Goal: Task Accomplishment & Management: Manage account settings

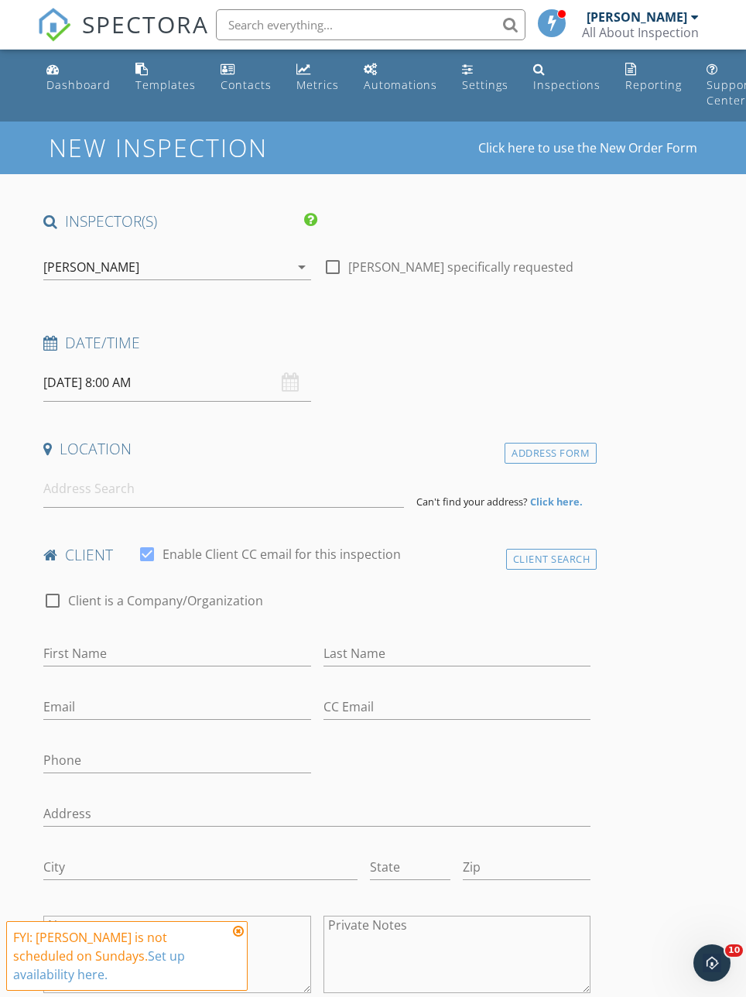
click at [193, 154] on h1 "New Inspection" at bounding box center [220, 147] width 343 height 27
click at [326, 265] on div at bounding box center [333, 267] width 26 height 26
checkbox input "true"
click at [676, 24] on div "[PERSON_NAME]" at bounding box center [637, 16] width 101 height 15
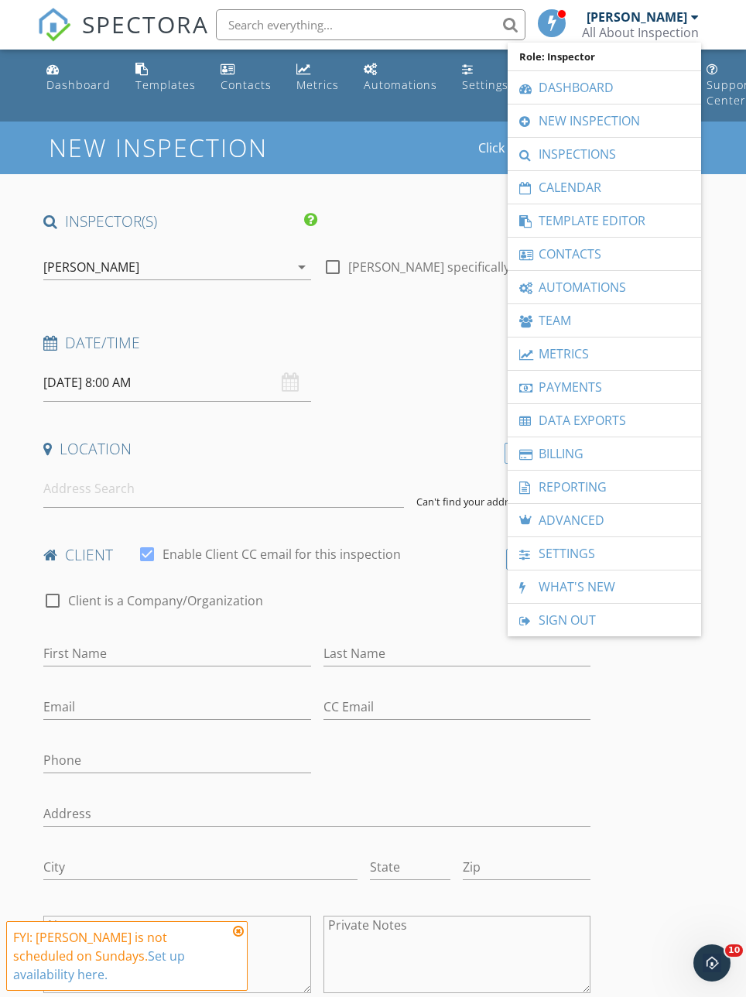
click at [61, 89] on div "Dashboard" at bounding box center [78, 84] width 64 height 15
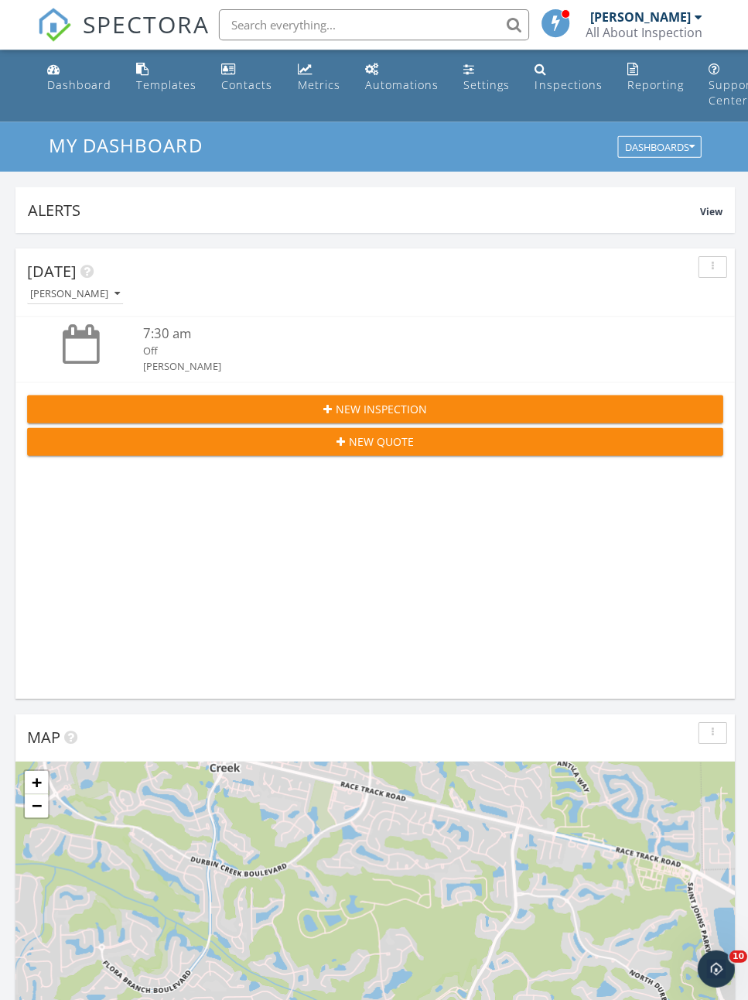
click at [437, 442] on div "New Quote" at bounding box center [373, 440] width 669 height 16
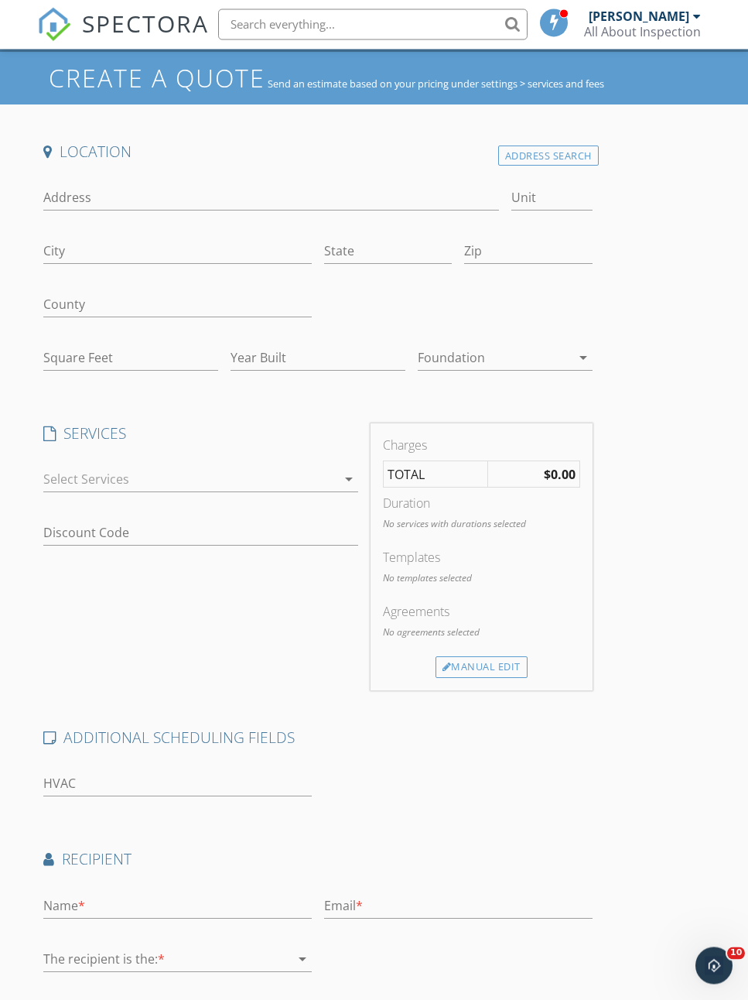
scroll to position [183, 0]
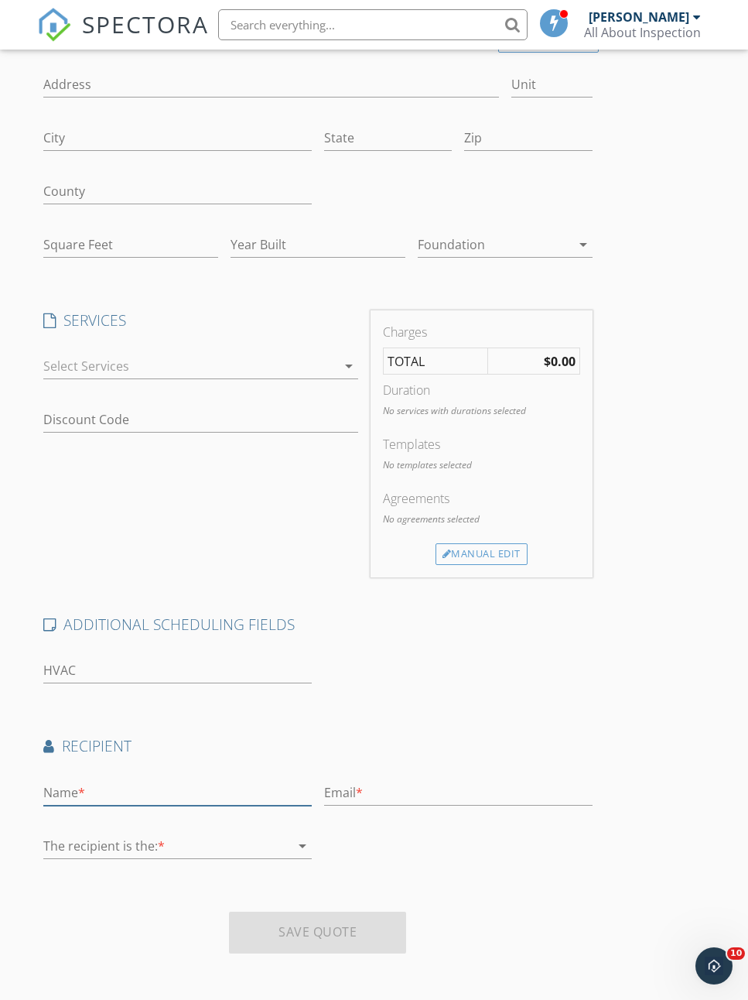
click at [61, 789] on input "text" at bounding box center [177, 793] width 269 height 26
click at [124, 669] on input "number" at bounding box center [177, 671] width 269 height 26
click at [296, 840] on icon "arrow_drop_down" at bounding box center [302, 846] width 19 height 19
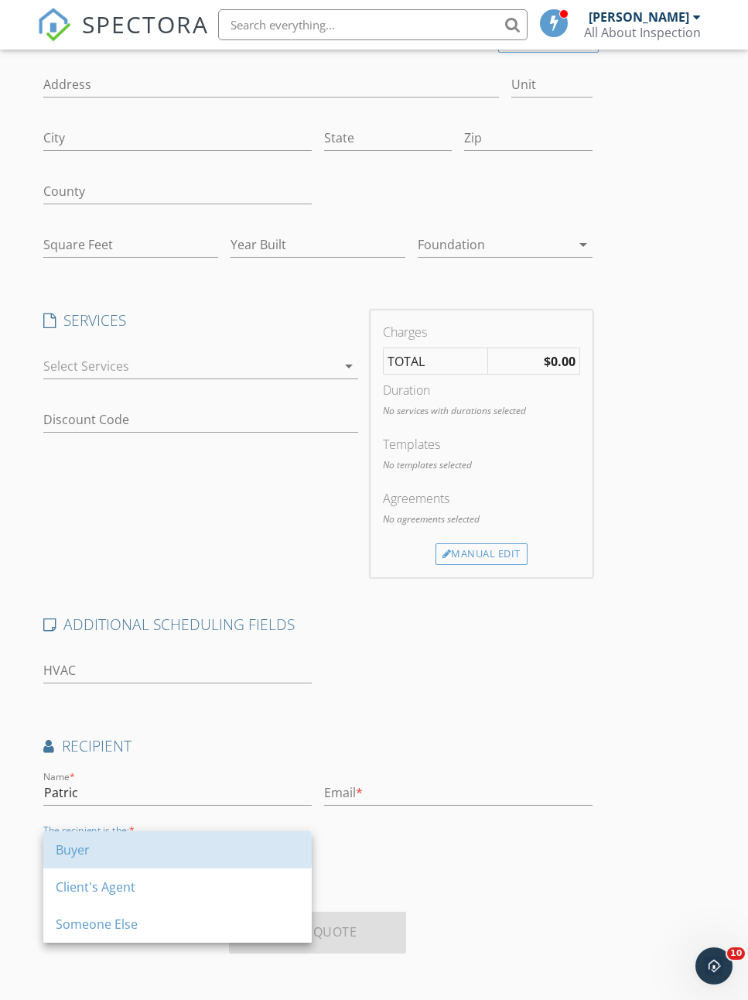
click at [92, 854] on div "Buyer" at bounding box center [178, 849] width 244 height 19
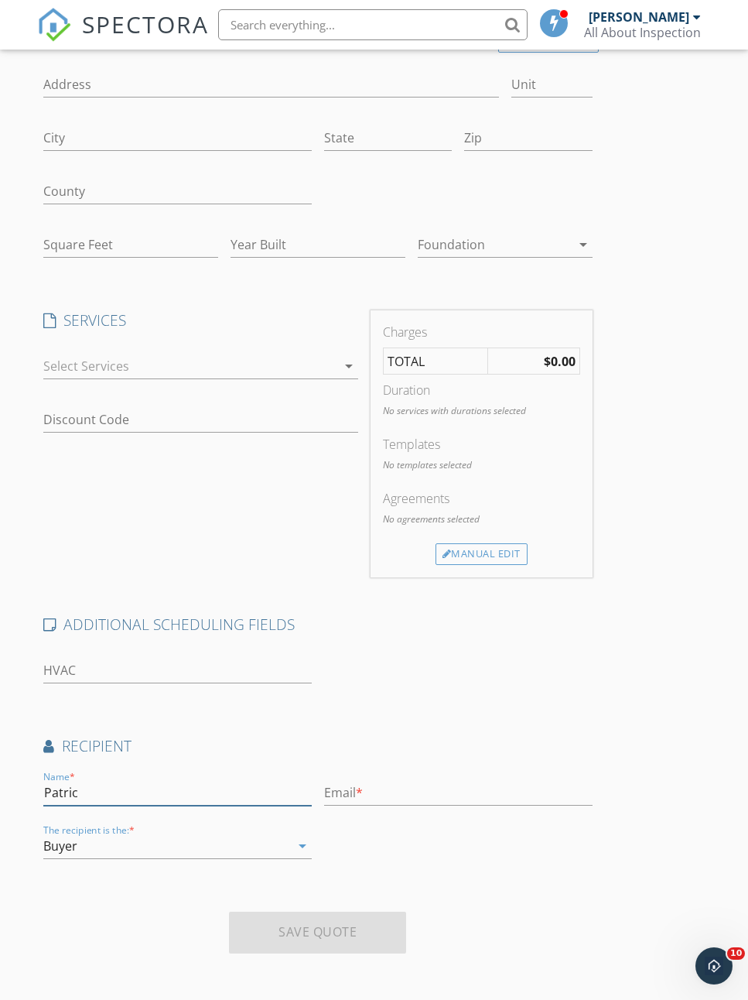
click at [112, 780] on input "Patric" at bounding box center [177, 793] width 269 height 26
click at [106, 796] on input "Patric" at bounding box center [177, 793] width 269 height 26
click at [629, 655] on div "Location Address Search Address Unit City State Zip County Square Feet Year Bui…" at bounding box center [373, 497] width 673 height 936
click at [358, 780] on input "text" at bounding box center [458, 793] width 269 height 26
click at [70, 784] on input "Patric Ervin" at bounding box center [177, 793] width 269 height 26
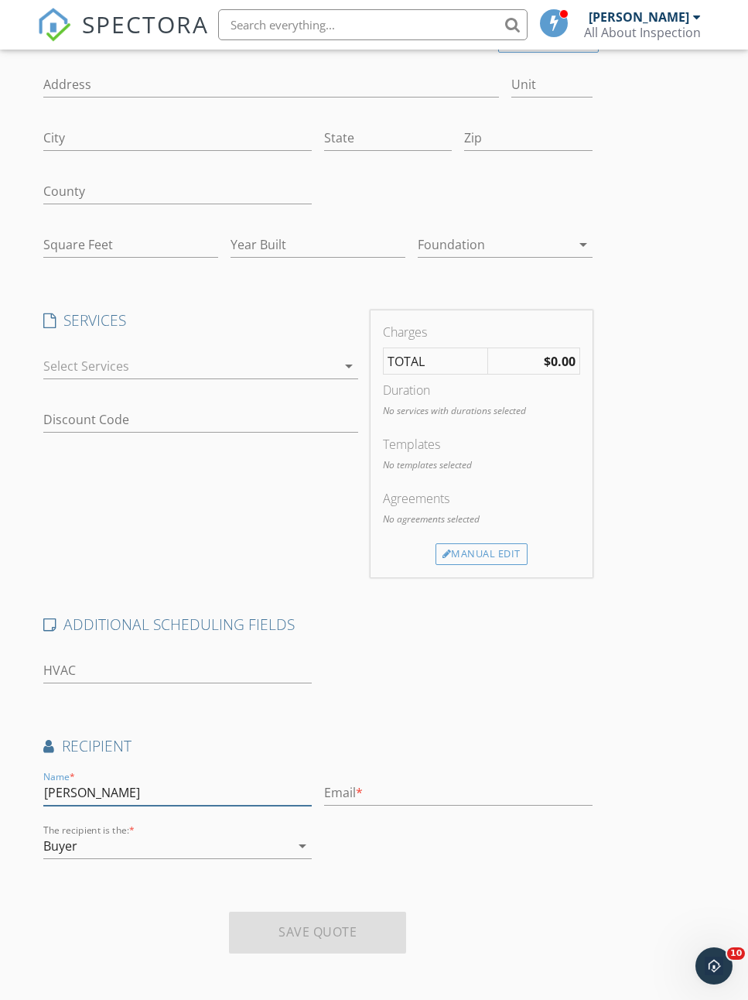
type input "[PERSON_NAME]"
click at [284, 833] on div "Buyer" at bounding box center [166, 845] width 247 height 25
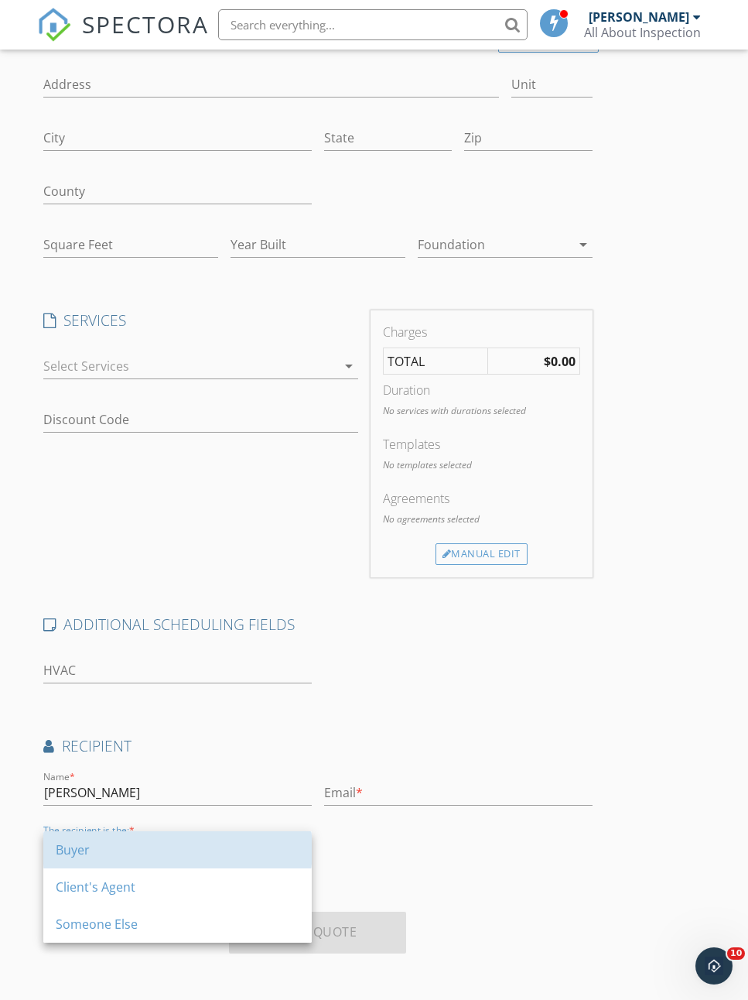
click at [139, 847] on div "Buyer" at bounding box center [178, 849] width 244 height 19
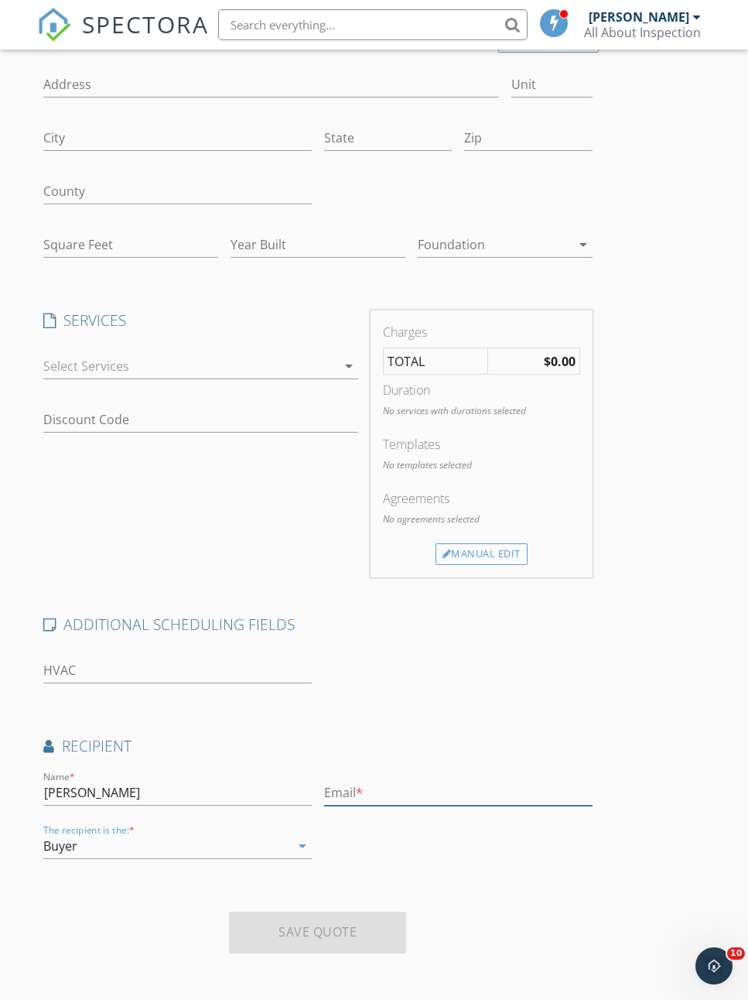
click at [378, 792] on input "text" at bounding box center [458, 793] width 269 height 26
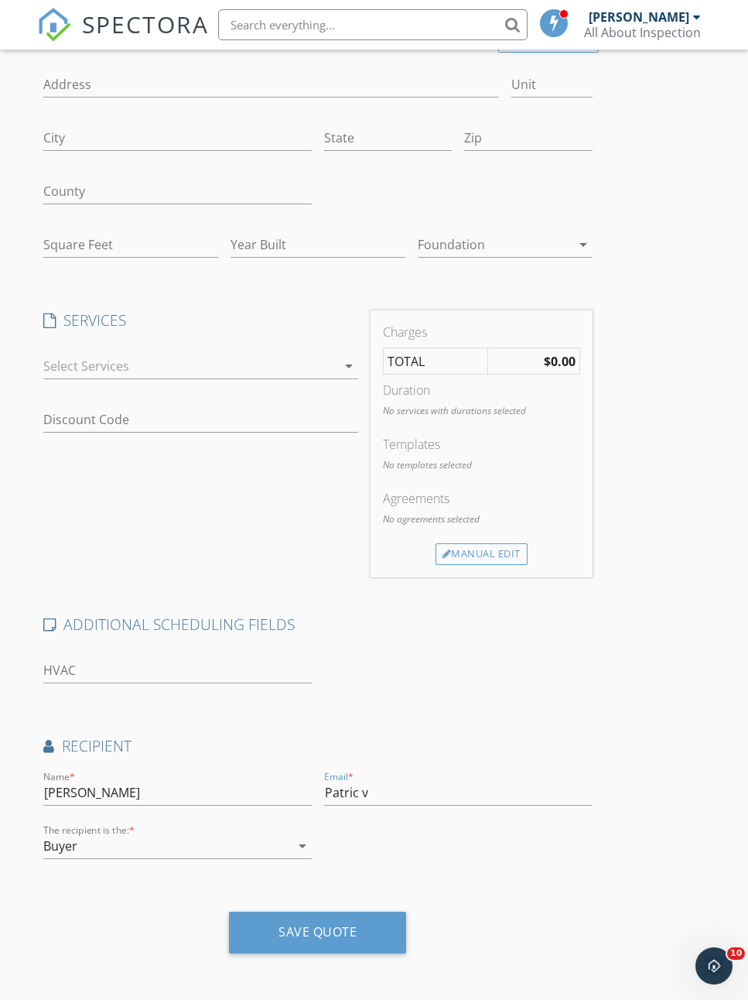
click at [657, 722] on div "Location Address Search Address Unit City State Zip County Square Feet Year Bui…" at bounding box center [373, 497] width 673 height 936
click at [387, 790] on input "Patric v" at bounding box center [458, 793] width 269 height 26
type input "P"
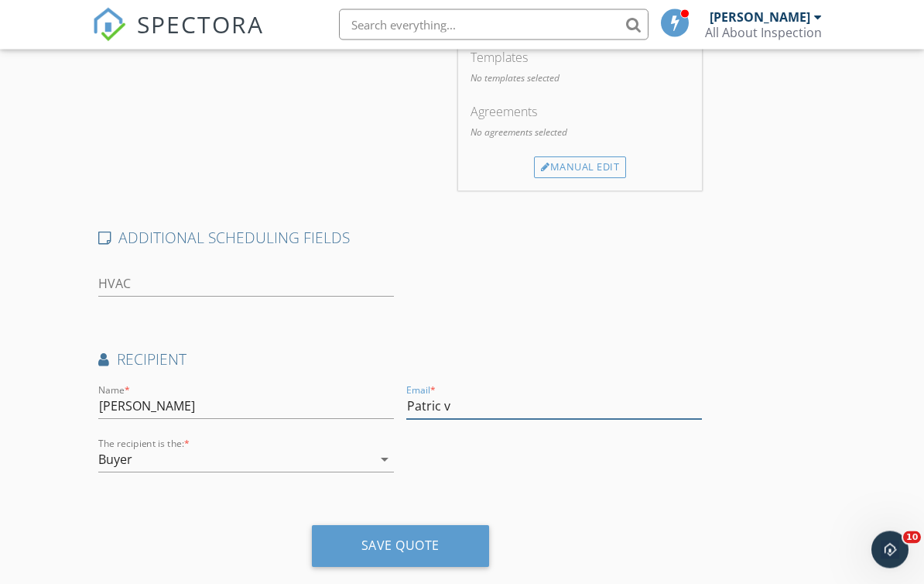
scroll to position [584, 0]
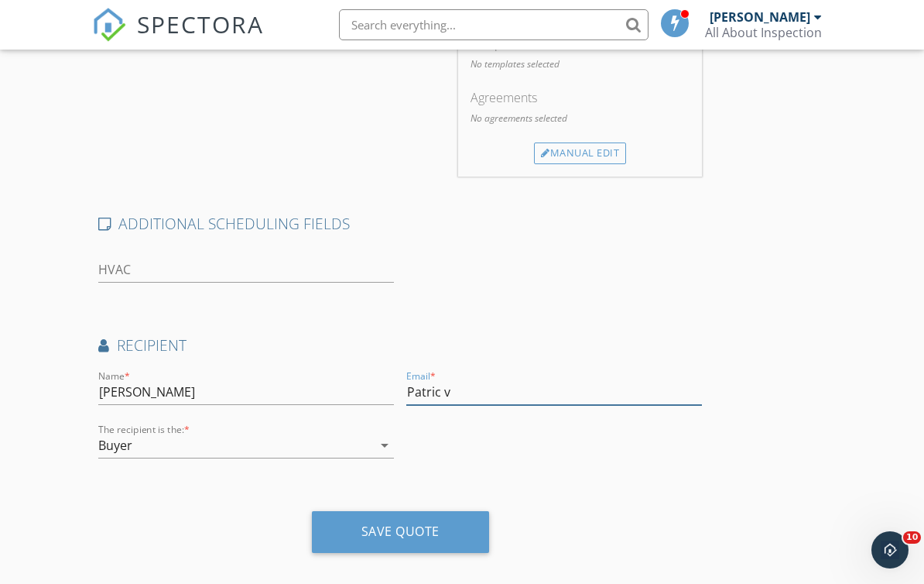
click at [483, 382] on input "Patric v" at bounding box center [554, 392] width 296 height 26
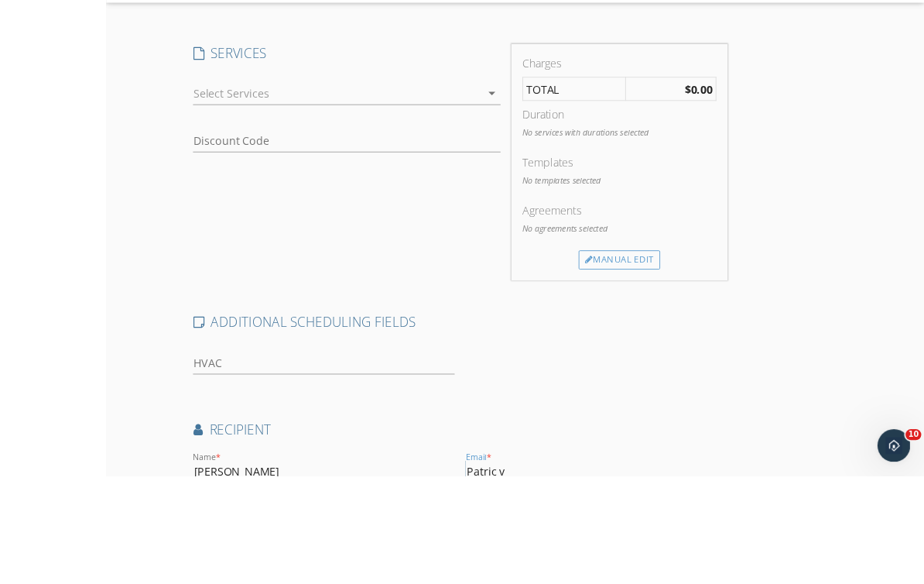
scroll to position [443, 0]
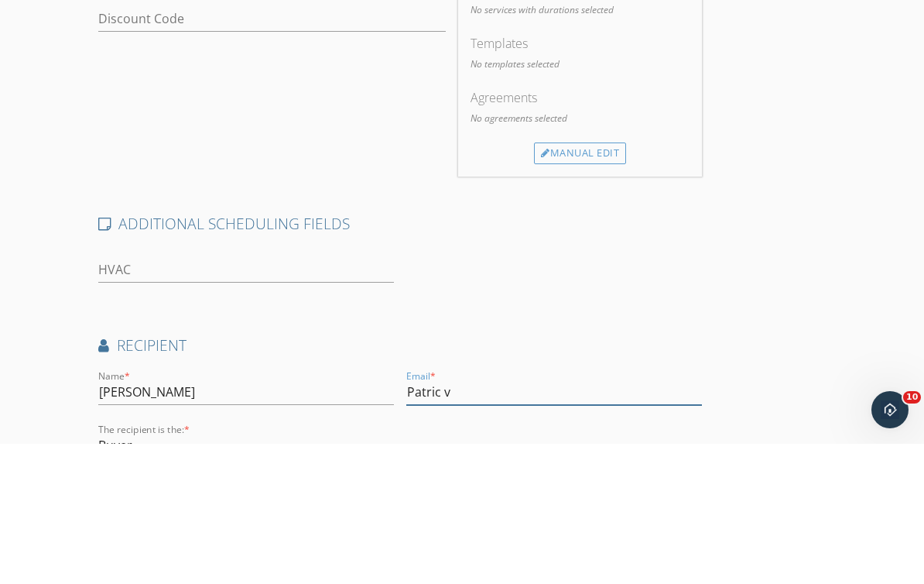
type input "Li"
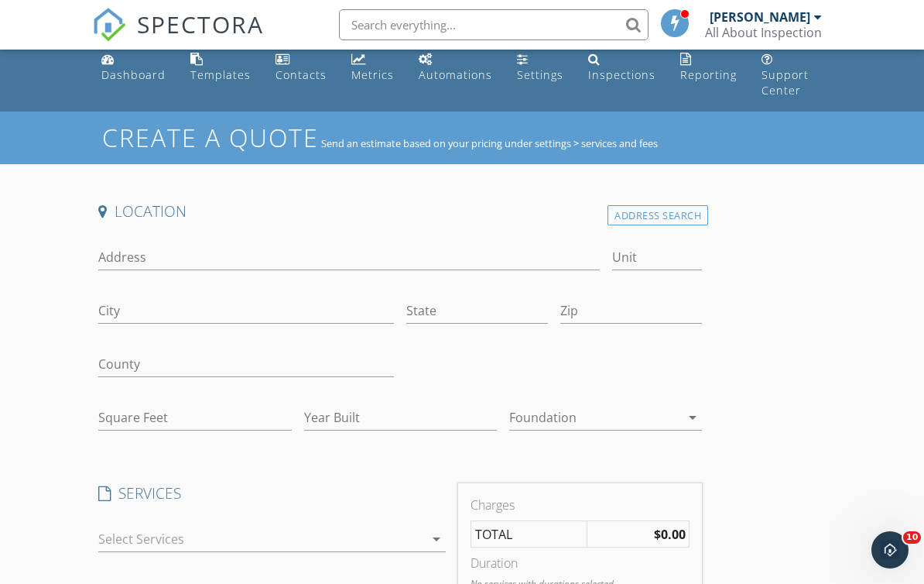
scroll to position [0, 0]
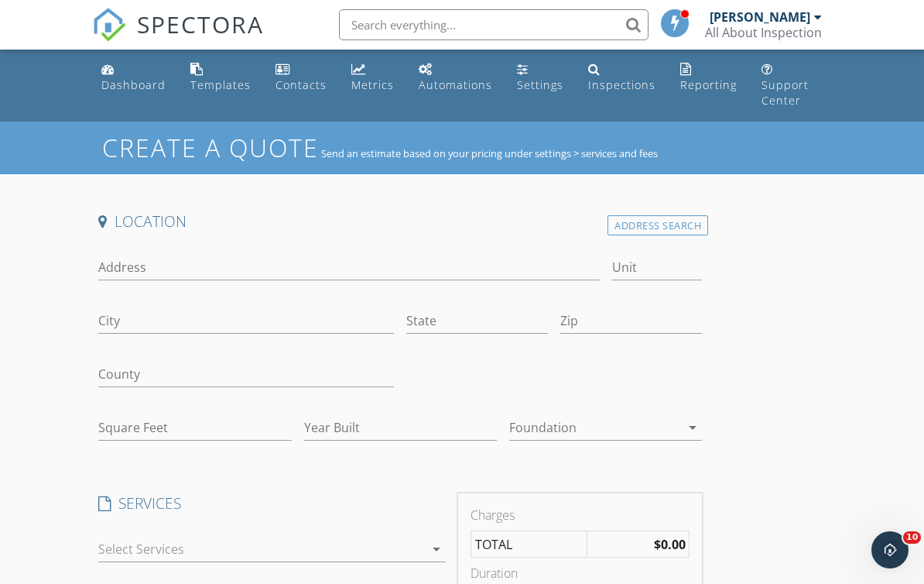
type input "Patrick420"
click at [183, 255] on input "Address" at bounding box center [348, 268] width 501 height 26
click at [144, 255] on input "429 Nort Bridgestone" at bounding box center [348, 268] width 501 height 26
click at [176, 308] on input "City" at bounding box center [246, 321] width 296 height 26
click at [261, 255] on input "429 North Bridgestone" at bounding box center [348, 268] width 501 height 26
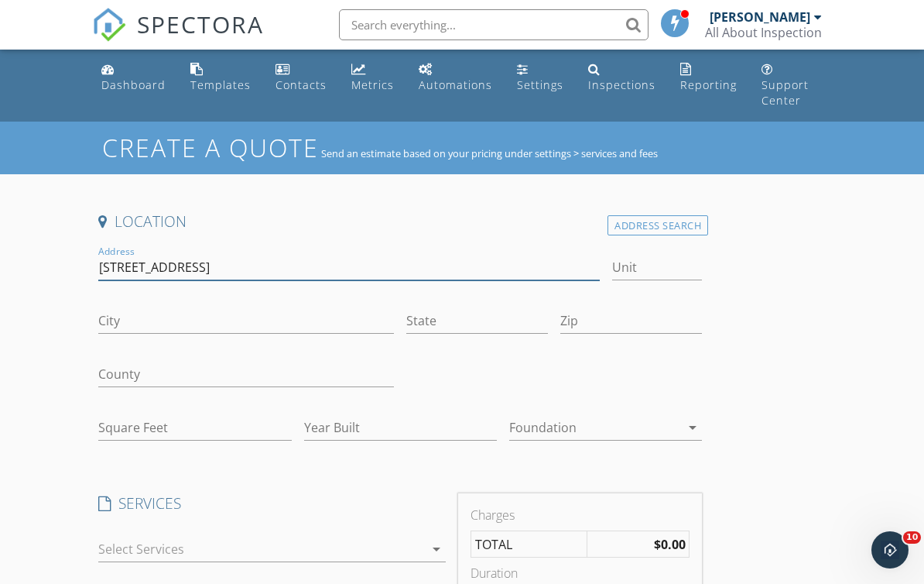
type input "[STREET_ADDRESS]"
click at [142, 308] on input "City" at bounding box center [246, 321] width 296 height 26
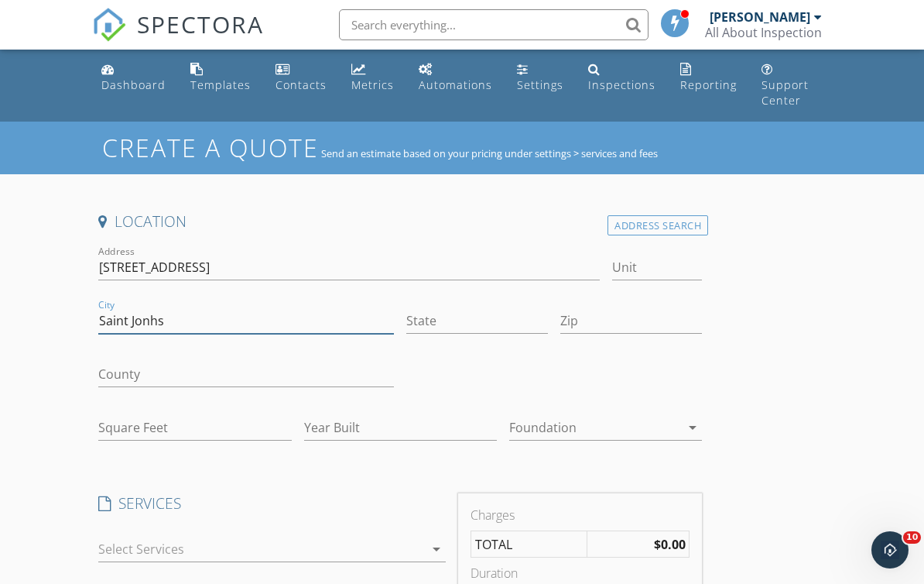
type input "Saint Jonhs"
click at [452, 308] on input "State" at bounding box center [477, 321] width 142 height 26
type input "[US_STATE]"
click at [575, 308] on input "Zip" at bounding box center [631, 321] width 142 height 26
type input "32259"
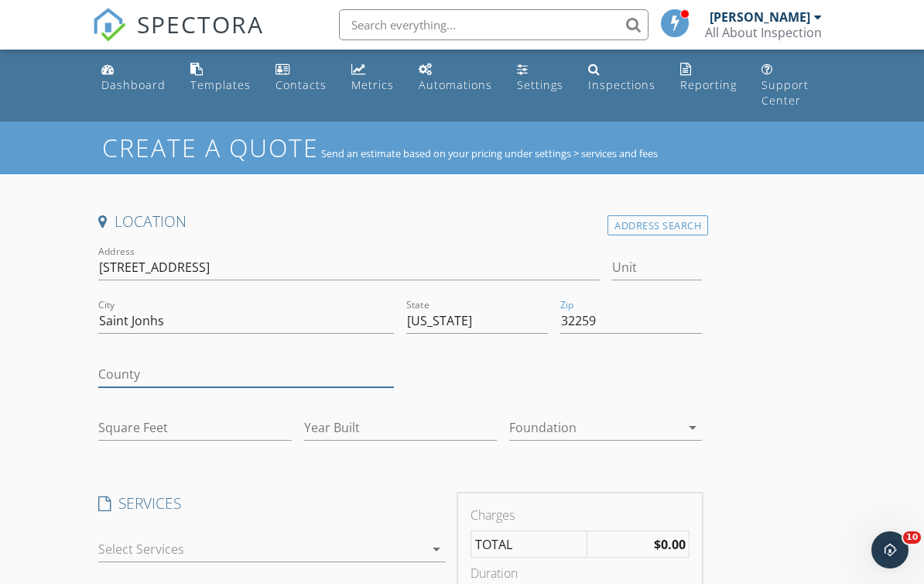
click at [171, 361] on input "County" at bounding box center [246, 374] width 296 height 26
type input "1850"
type input "2001"
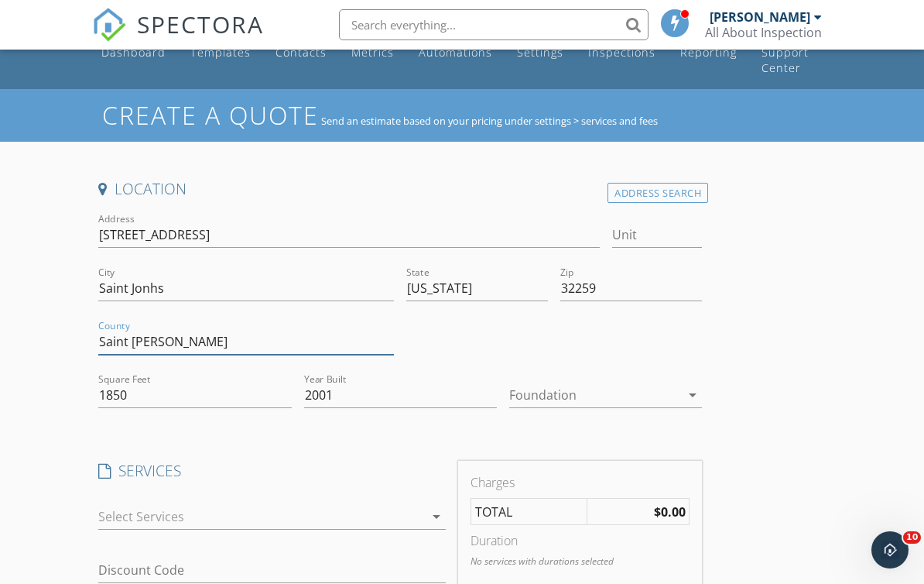
scroll to position [19, 0]
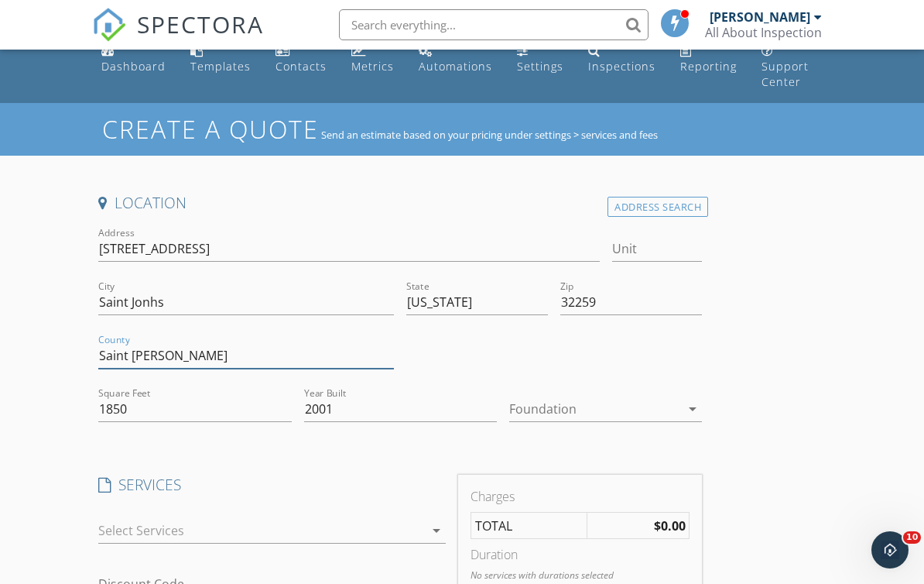
type input "Saint [PERSON_NAME]"
click at [700, 399] on icon "arrow_drop_down" at bounding box center [692, 408] width 19 height 19
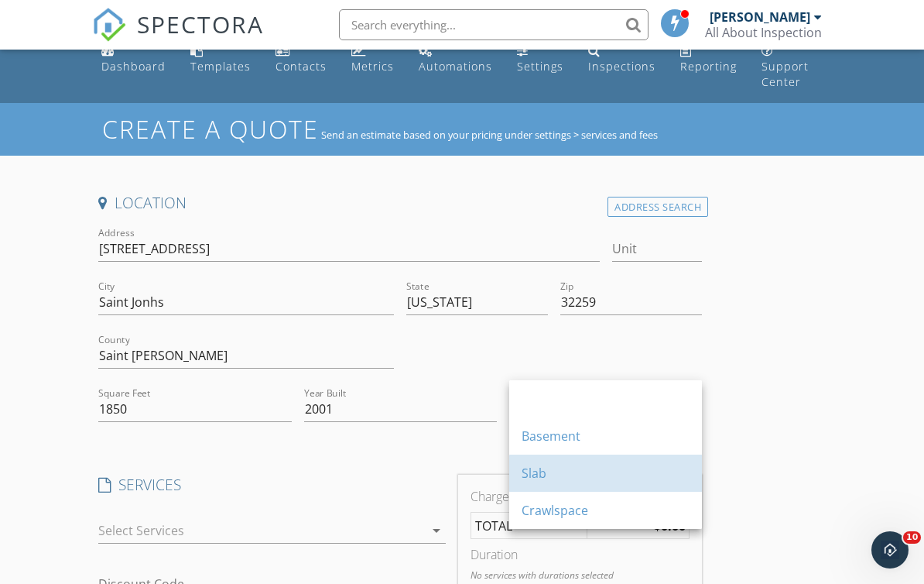
click at [564, 477] on div "Slab" at bounding box center [606, 473] width 168 height 19
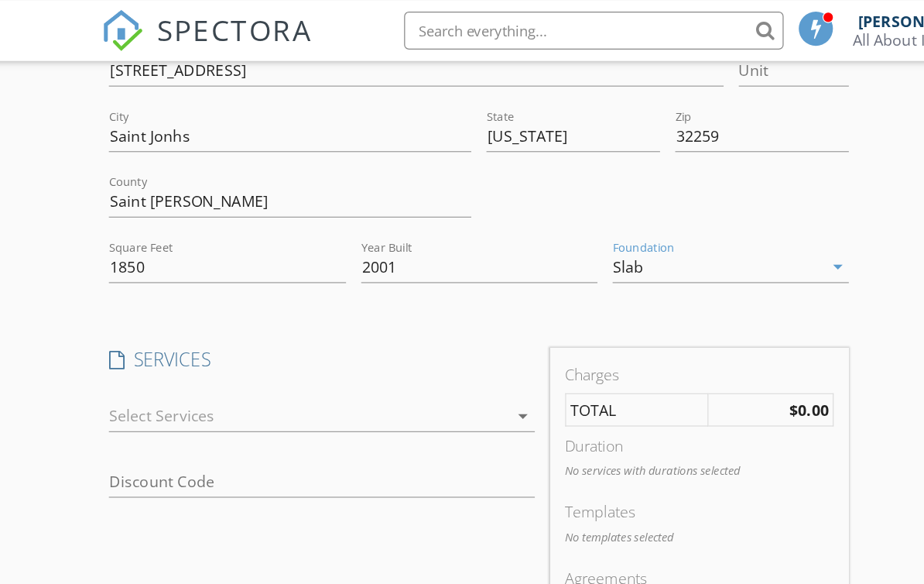
scroll to position [207, 0]
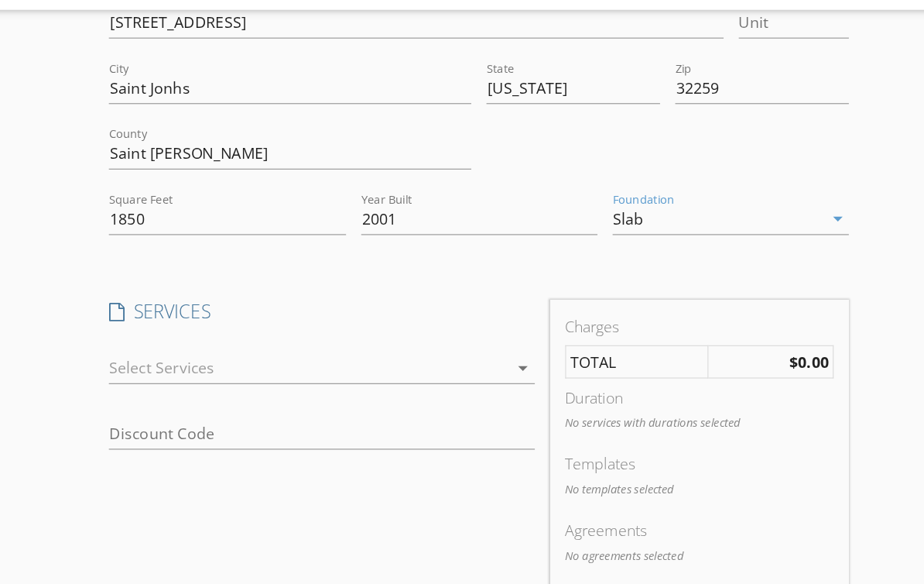
click at [434, 332] on icon "arrow_drop_down" at bounding box center [436, 341] width 19 height 19
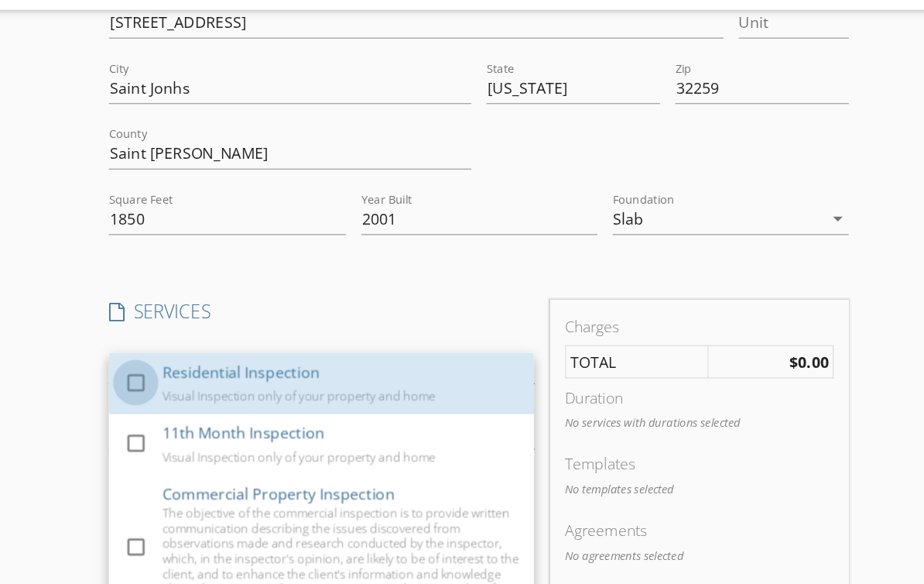
click at [111, 340] on div at bounding box center [120, 353] width 26 height 26
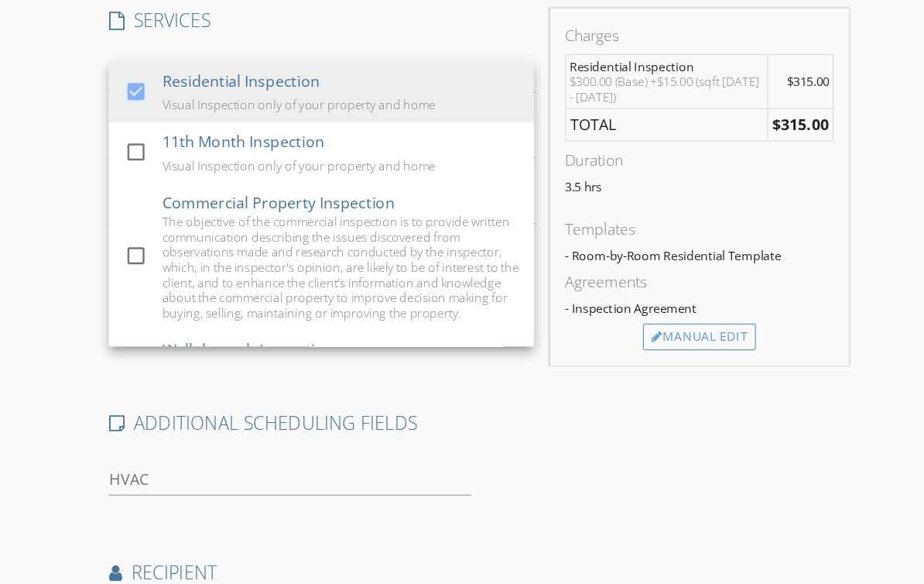
click at [428, 443] on h4 "ADDITIONAL SCHEDULING FIELDS" at bounding box center [400, 453] width 604 height 20
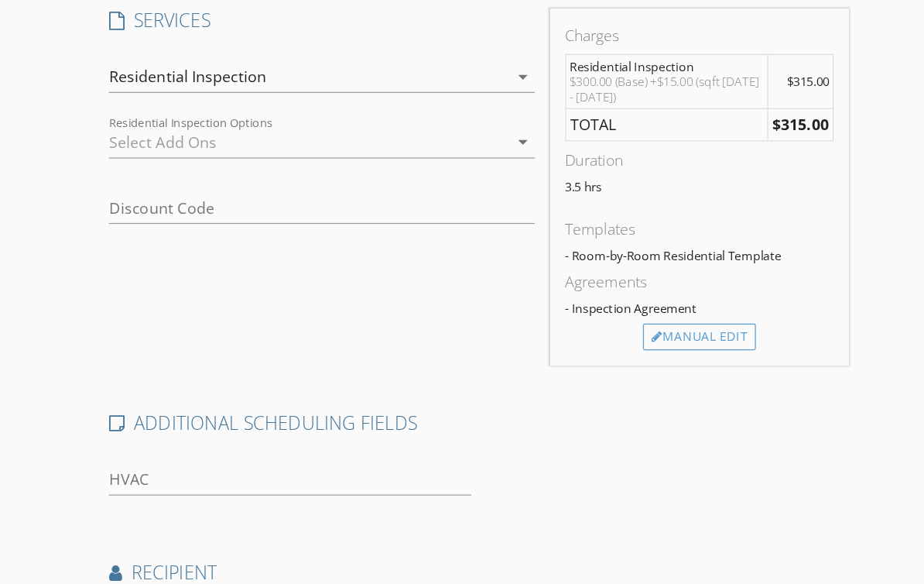
scroll to position [379, 0]
click at [430, 214] on icon "arrow_drop_down" at bounding box center [436, 223] width 19 height 19
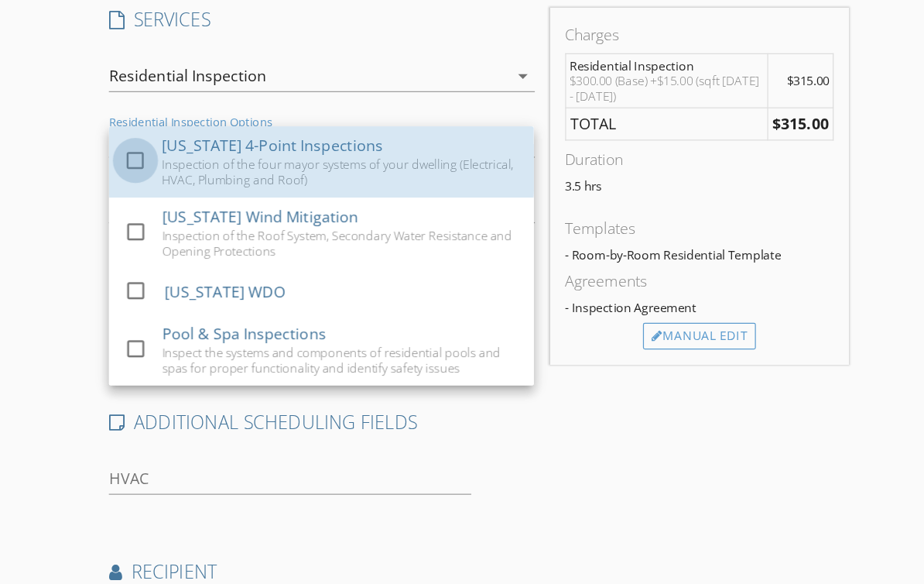
click at [114, 225] on div at bounding box center [120, 238] width 26 height 26
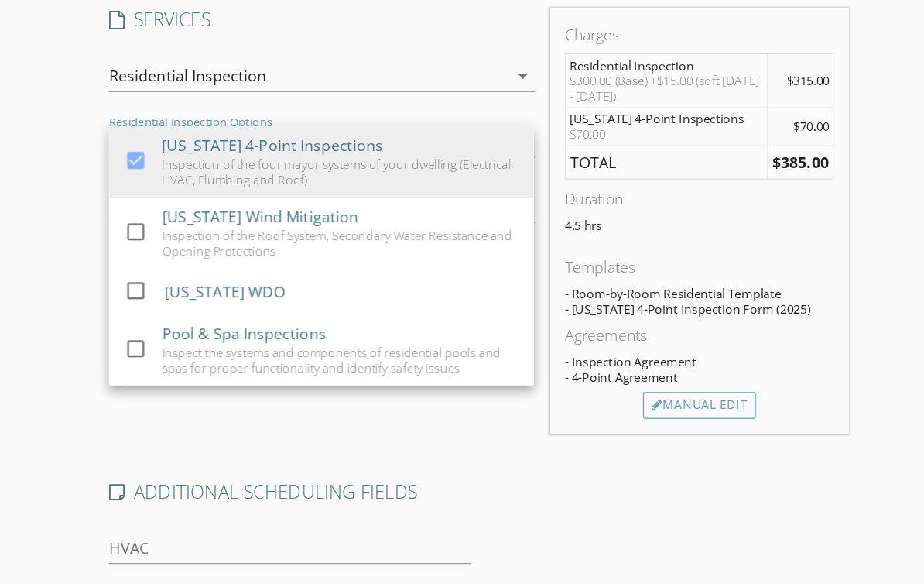
click at [109, 283] on div at bounding box center [120, 296] width 26 height 26
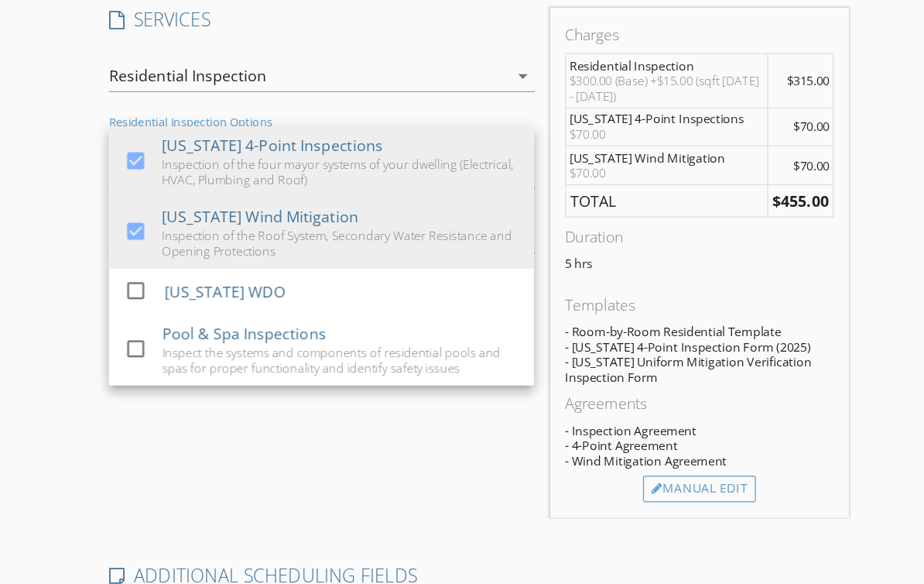
click at [114, 331] on div at bounding box center [120, 344] width 26 height 26
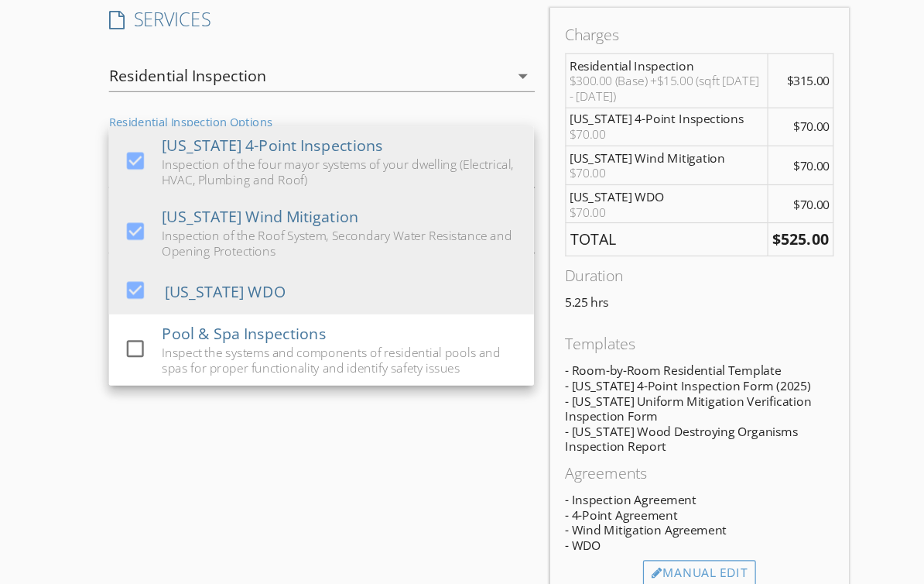
click at [739, 254] on div "Location Address Search Address 429 North Bridgestone Avenue Unit City Saint Jo…" at bounding box center [461, 409] width 739 height 1154
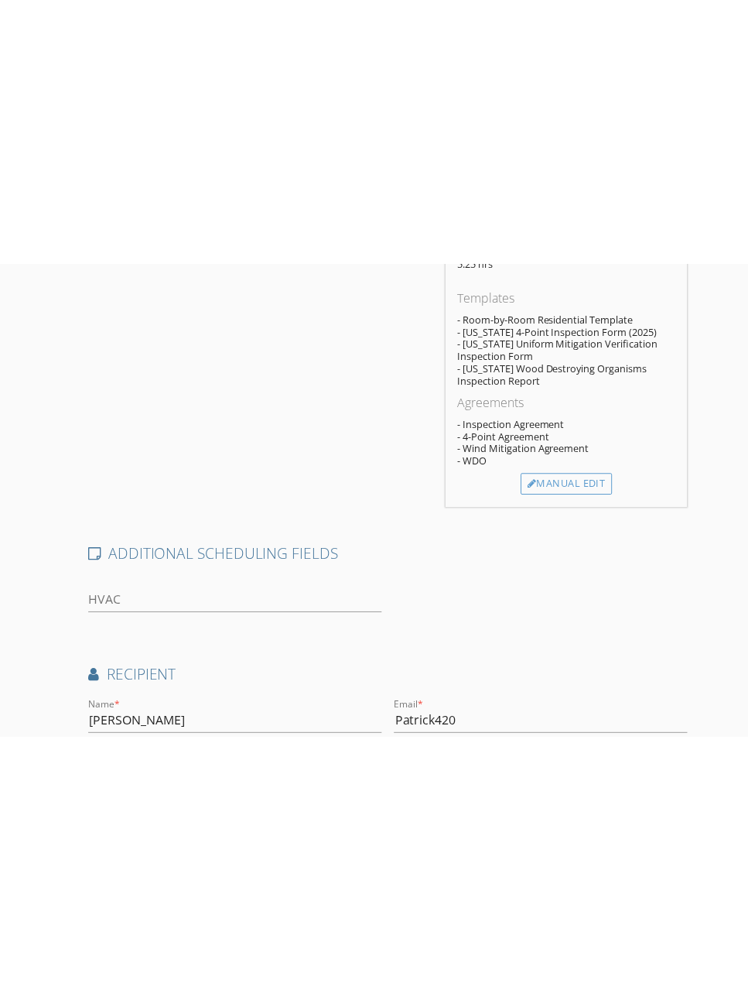
scroll to position [399, 0]
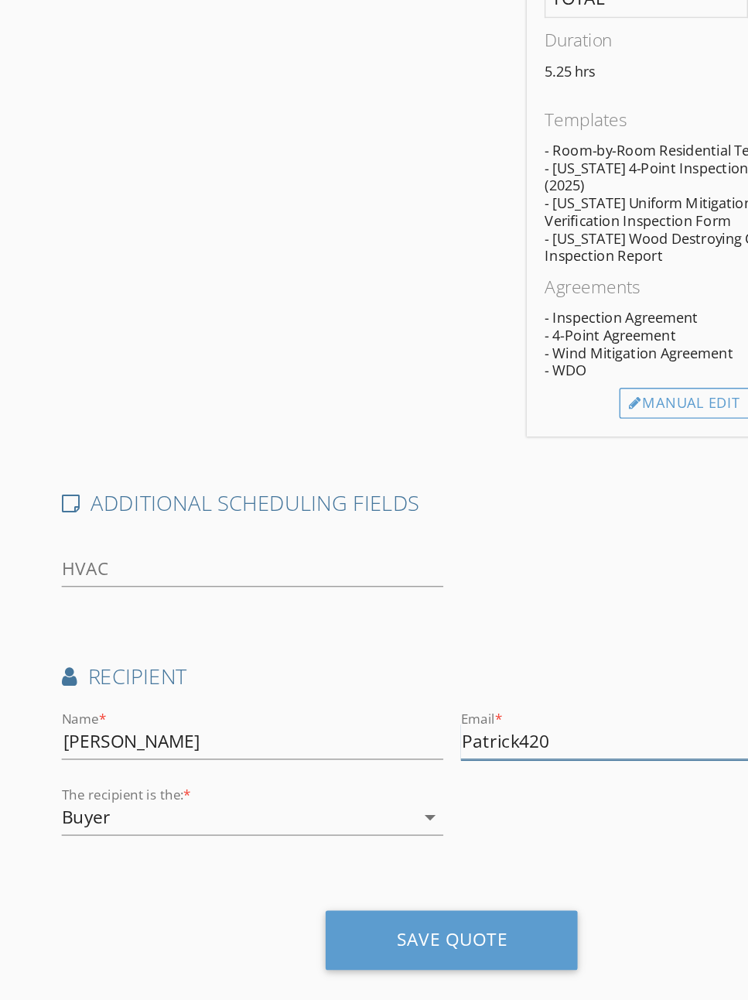
click at [406, 805] on input "Patrick420" at bounding box center [458, 818] width 269 height 26
type input "P"
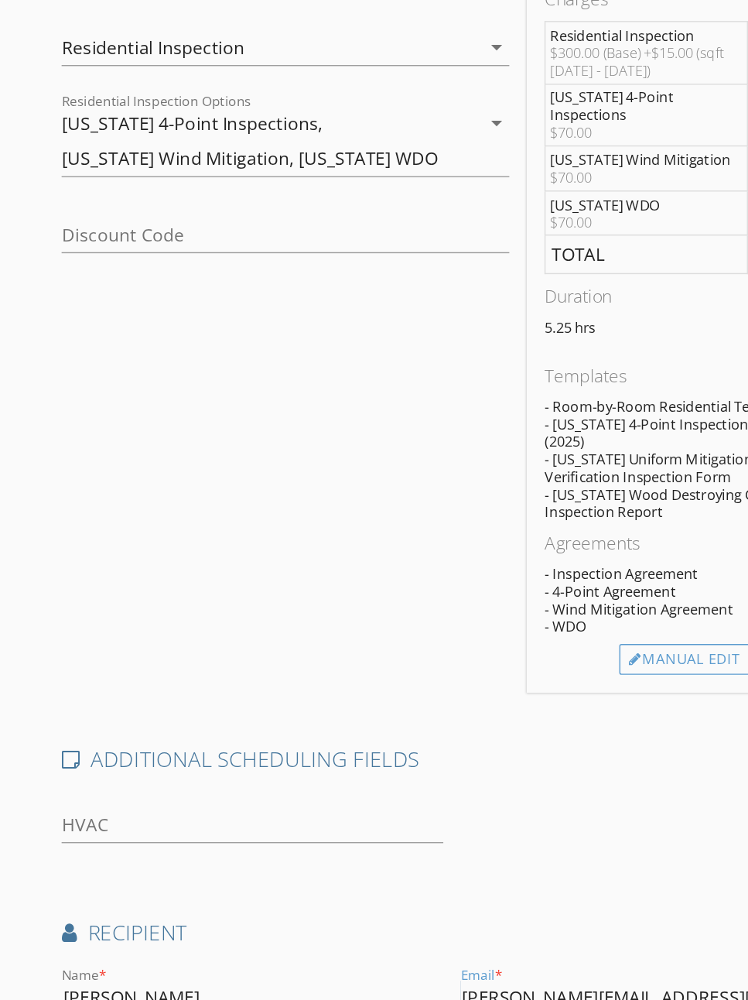
scroll to position [218, 0]
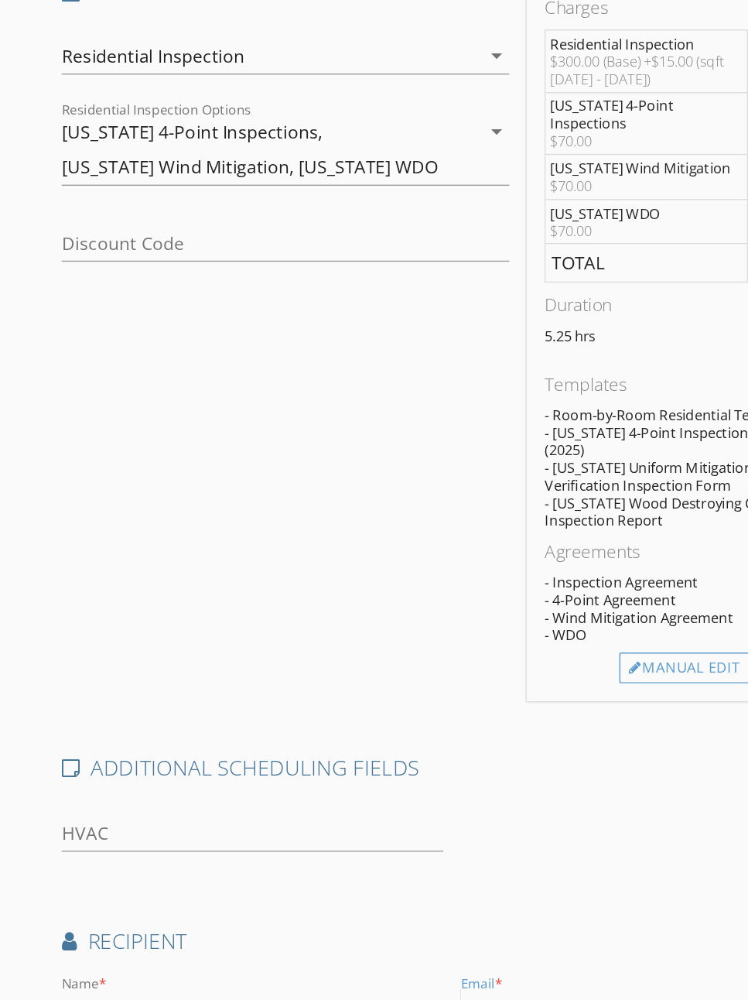
type input "Patrick.ervin21@yahoo.com"
click at [498, 750] on div "Manual Edit" at bounding box center [482, 761] width 92 height 22
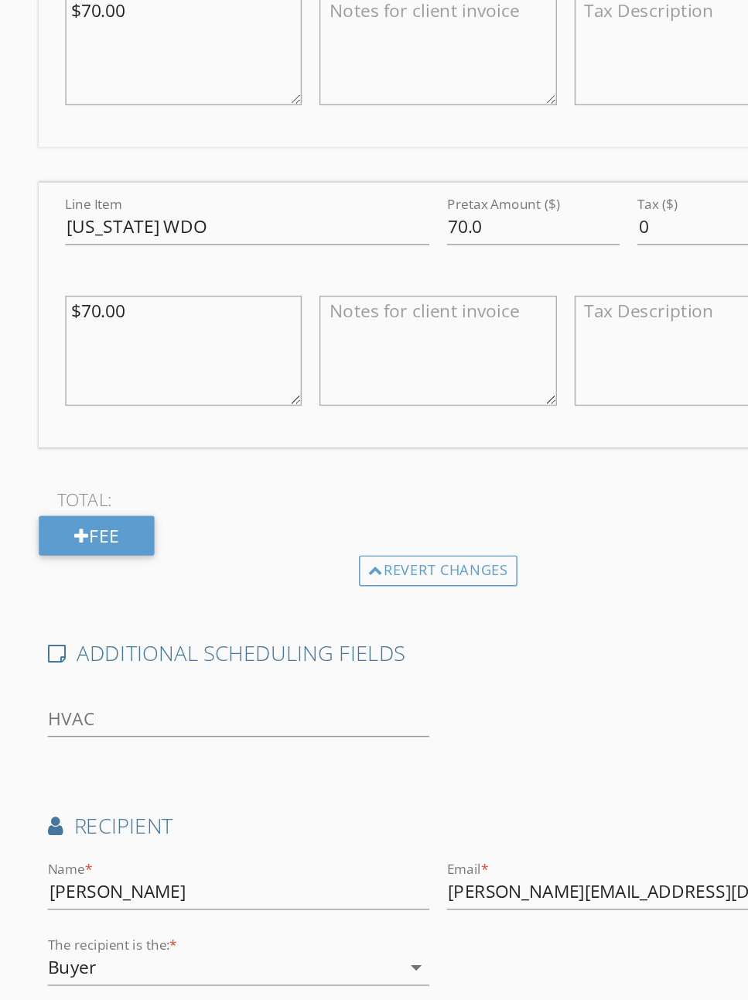
scroll to position [985, 0]
click at [67, 659] on div "Fee" at bounding box center [77, 673] width 81 height 28
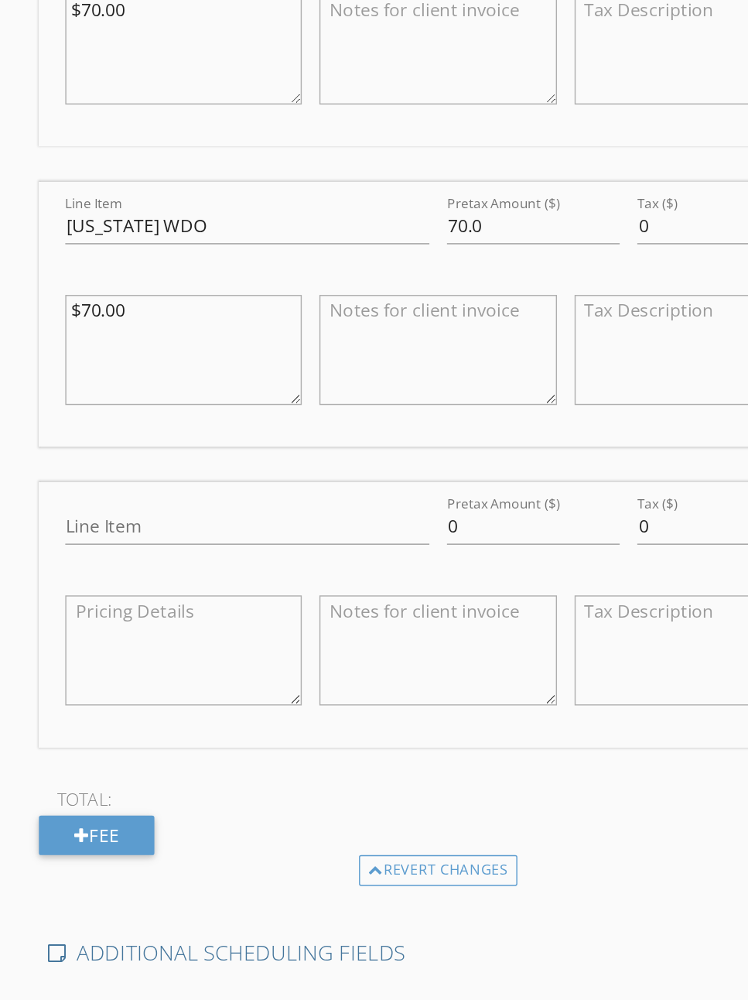
scroll to position [984, 0]
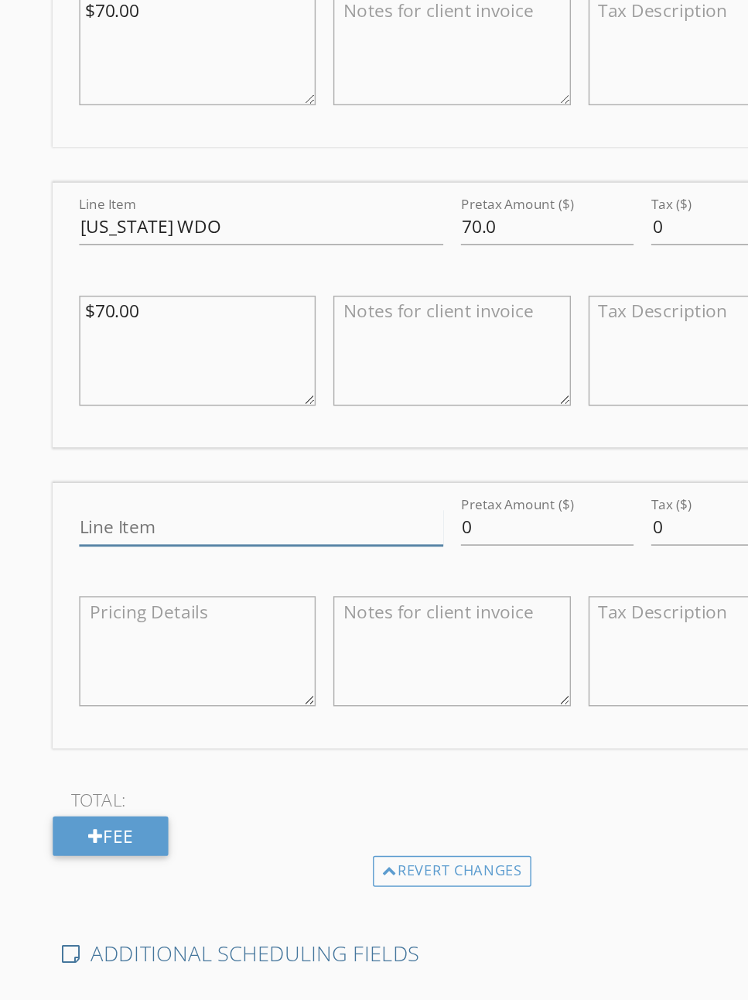
click at [76, 655] on input "Line Item" at bounding box center [184, 668] width 256 height 26
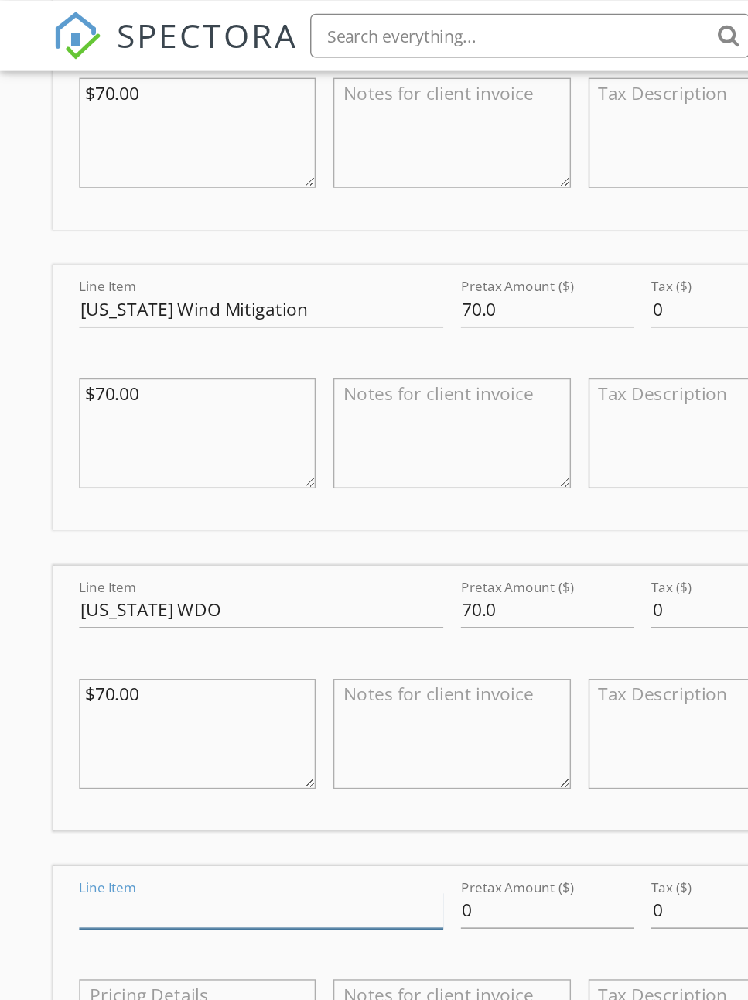
scroll to position [1005, 0]
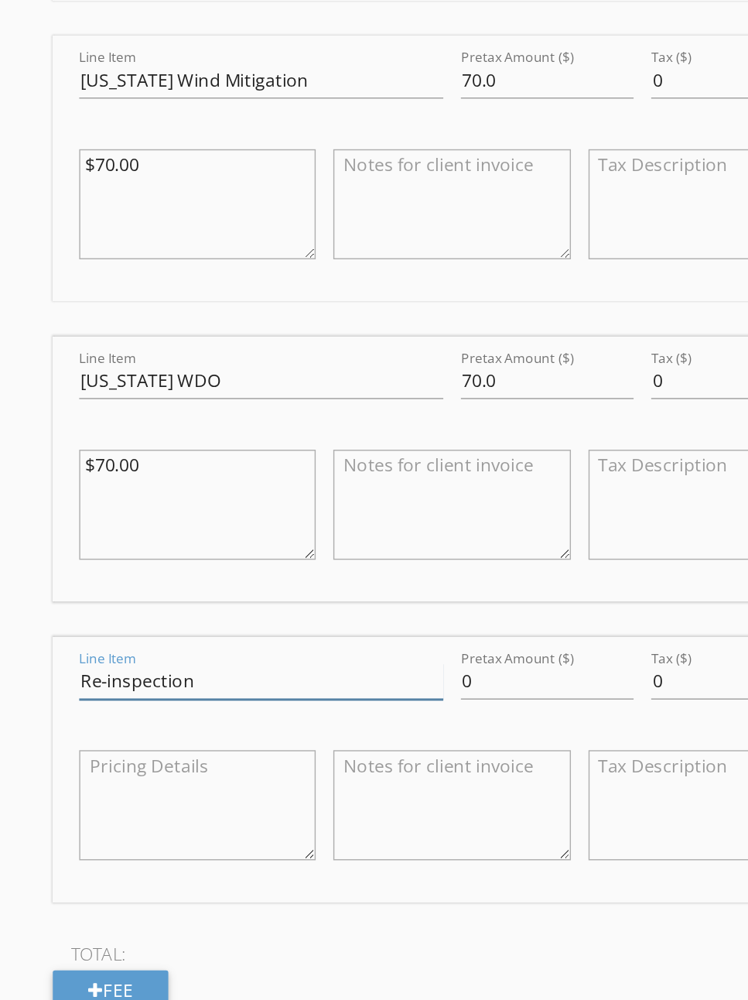
type input "Re-inspection"
click at [89, 695] on textarea at bounding box center [139, 733] width 166 height 77
type textarea "$150"
click at [280, 695] on textarea at bounding box center [317, 733] width 166 height 77
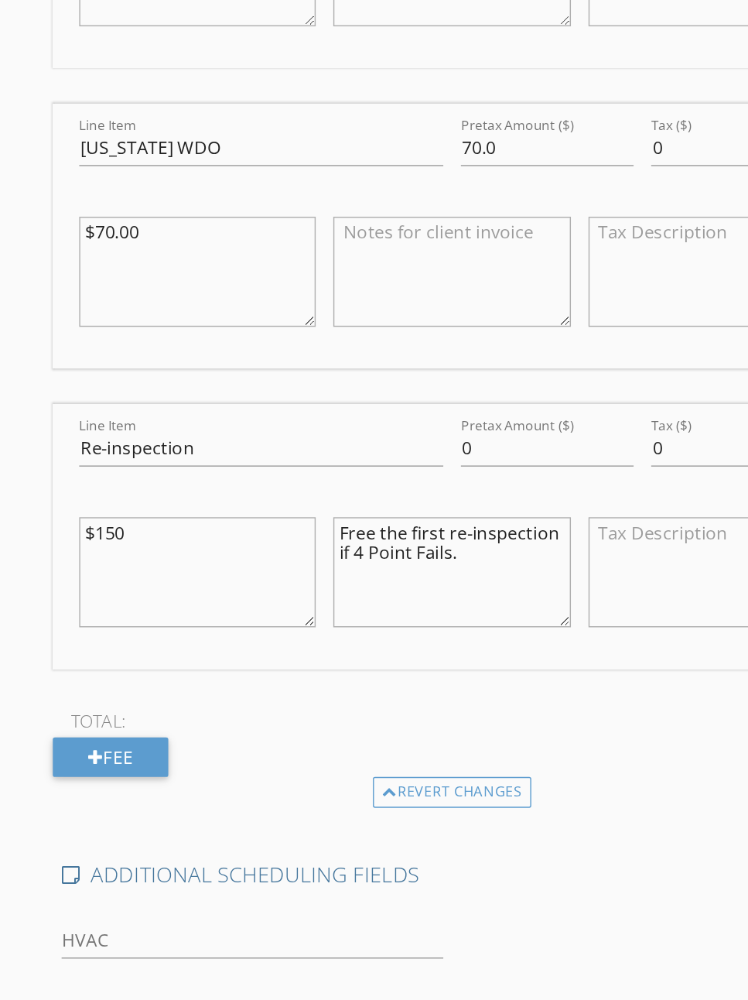
scroll to position [1041, 0]
type textarea "Free the first re-inspection if 4 Point Fails."
click at [86, 814] on div "Fee" at bounding box center [77, 828] width 81 height 28
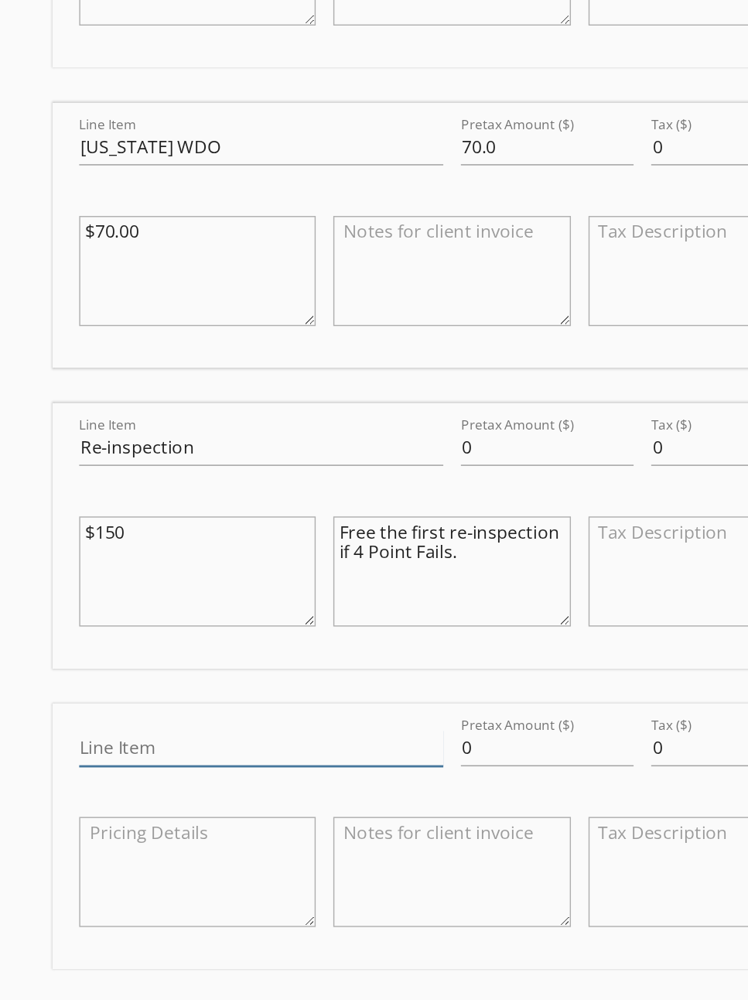
click at [89, 810] on input "Line Item" at bounding box center [184, 823] width 256 height 26
type input "Infrared Inspection"
click at [80, 871] on textarea at bounding box center [139, 909] width 166 height 77
type textarea "Included"
click at [279, 871] on textarea at bounding box center [317, 909] width 166 height 77
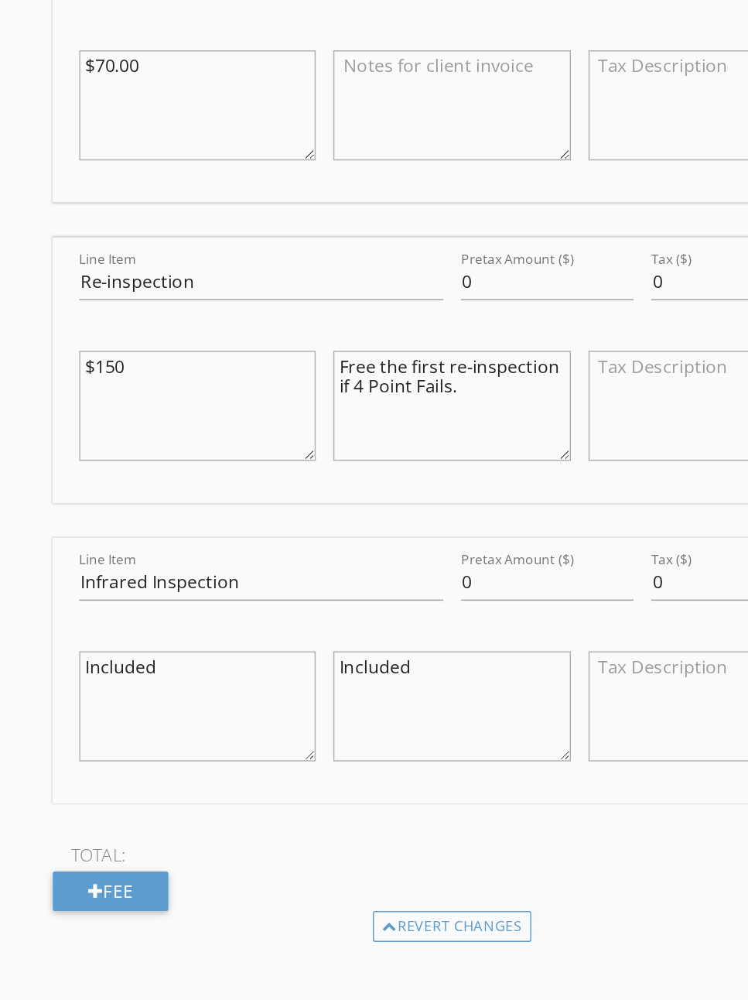
scroll to position [1158, 0]
type textarea "Included"
click at [77, 909] on div "Fee" at bounding box center [77, 923] width 81 height 28
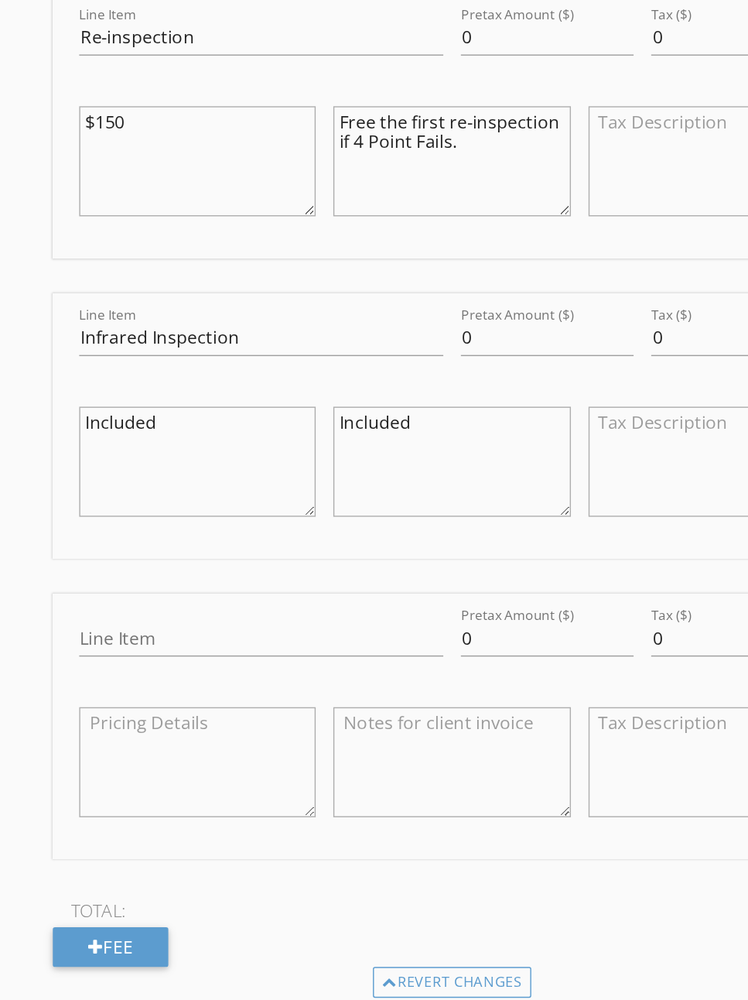
scroll to position [1333, 0]
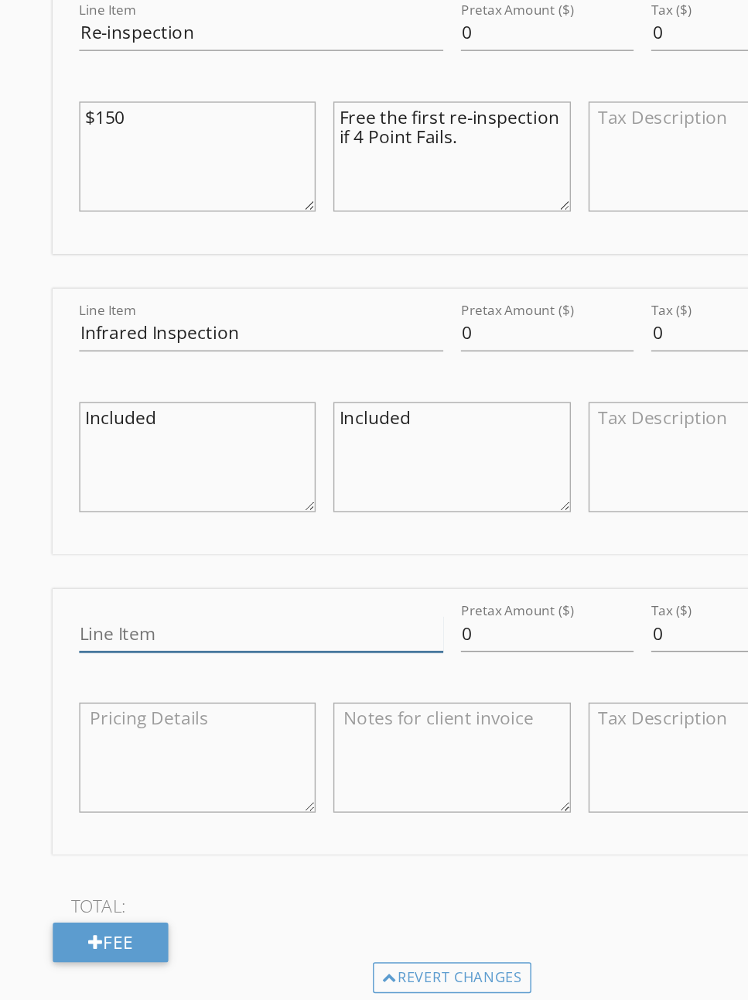
click at [80, 729] on input "Line Item" at bounding box center [184, 742] width 256 height 26
type input "Other Discount"
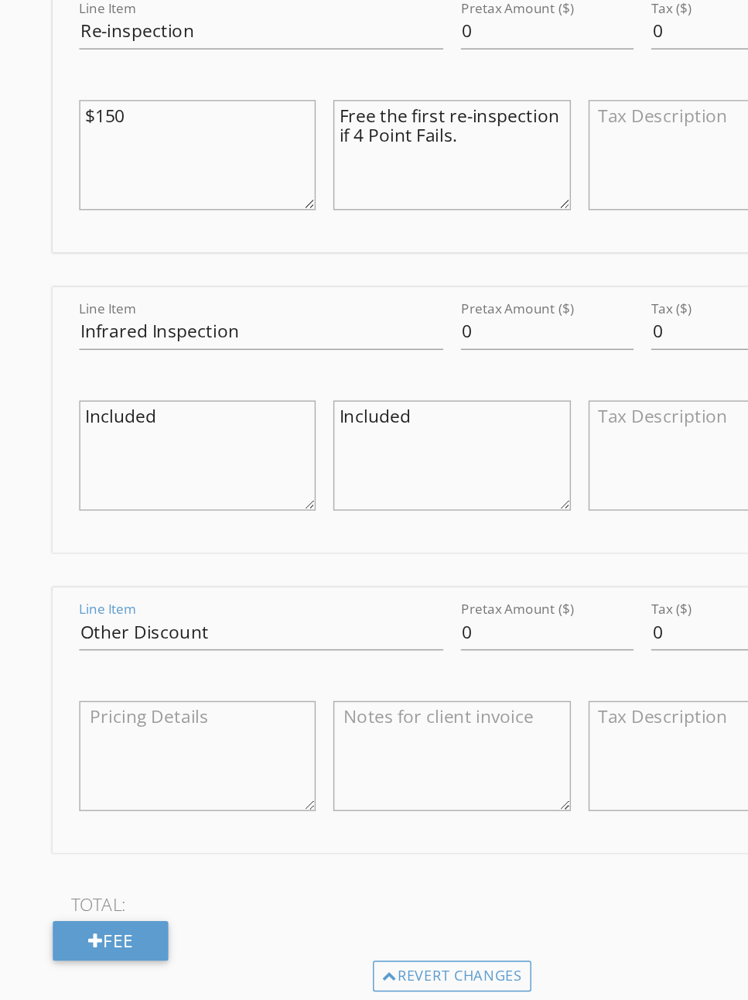
click at [94, 789] on textarea at bounding box center [139, 827] width 166 height 77
click at [272, 789] on textarea at bounding box center [317, 827] width 166 height 77
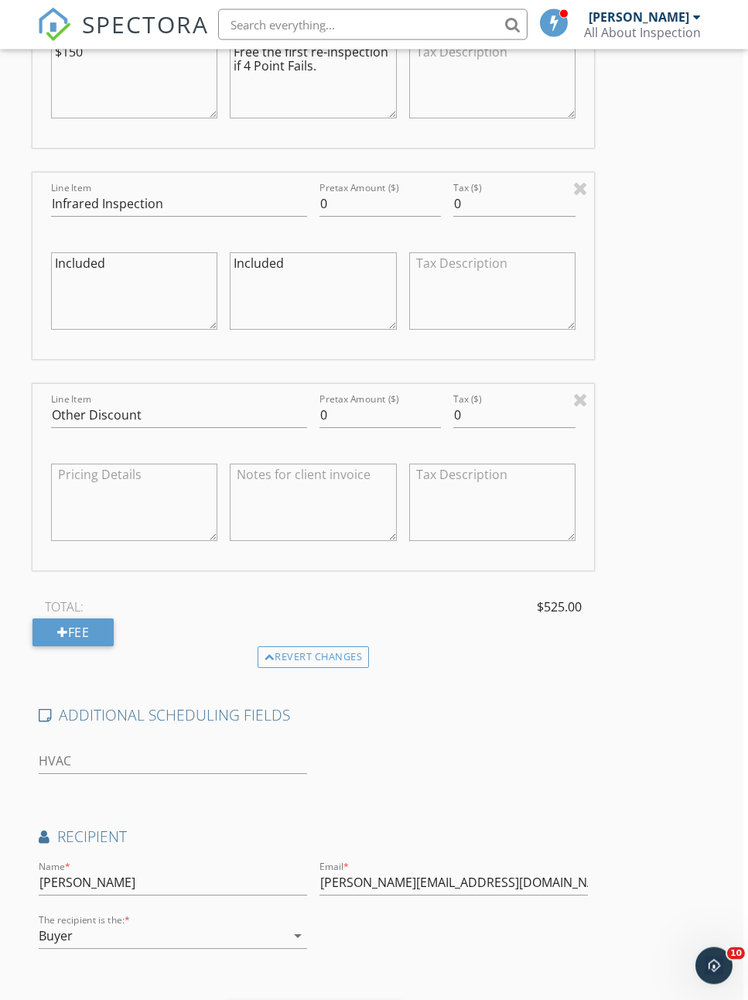
scroll to position [1660, 5]
click at [275, 487] on textarea at bounding box center [313, 501] width 166 height 77
type textarea "5"
type textarea "$525-10%(Mannys’ Discount)=$472.5"
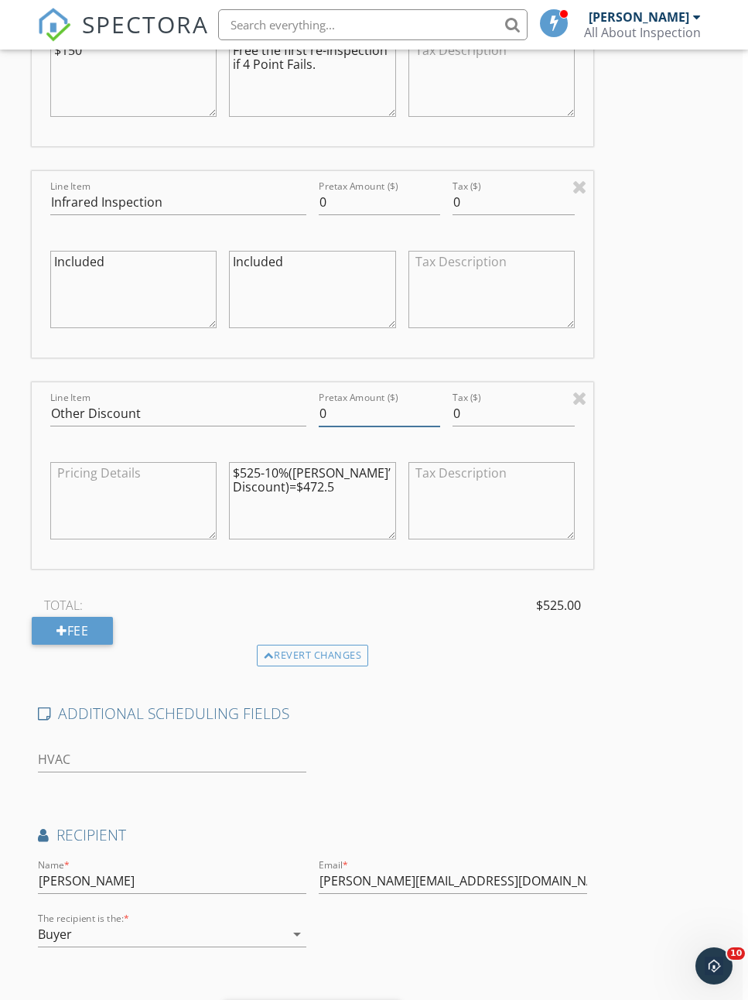
click at [356, 412] on input "0" at bounding box center [380, 414] width 122 height 26
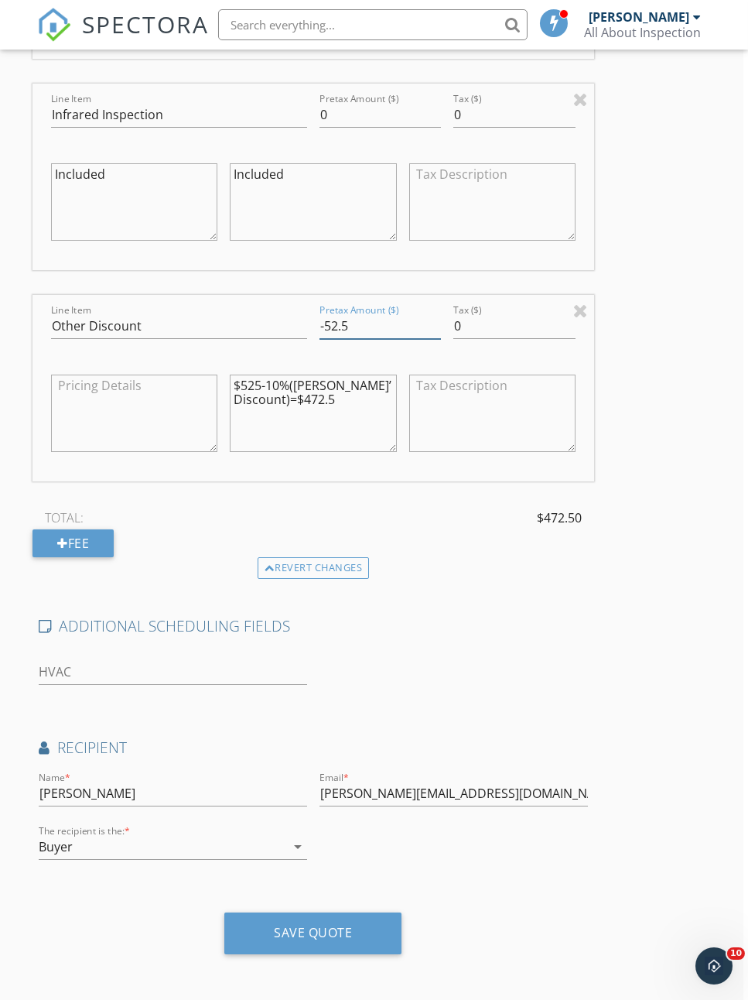
scroll to position [1748, 5]
type input "-52.5"
click at [339, 925] on div "Save Quote" at bounding box center [312, 932] width 78 height 15
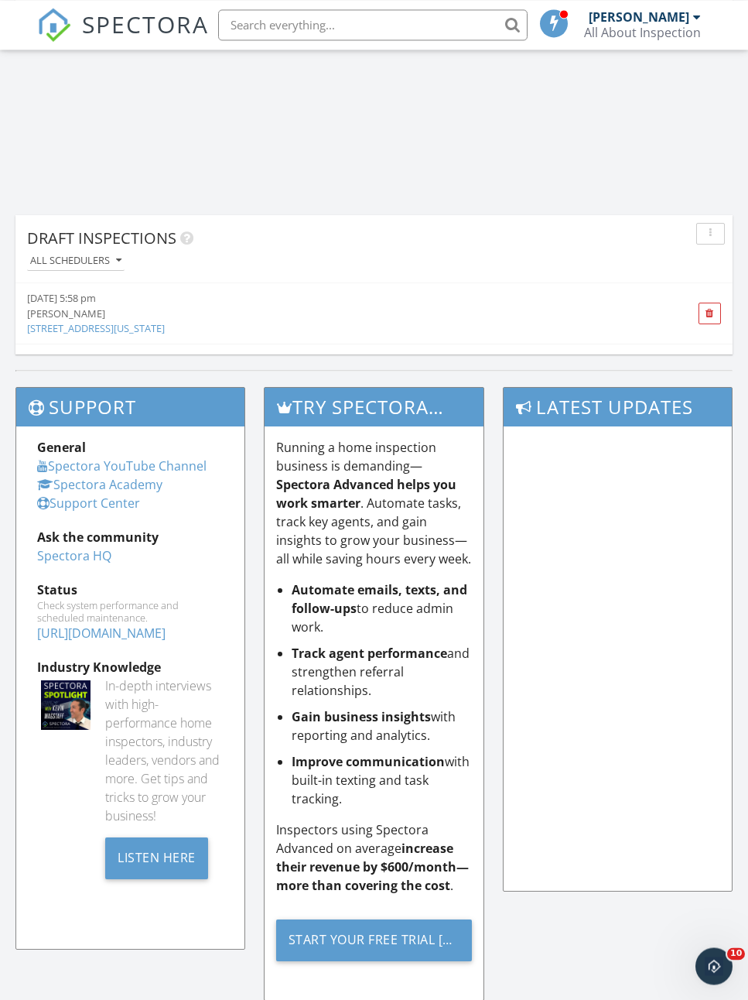
scroll to position [2508, 0]
click at [165, 331] on link "429 North Bridgestone Avenue, Saint Jonhs, Florida" at bounding box center [96, 329] width 138 height 14
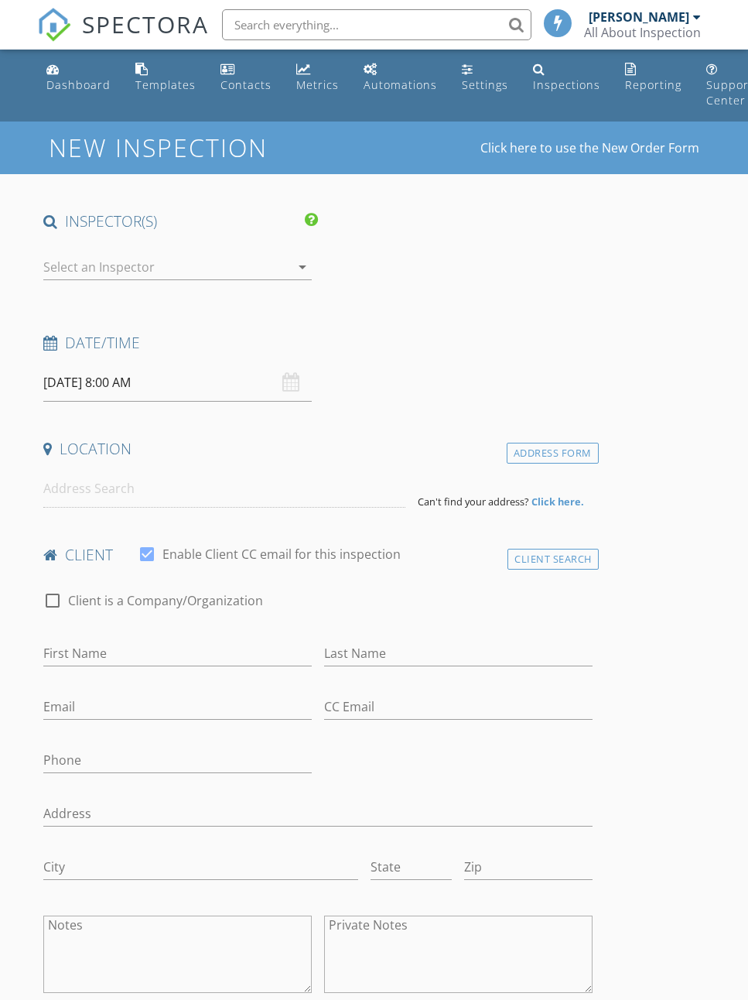
type input "[PERSON_NAME]"
type input "[PERSON_NAME][EMAIL_ADDRESS][DOMAIN_NAME]"
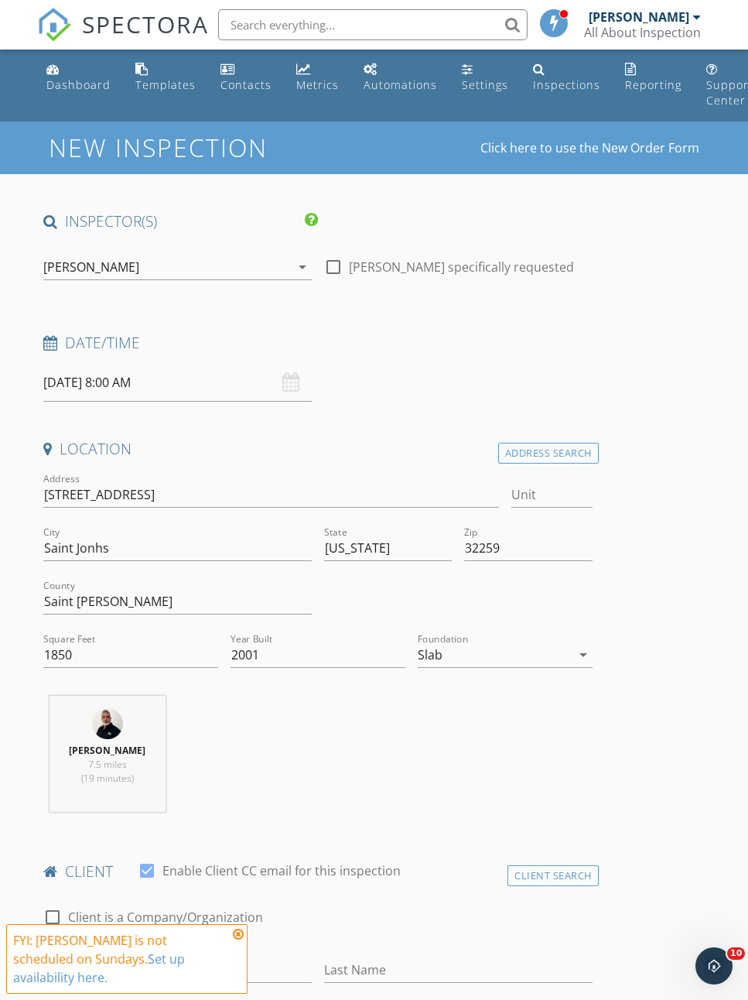
click at [107, 386] on input "09/28/2025 8:00 AM" at bounding box center [177, 383] width 269 height 38
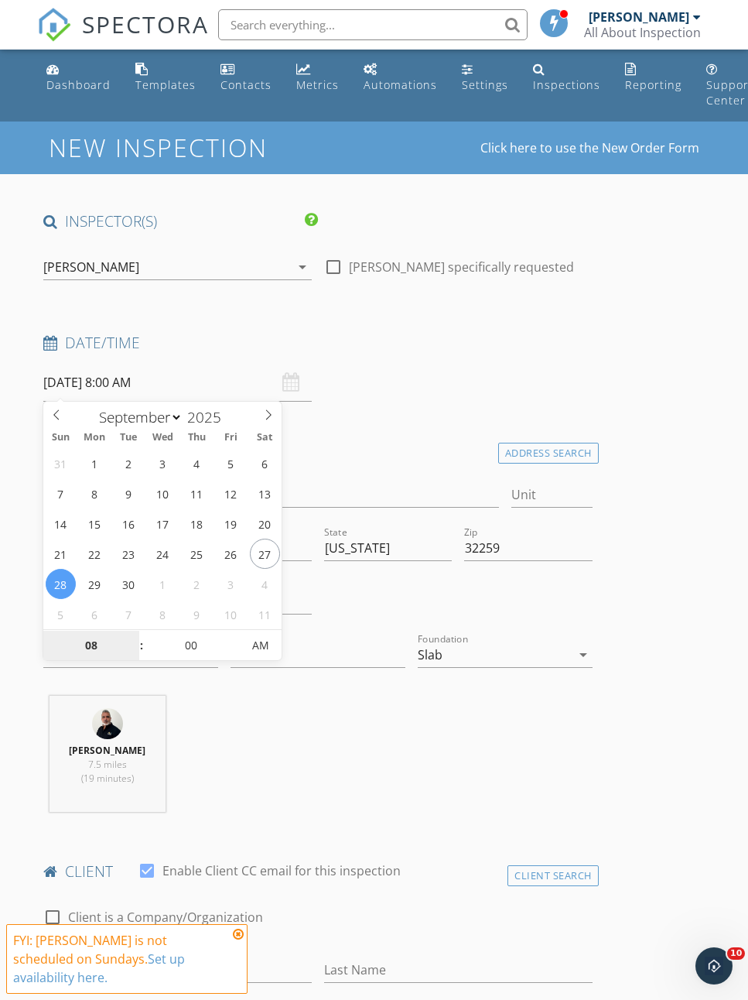
type input "[DATE] 8:00 AM"
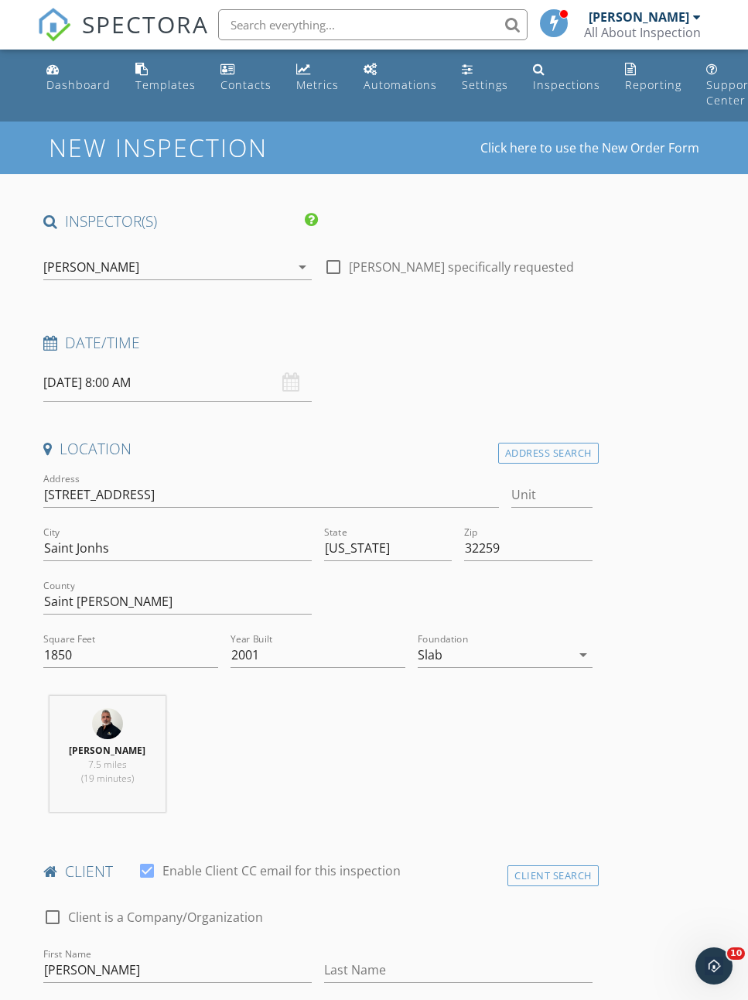
click at [440, 396] on div "Date/Time 09/30/2025 8:00 AM" at bounding box center [317, 367] width 561 height 69
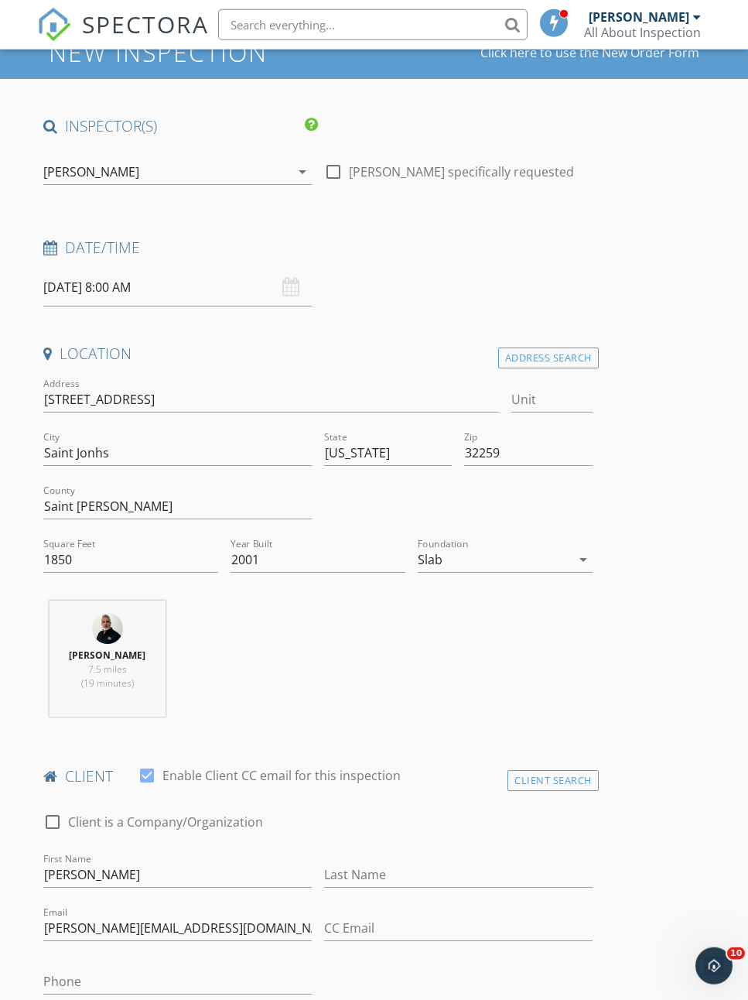
scroll to position [97, 0]
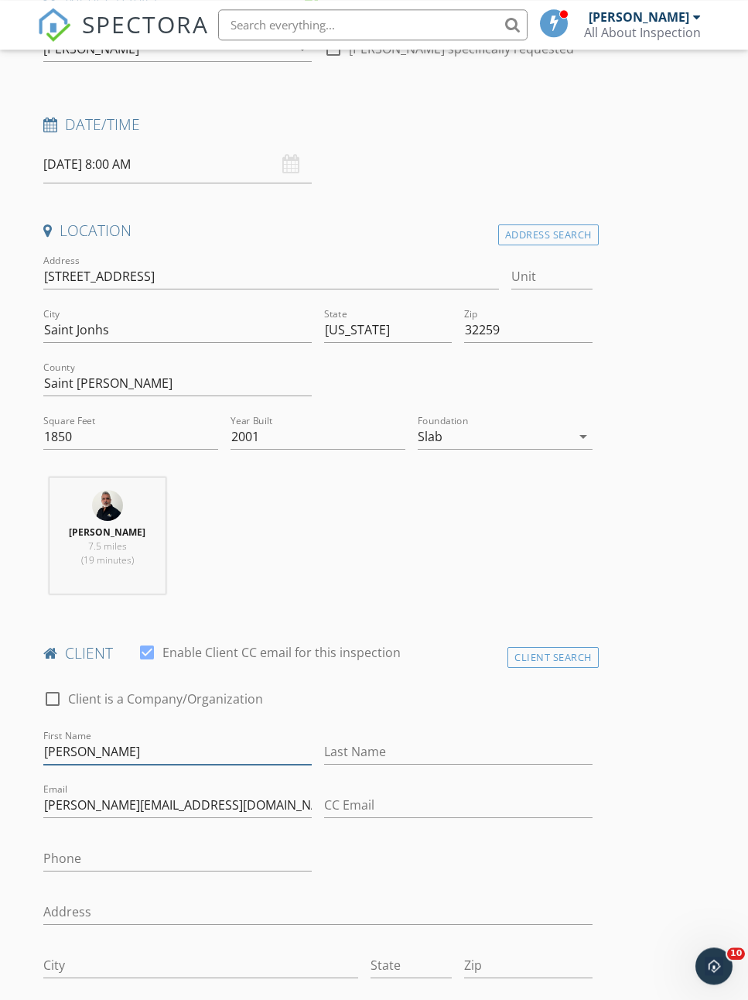
click at [136, 762] on input "[PERSON_NAME]" at bounding box center [177, 752] width 269 height 26
type input "[PERSON_NAME]"
click at [359, 751] on input "Last Name" at bounding box center [458, 752] width 269 height 26
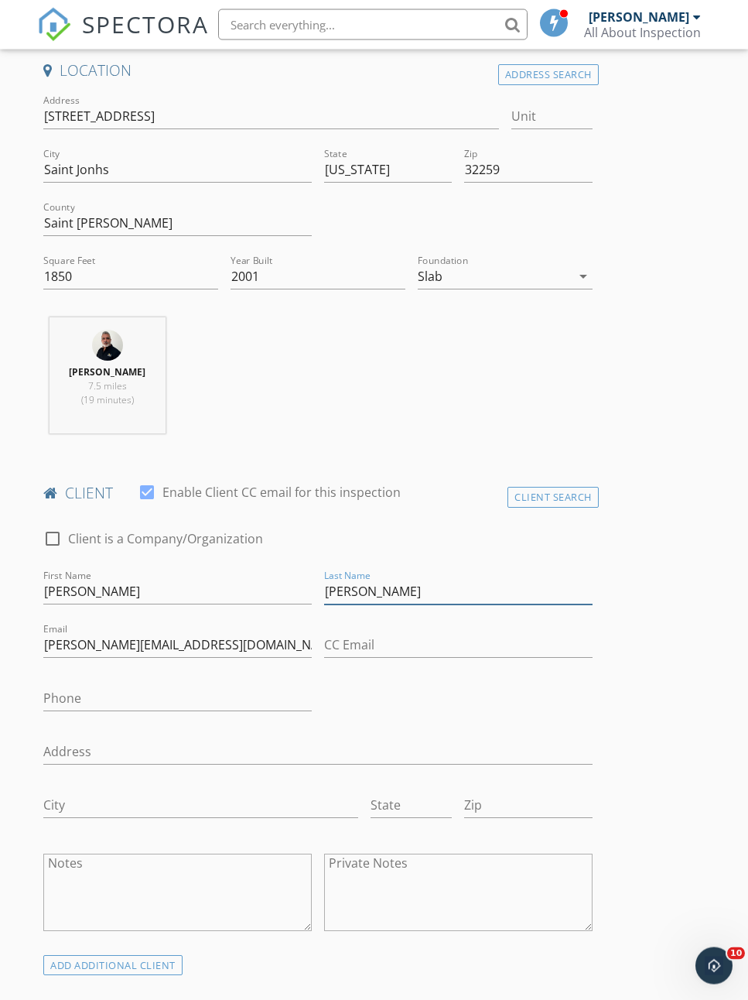
scroll to position [379, 0]
type input "[PERSON_NAME]"
click at [74, 685] on input "Phone" at bounding box center [177, 698] width 269 height 26
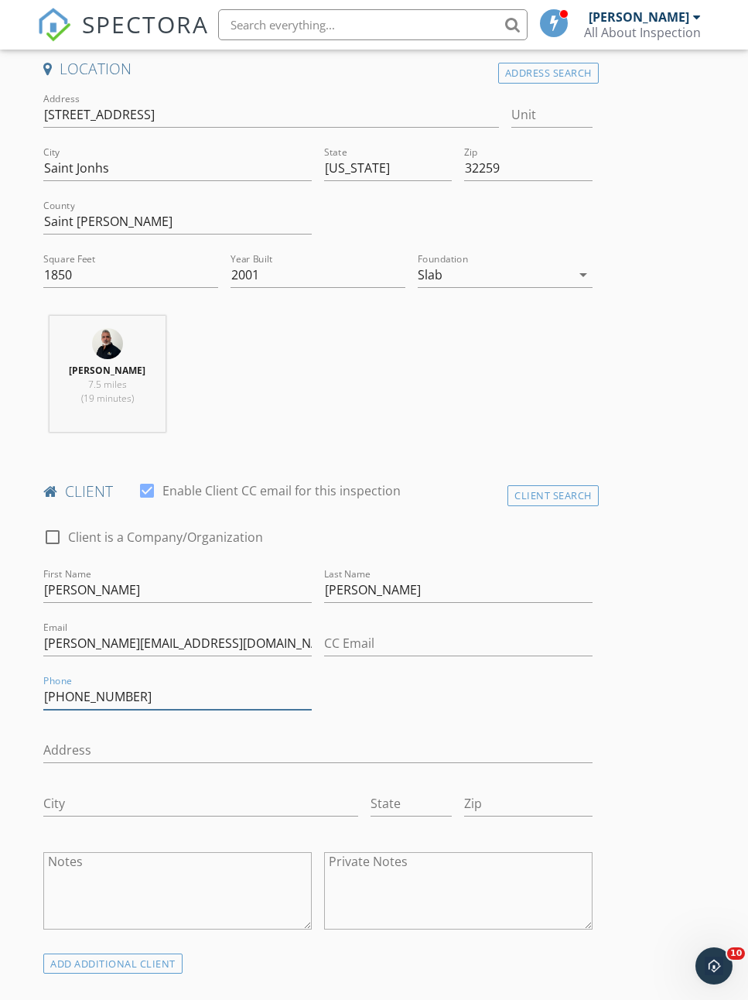
type input "[PHONE_NUMBER]"
click at [92, 755] on input "Address" at bounding box center [317, 751] width 549 height 26
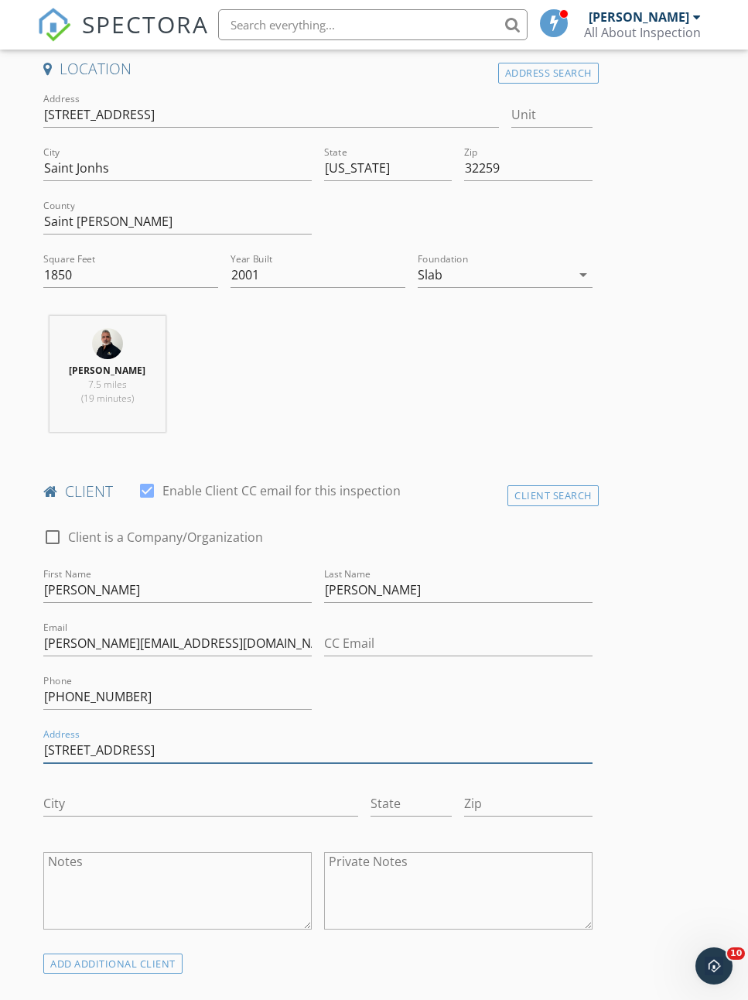
type input "[STREET_ADDRESS]"
click at [98, 791] on input "City" at bounding box center [200, 804] width 315 height 26
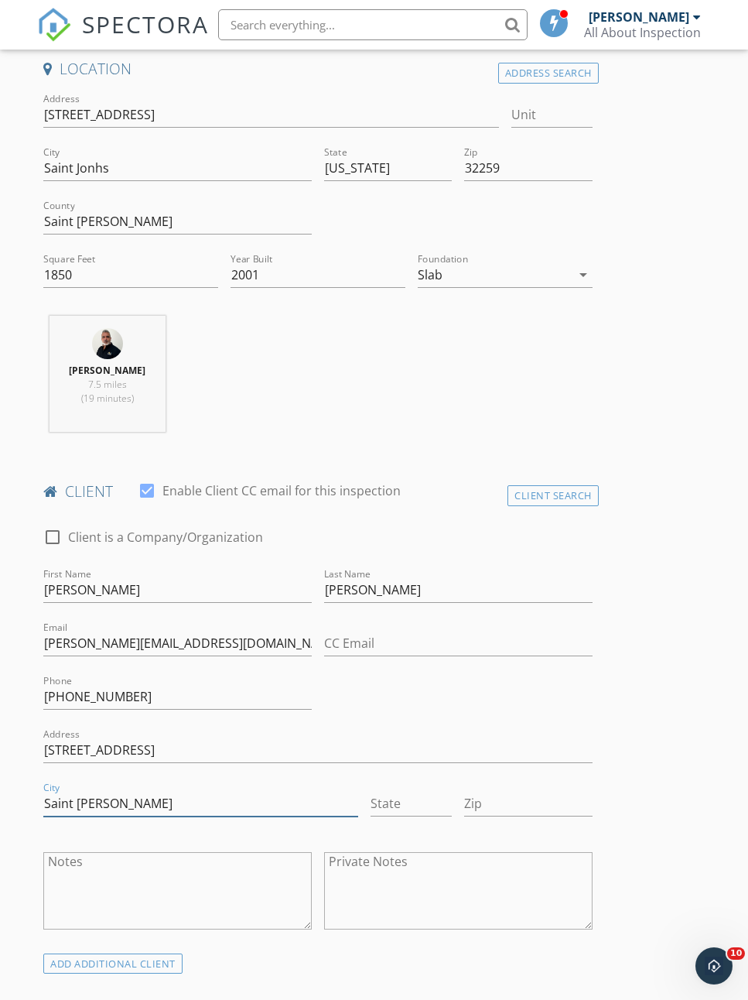
type input "Saint [PERSON_NAME]"
click at [399, 782] on div "State" at bounding box center [411, 807] width 81 height 50
click at [397, 801] on input "State" at bounding box center [411, 804] width 81 height 26
type input "FL"
click at [514, 794] on input "Zip" at bounding box center [528, 804] width 128 height 26
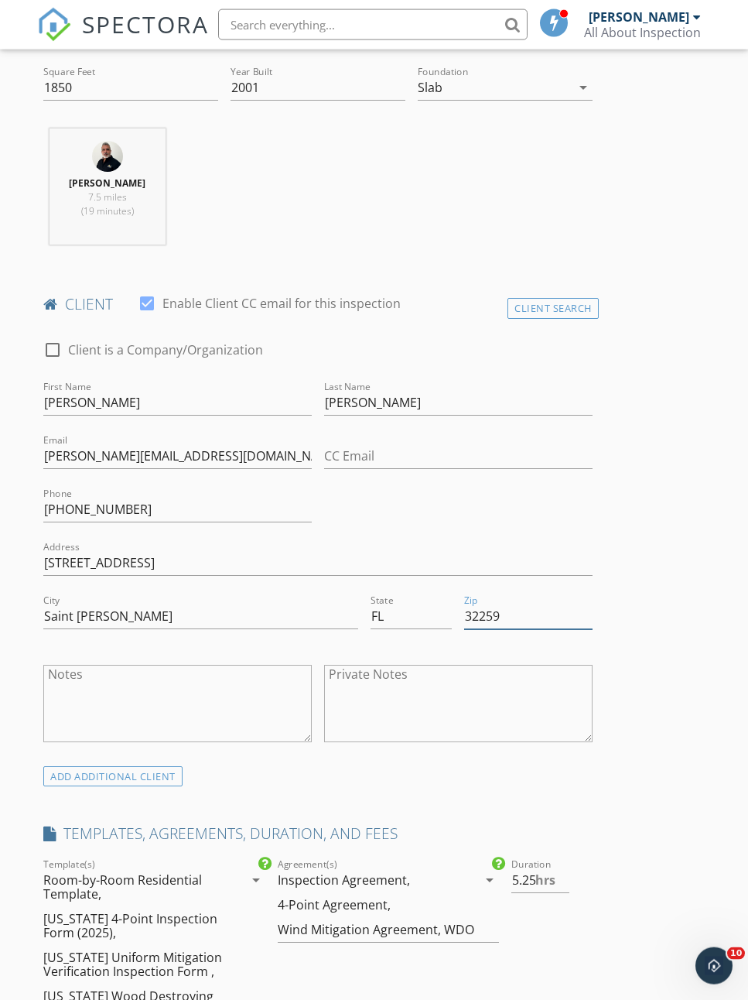
type input "32259"
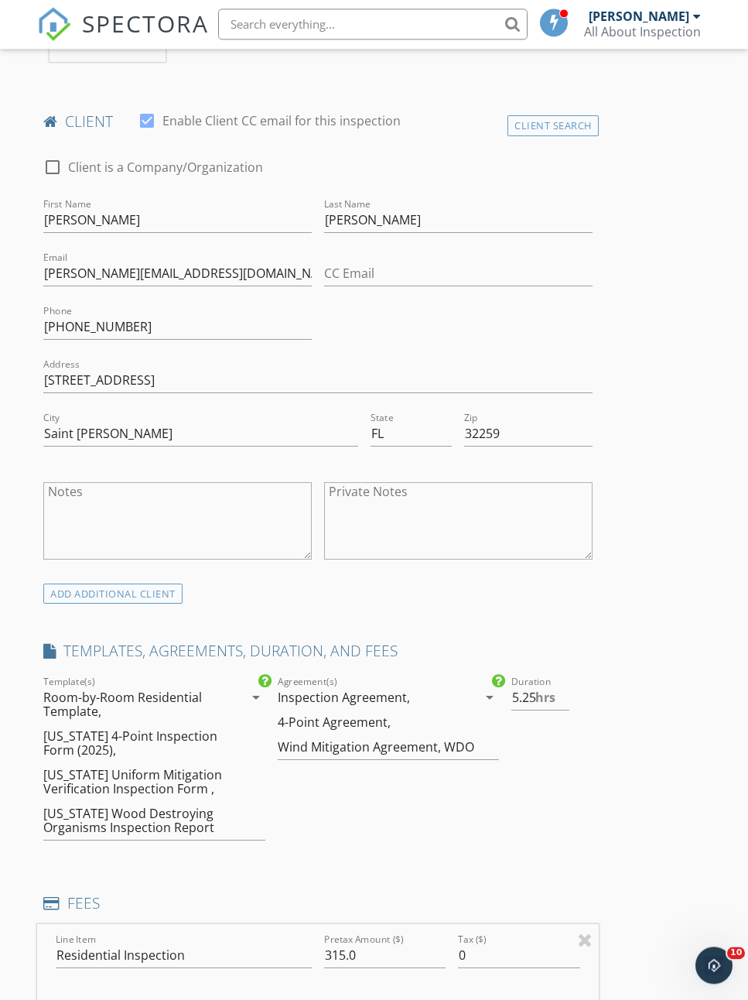
scroll to position [755, 0]
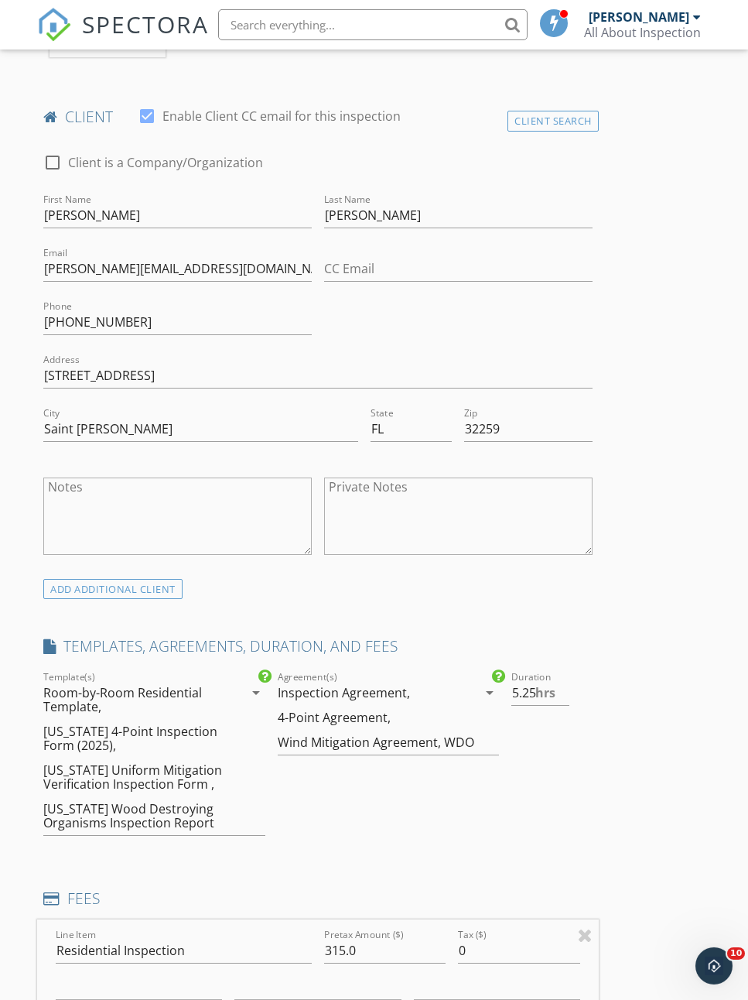
click at [255, 684] on icon "arrow_drop_down" at bounding box center [256, 692] width 19 height 19
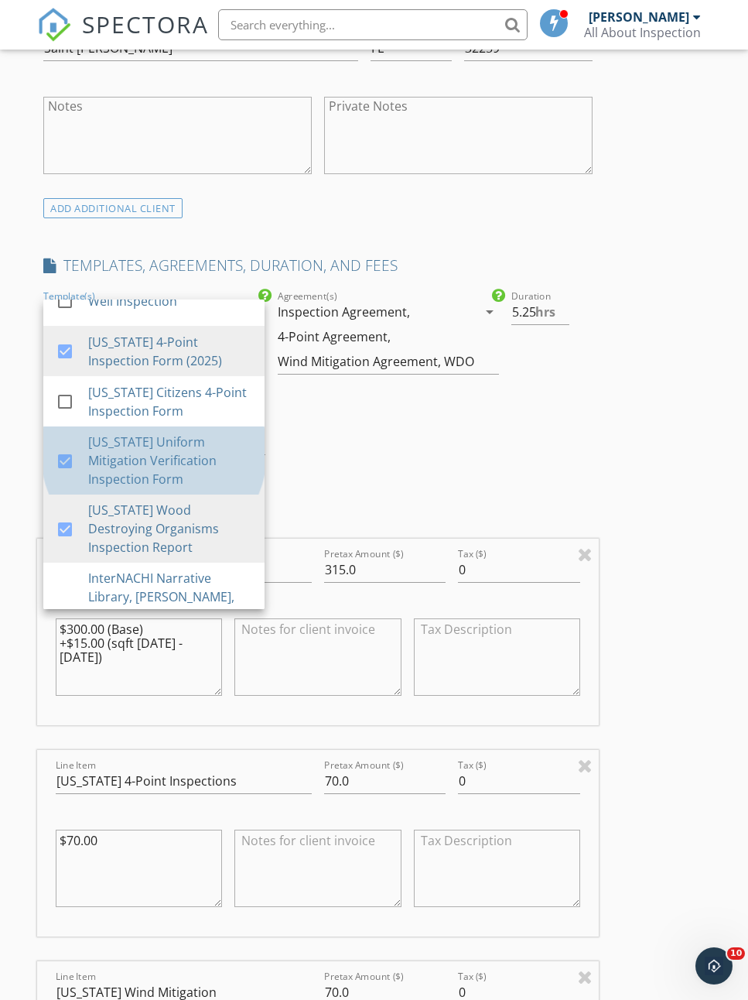
scroll to position [556, 0]
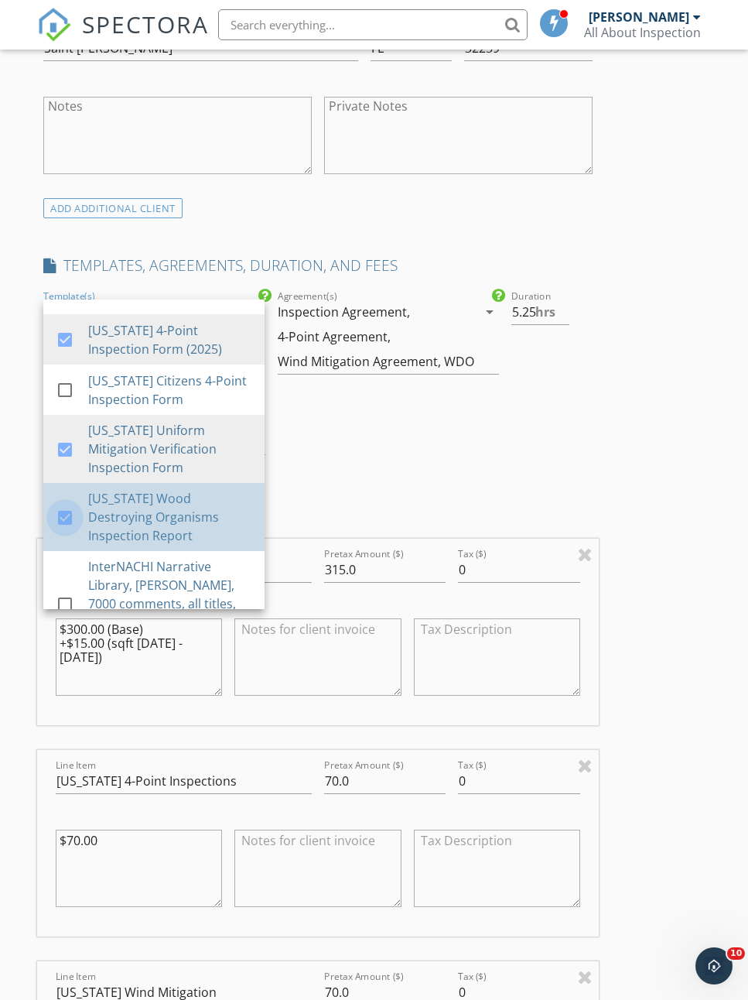
click at [66, 504] on div at bounding box center [65, 517] width 26 height 26
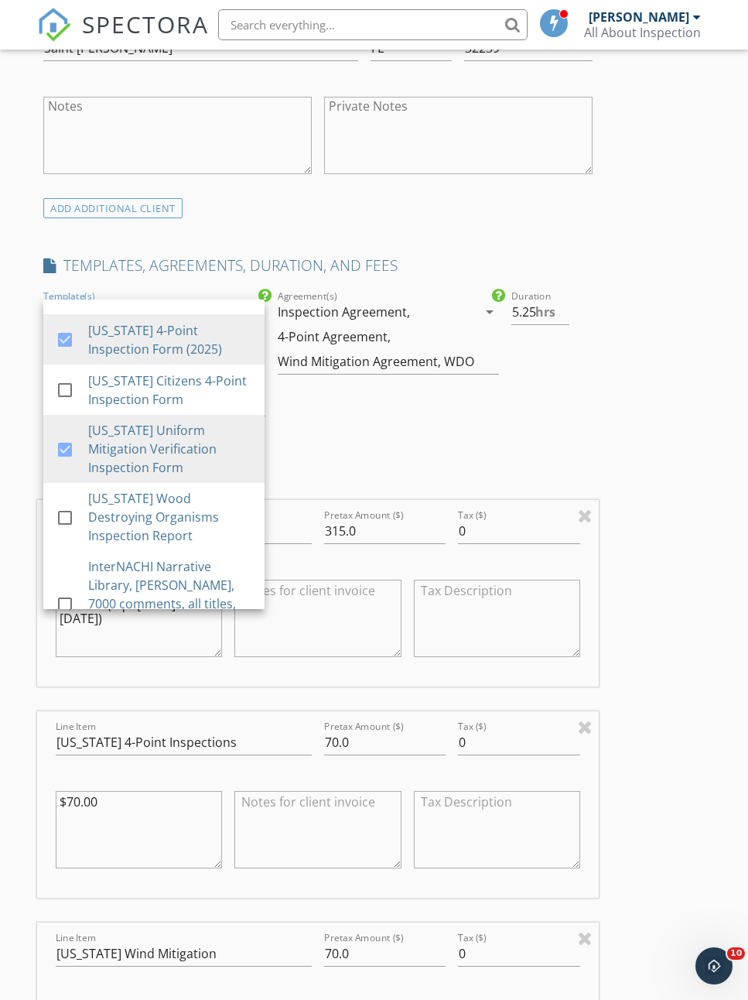
click at [482, 306] on icon "arrow_drop_down" at bounding box center [490, 312] width 19 height 19
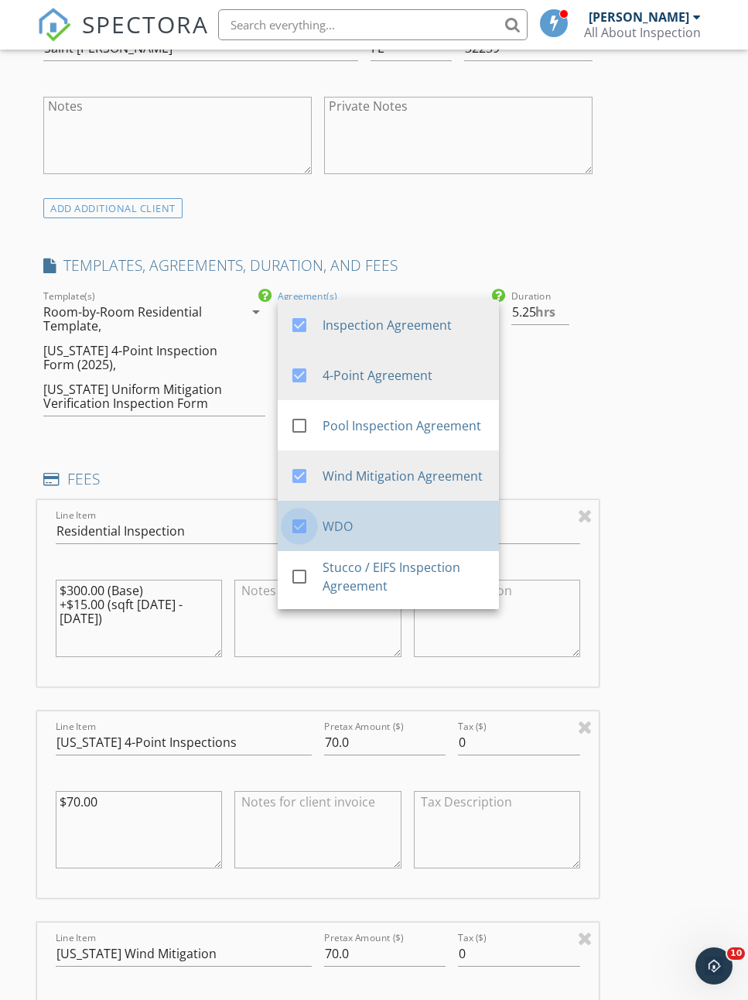
click at [305, 518] on div at bounding box center [299, 526] width 26 height 26
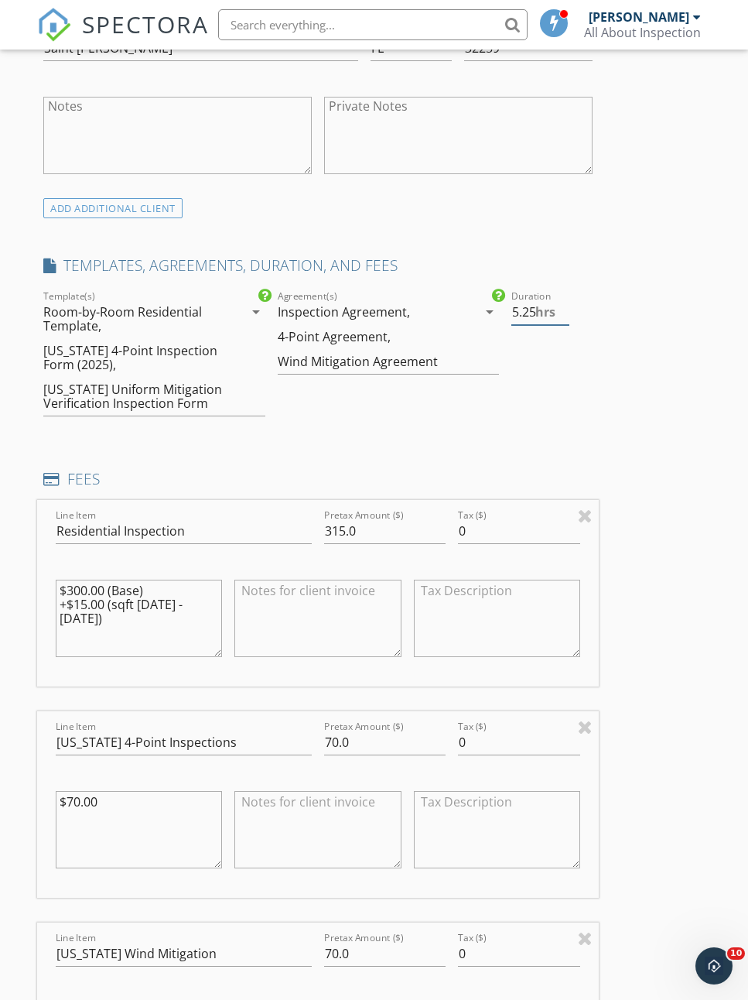
click at [532, 310] on input "5.25" at bounding box center [541, 313] width 58 height 26
click at [559, 306] on input "5.25" at bounding box center [541, 313] width 58 height 26
type input "5"
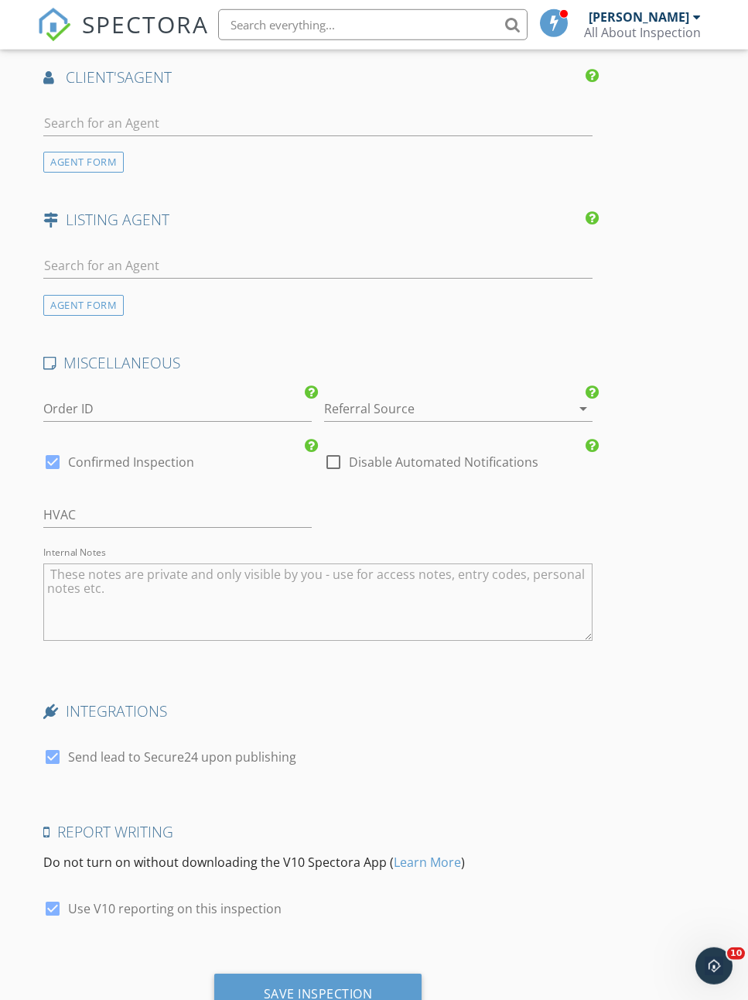
scroll to position [3520, 0]
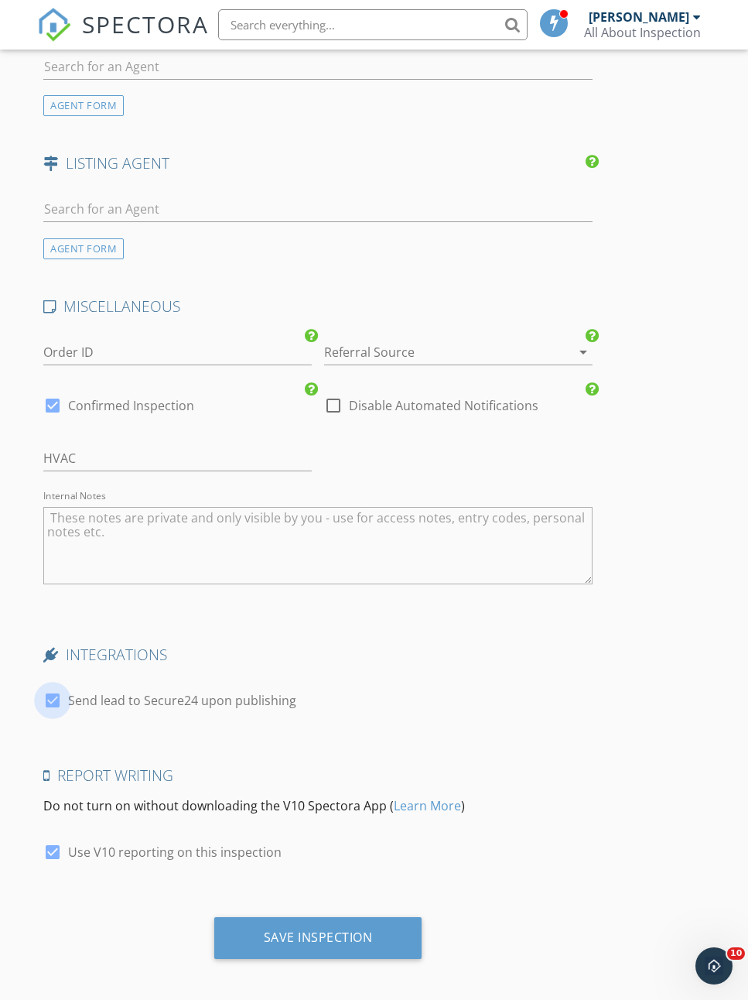
click at [63, 691] on div at bounding box center [52, 700] width 26 height 26
checkbox input "false"
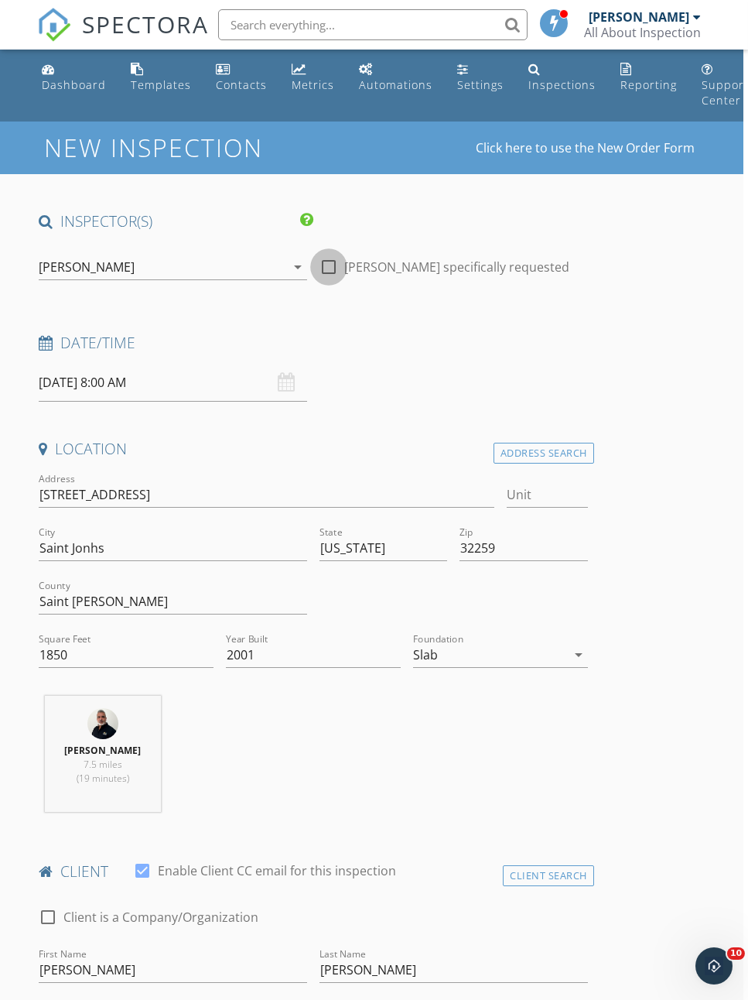
scroll to position [0, 5]
click at [324, 269] on div at bounding box center [328, 267] width 26 height 26
checkbox input "true"
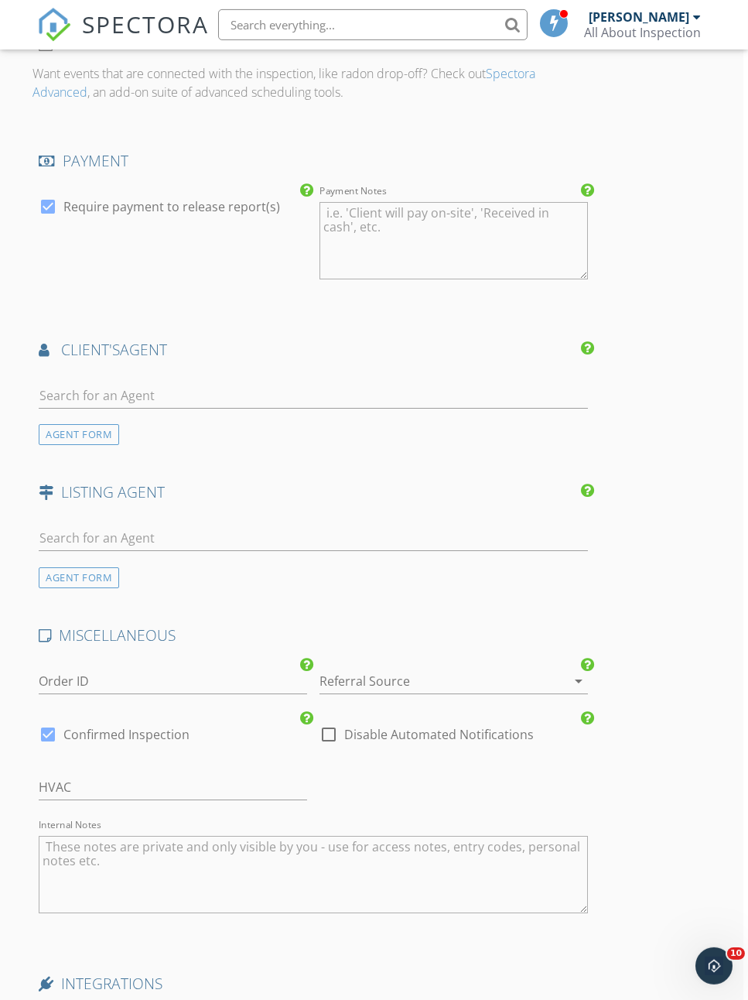
scroll to position [3215, 5]
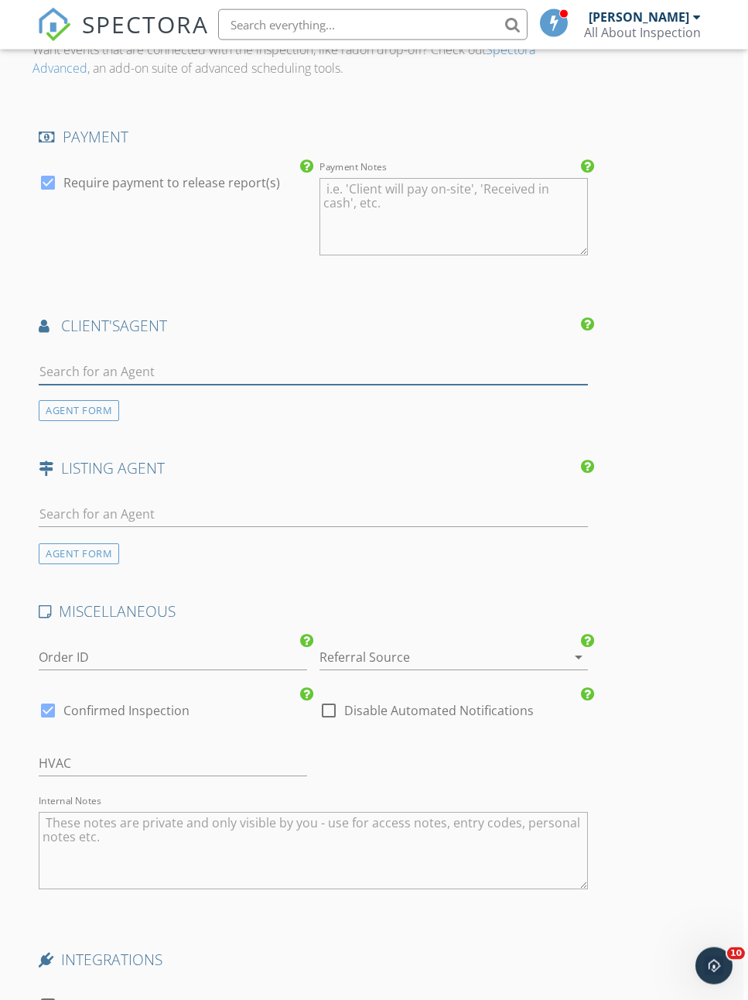
click at [78, 368] on input "text" at bounding box center [313, 372] width 549 height 26
click at [98, 362] on input "text" at bounding box center [312, 371] width 549 height 26
click at [373, 359] on input "text" at bounding box center [312, 371] width 549 height 26
click at [156, 365] on input "text" at bounding box center [312, 371] width 549 height 26
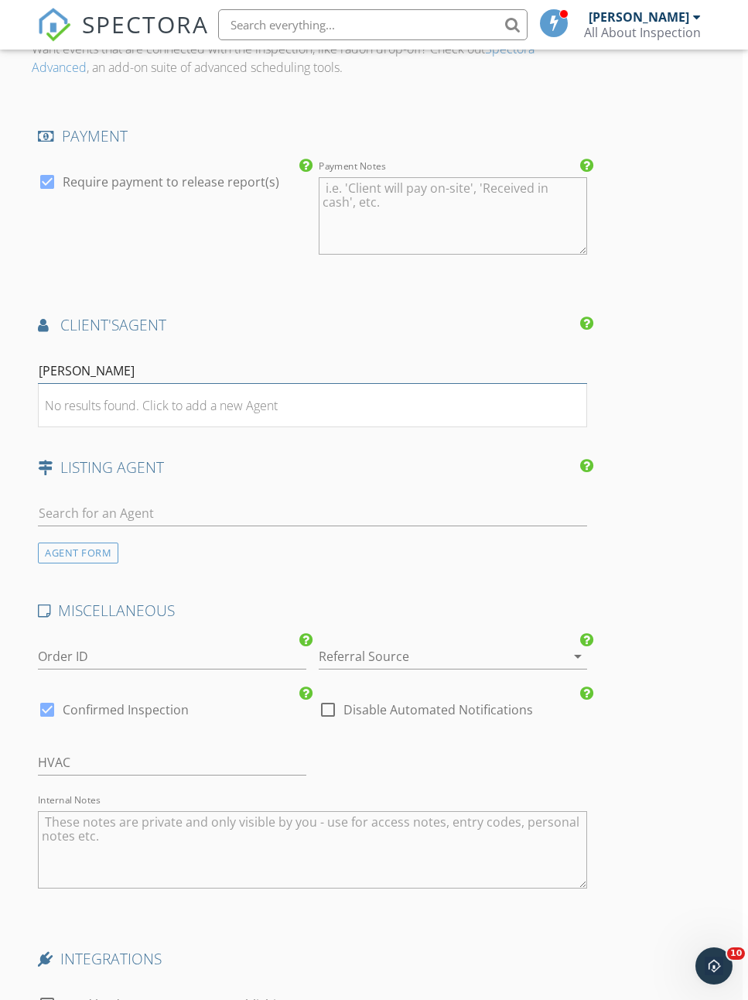
type input "[PERSON_NAME]"
click at [151, 405] on div "No results found. Click to add a new Agent" at bounding box center [161, 405] width 233 height 19
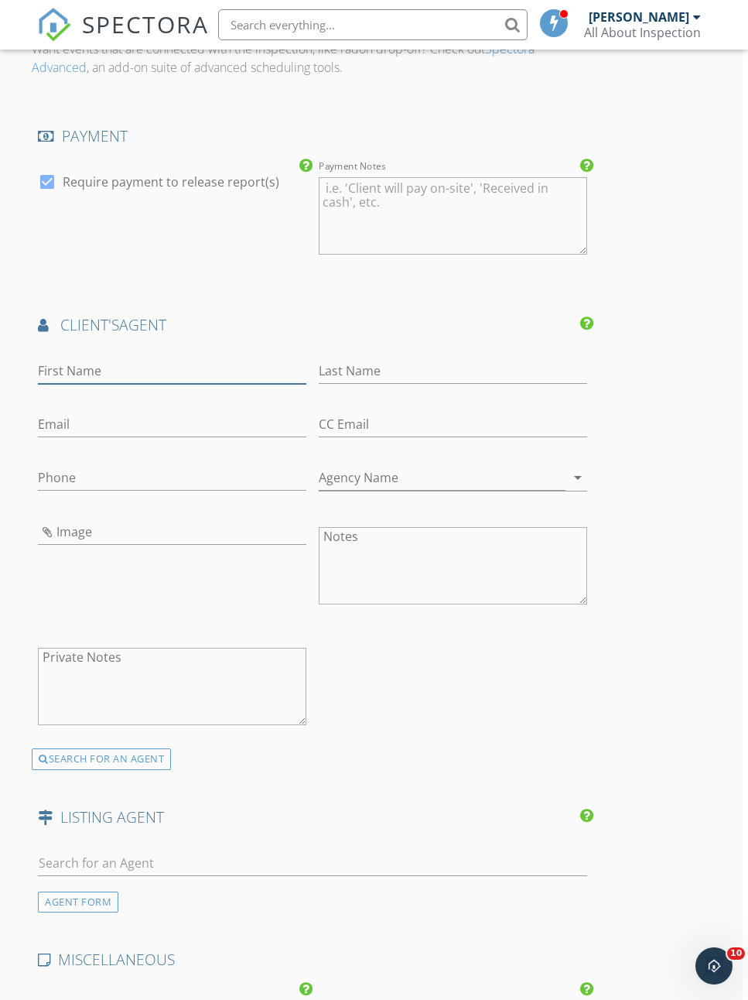
click at [87, 368] on input "First Name" at bounding box center [172, 371] width 269 height 26
type input "[PERSON_NAME]"
click at [345, 361] on input "Last Name" at bounding box center [453, 371] width 269 height 26
type input "[PERSON_NAME]"
click at [76, 416] on input "Email" at bounding box center [172, 425] width 269 height 26
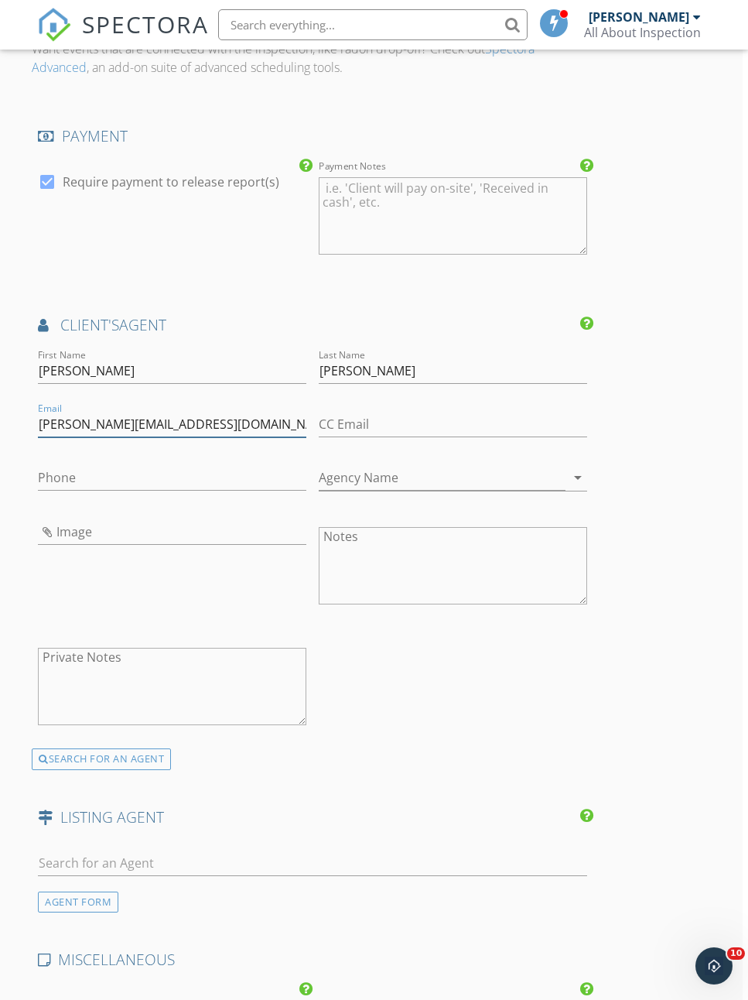
type input "Corinne@tlhometeam.com"
click at [114, 474] on input "Phone" at bounding box center [172, 478] width 269 height 26
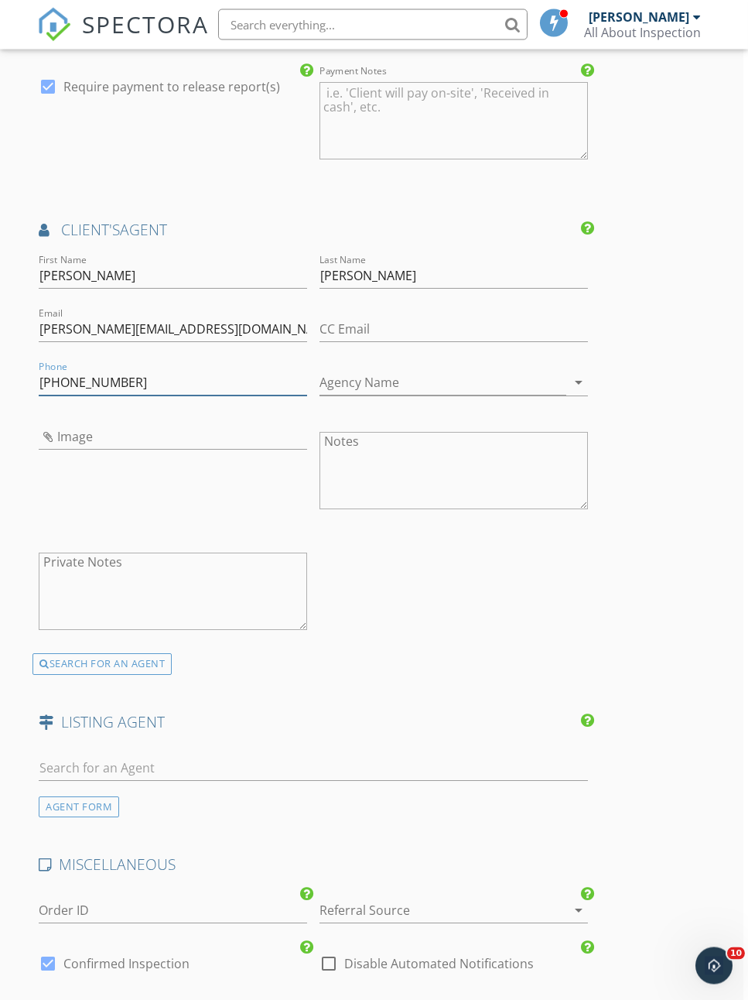
scroll to position [3316, 5]
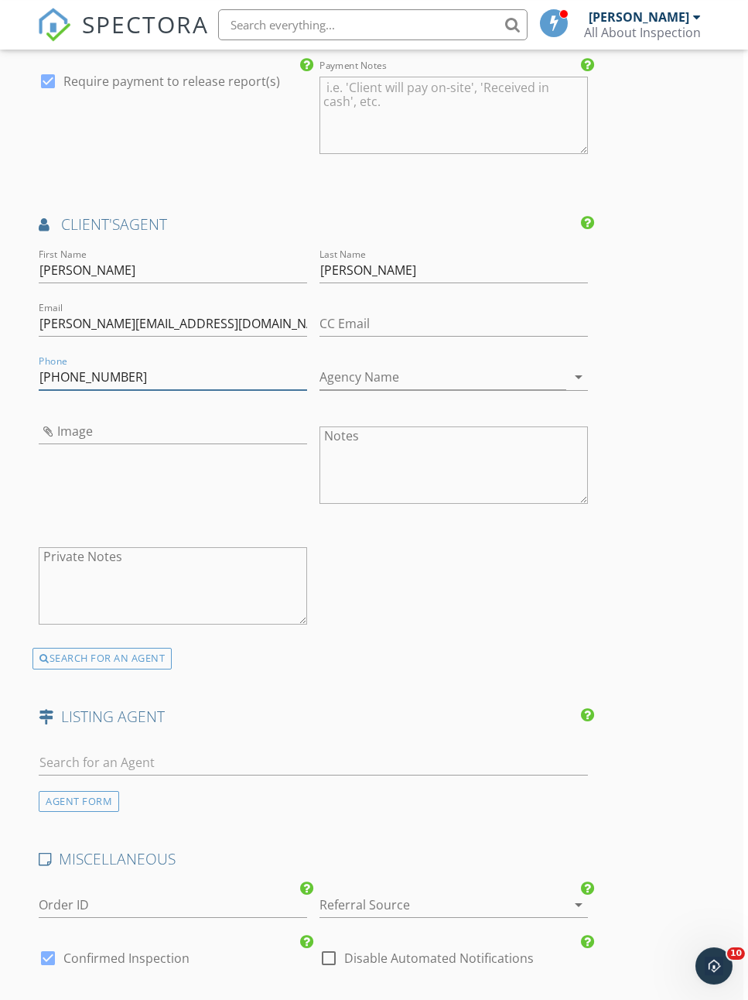
type input "[PHONE_NUMBER]"
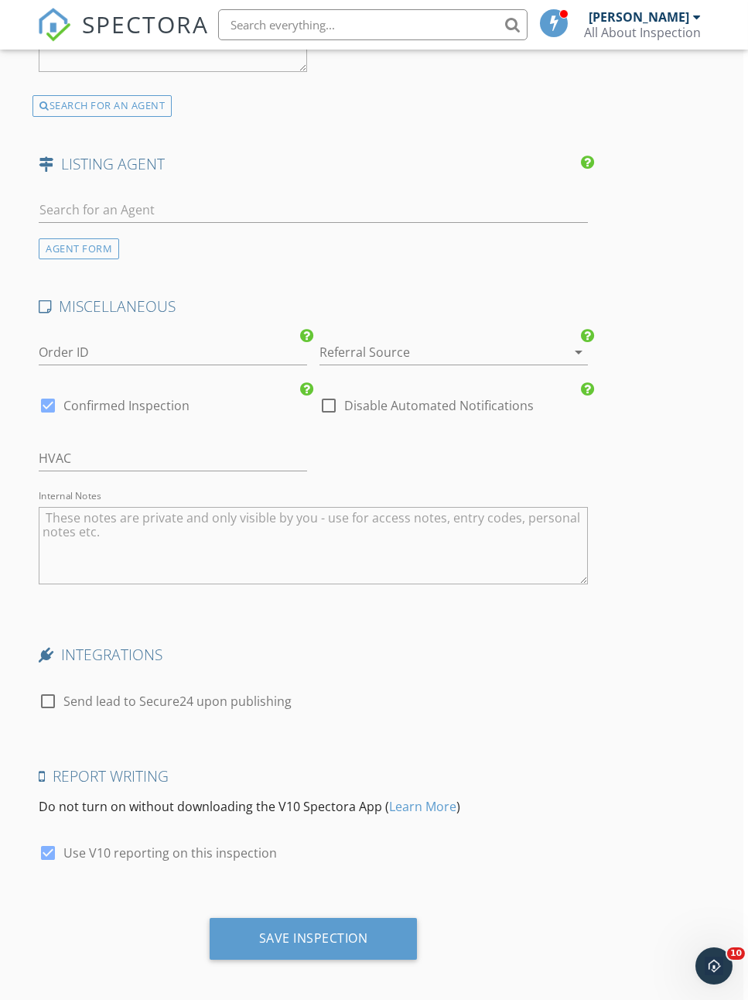
scroll to position [3869, 5]
click at [306, 930] on div "Save Inspection" at bounding box center [312, 937] width 109 height 15
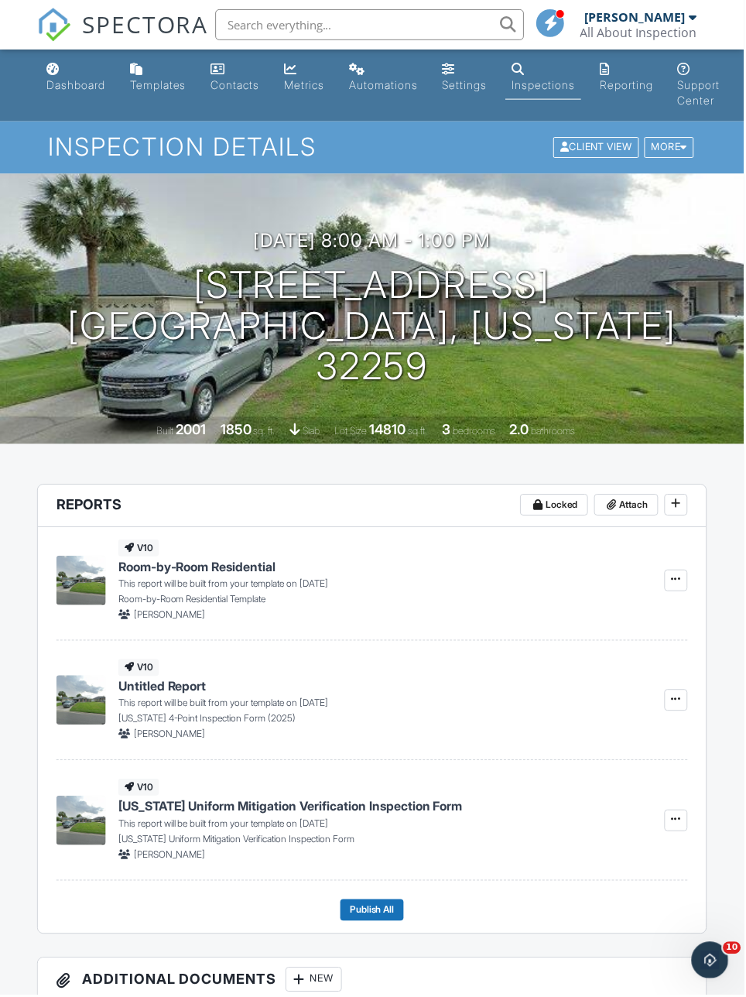
click at [670, 709] on span at bounding box center [677, 700] width 15 height 15
click at [601, 752] on span "Build Now" at bounding box center [577, 747] width 49 height 16
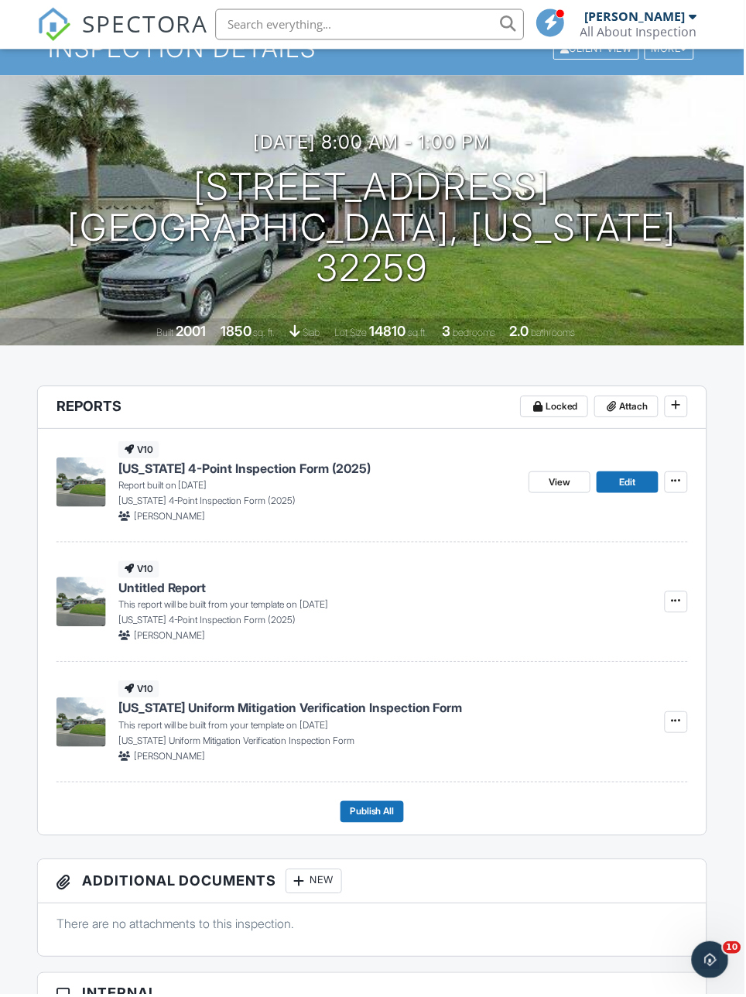
scroll to position [101, 0]
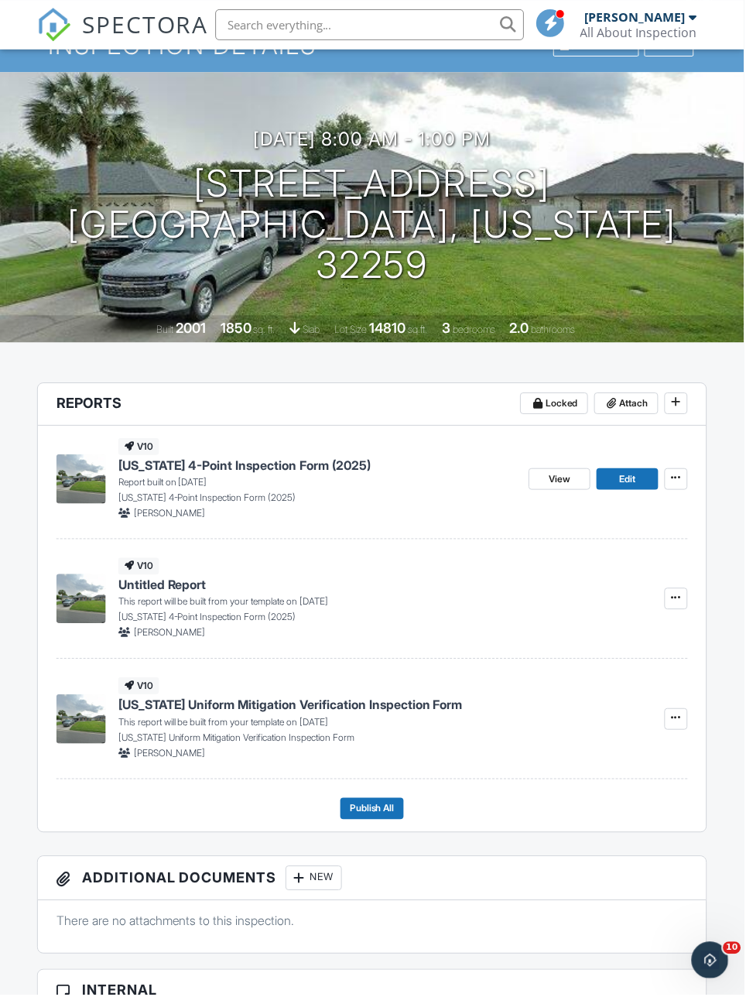
click at [683, 727] on span at bounding box center [677, 719] width 15 height 15
click at [601, 768] on span "Build Now" at bounding box center [577, 769] width 49 height 16
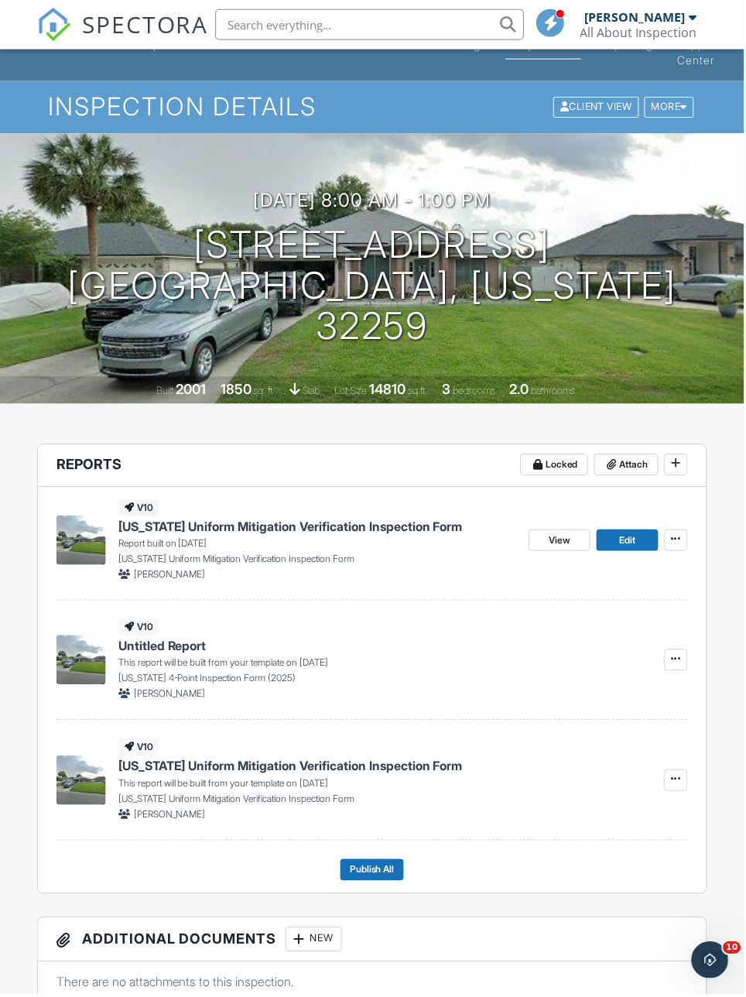
scroll to position [0, 0]
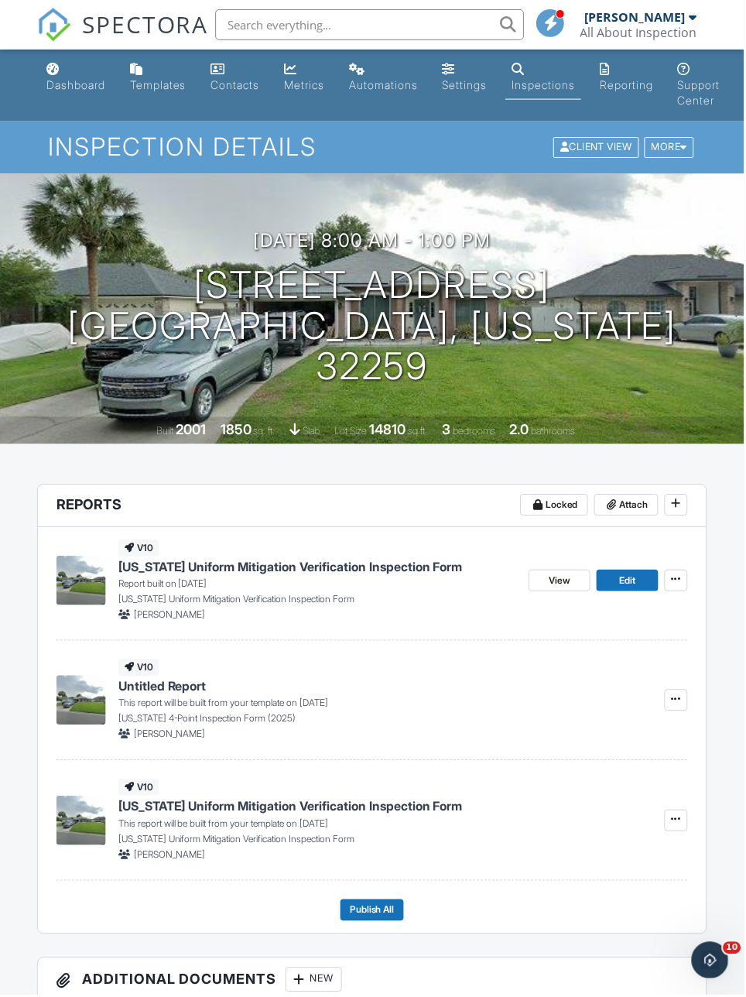
click at [690, 691] on div "v10 Florida Uniform Mitigation Verification Inspection Form Report built on 09/…" at bounding box center [373, 732] width 670 height 407
click at [686, 705] on button at bounding box center [677, 702] width 23 height 22
click at [618, 743] on label "Build Now" at bounding box center [600, 747] width 159 height 36
click at [679, 501] on icon at bounding box center [677, 504] width 9 height 11
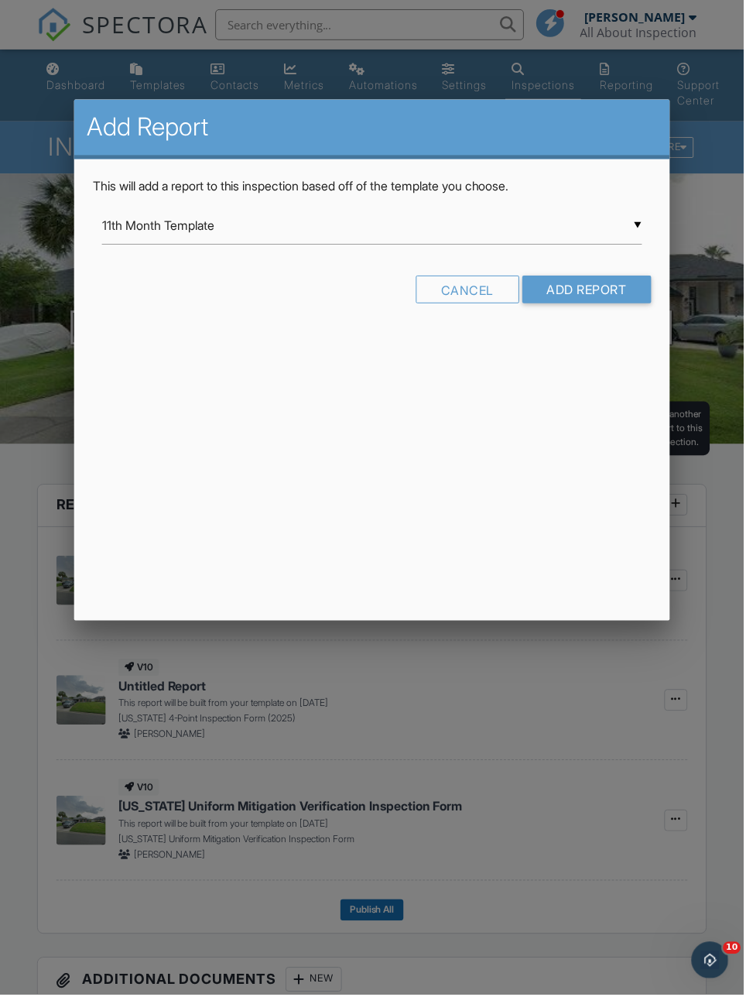
click at [643, 217] on input "11th Month Template" at bounding box center [372, 226] width 541 height 38
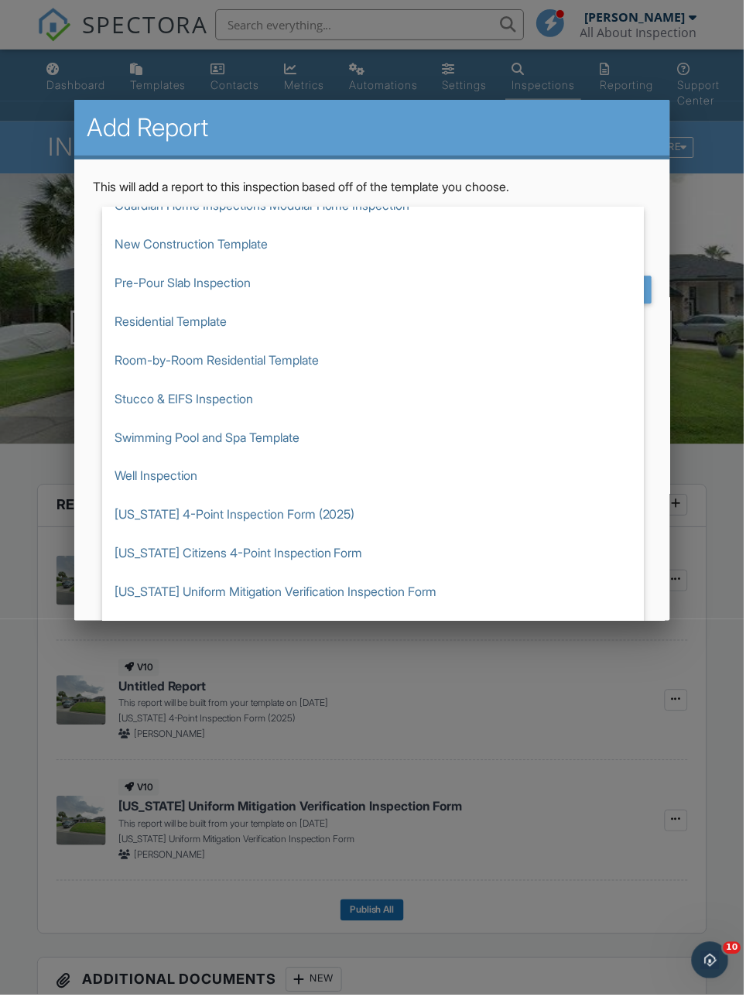
scroll to position [138, 0]
click at [286, 362] on span "Room-by-Room Residential Template" at bounding box center [373, 360] width 543 height 39
type input "Room-by-Room Residential Template"
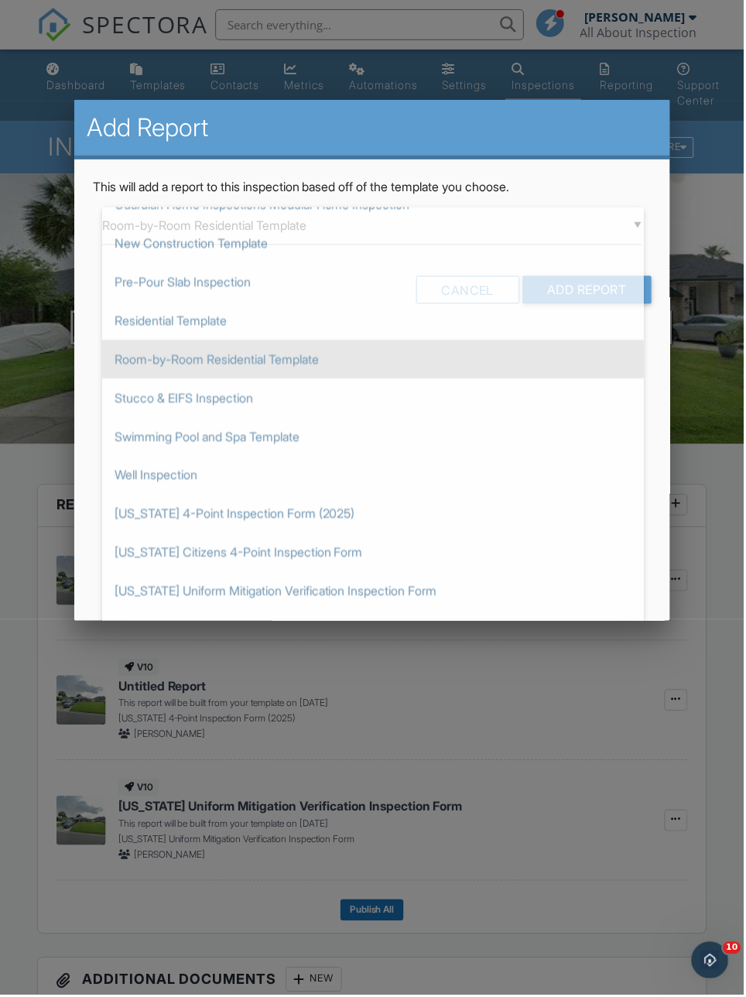
scroll to position [249, 0]
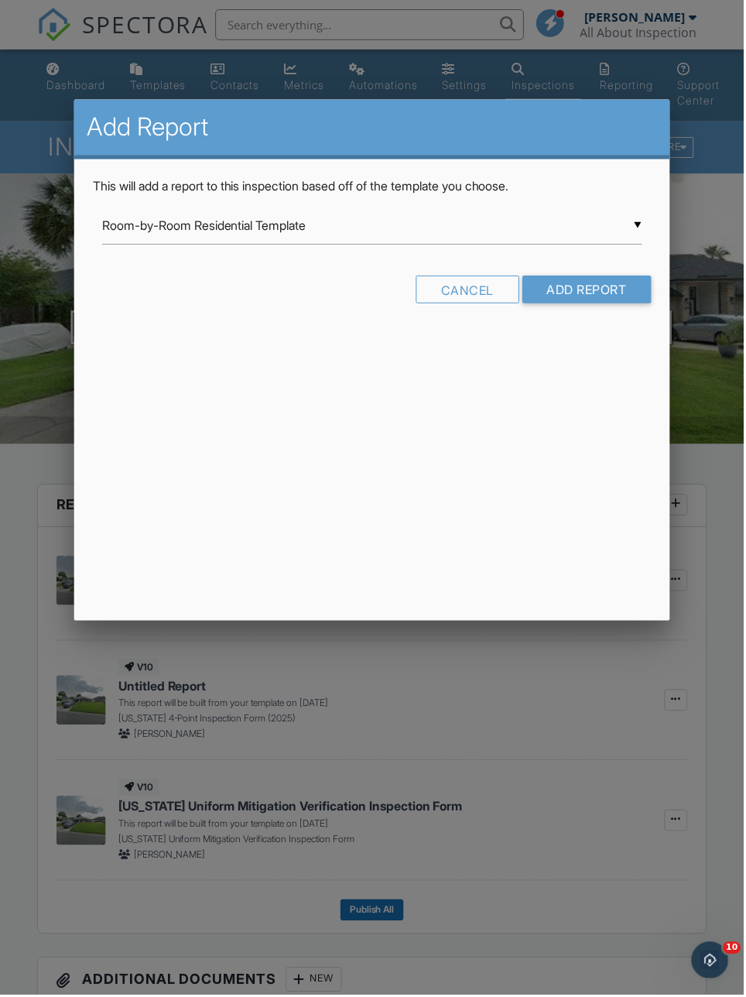
click at [604, 285] on input "Add Report" at bounding box center [588, 290] width 129 height 28
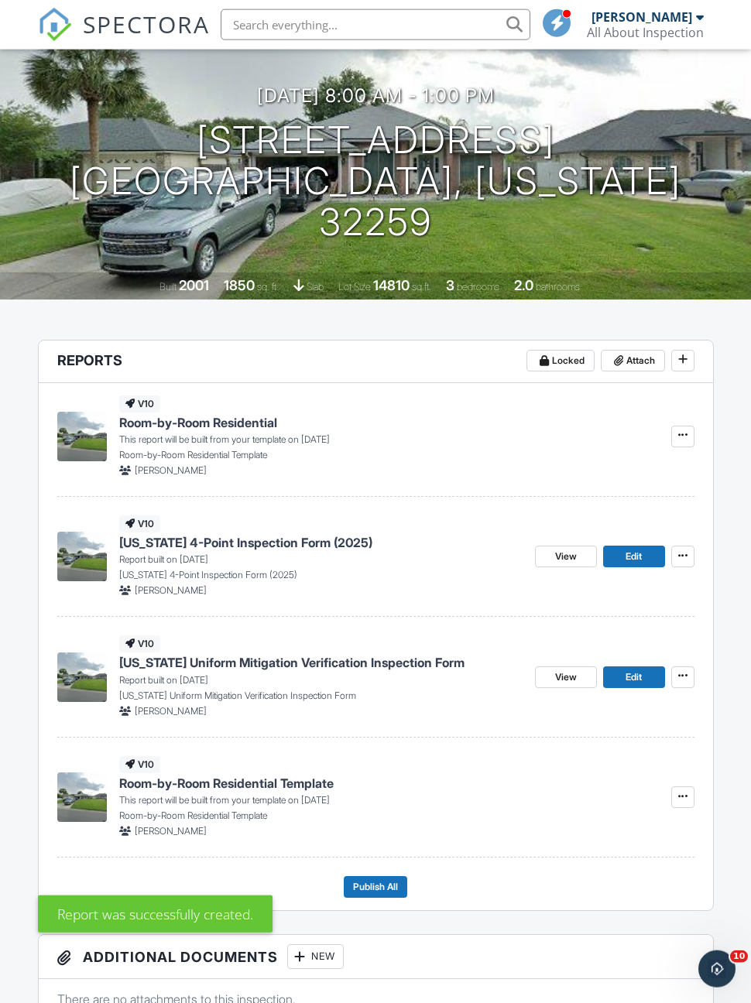
scroll to position [161, 0]
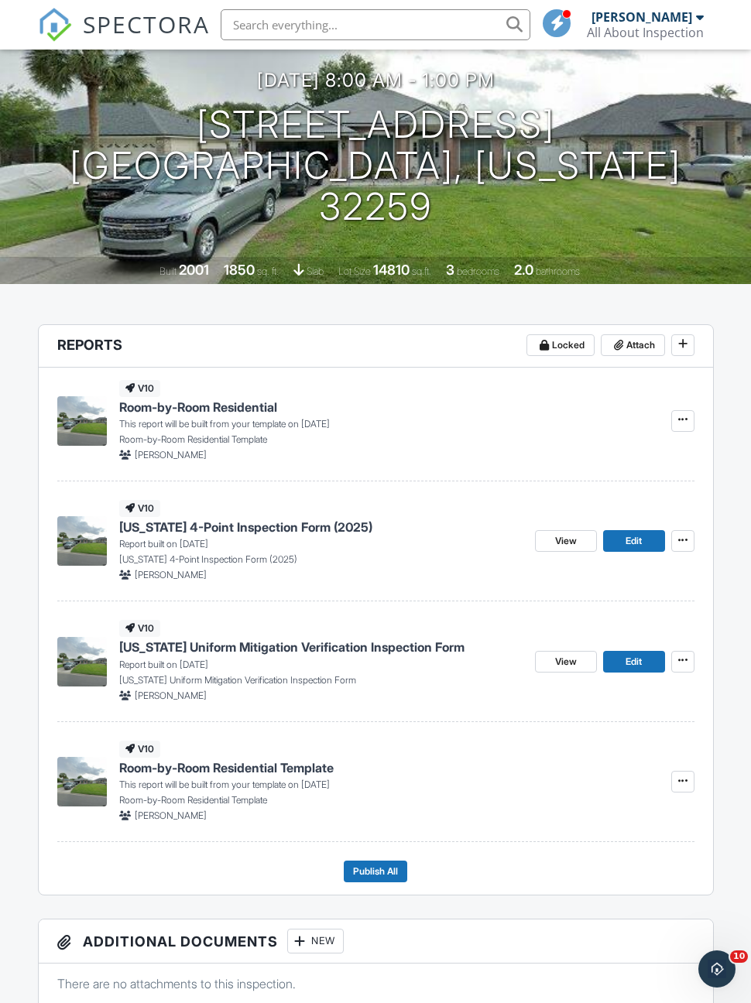
click at [679, 423] on icon at bounding box center [682, 419] width 9 height 11
click at [599, 464] on span "Build Now" at bounding box center [581, 463] width 49 height 16
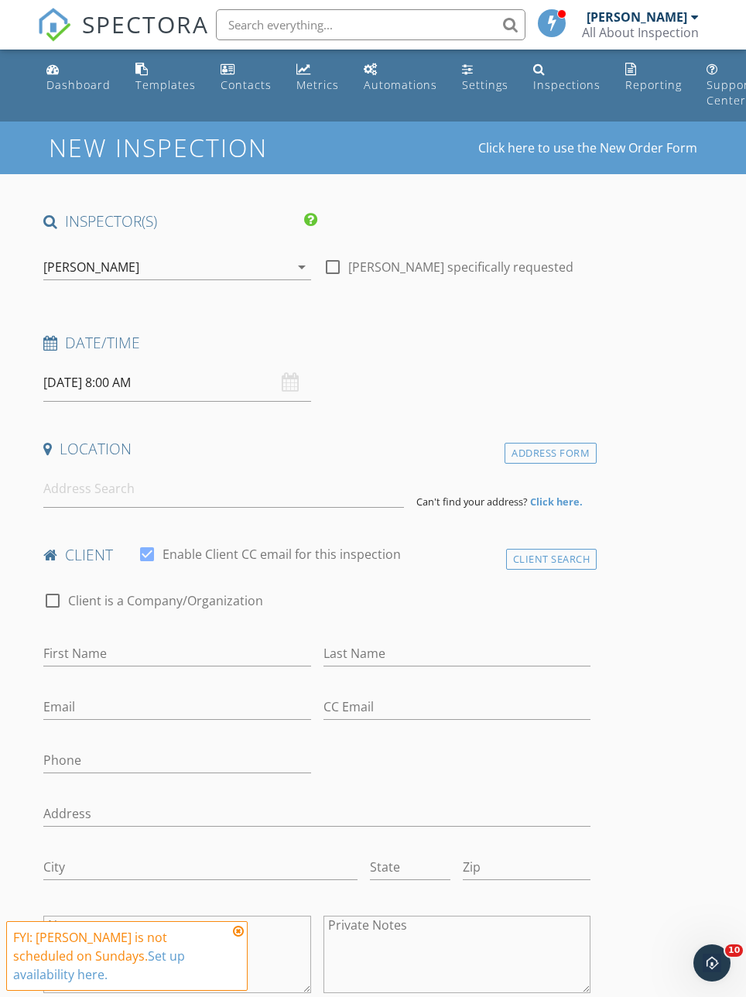
click at [562, 83] on div "Inspections" at bounding box center [566, 84] width 67 height 15
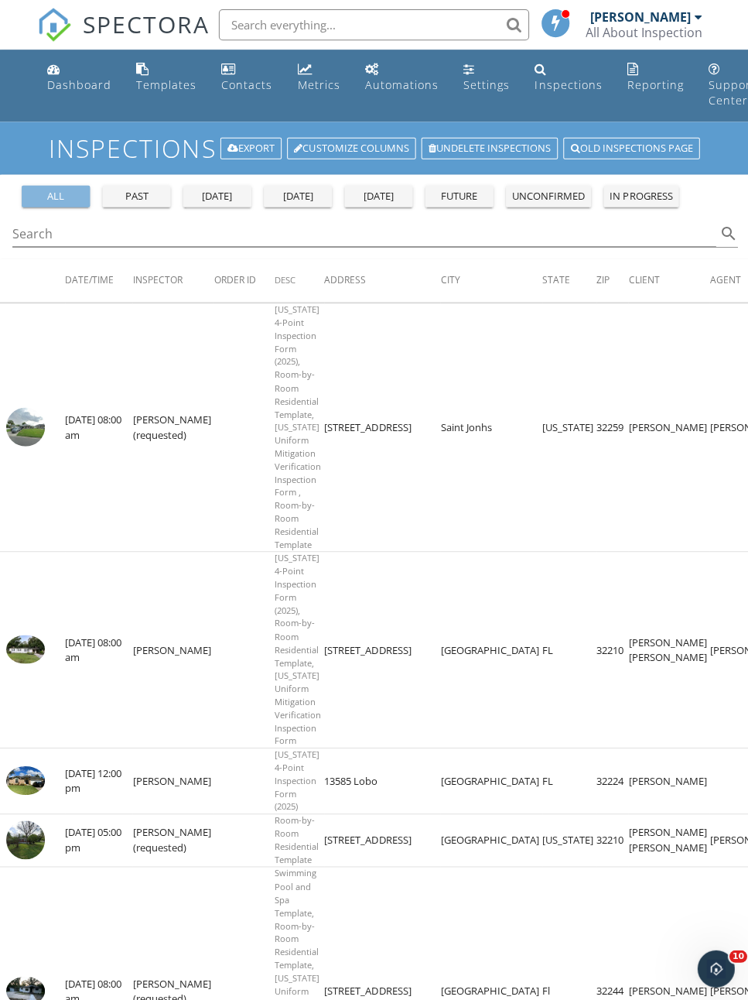
click at [67, 193] on div "all" at bounding box center [56, 195] width 56 height 15
click at [33, 440] on img at bounding box center [25, 425] width 39 height 39
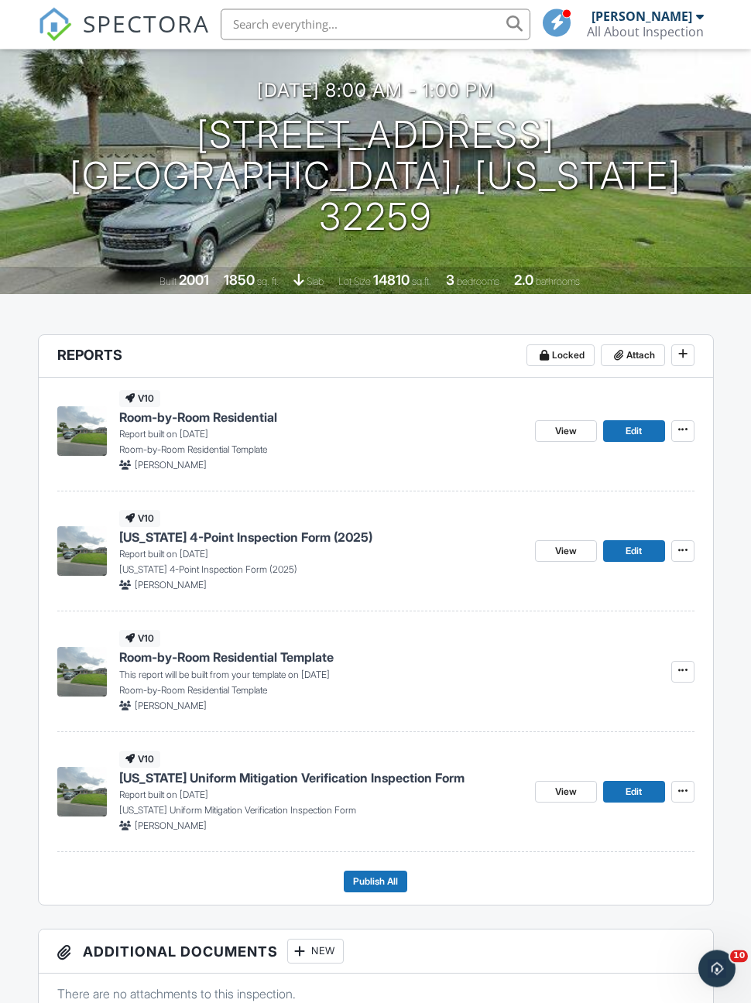
scroll to position [151, 0]
click at [684, 676] on icon at bounding box center [682, 670] width 9 height 11
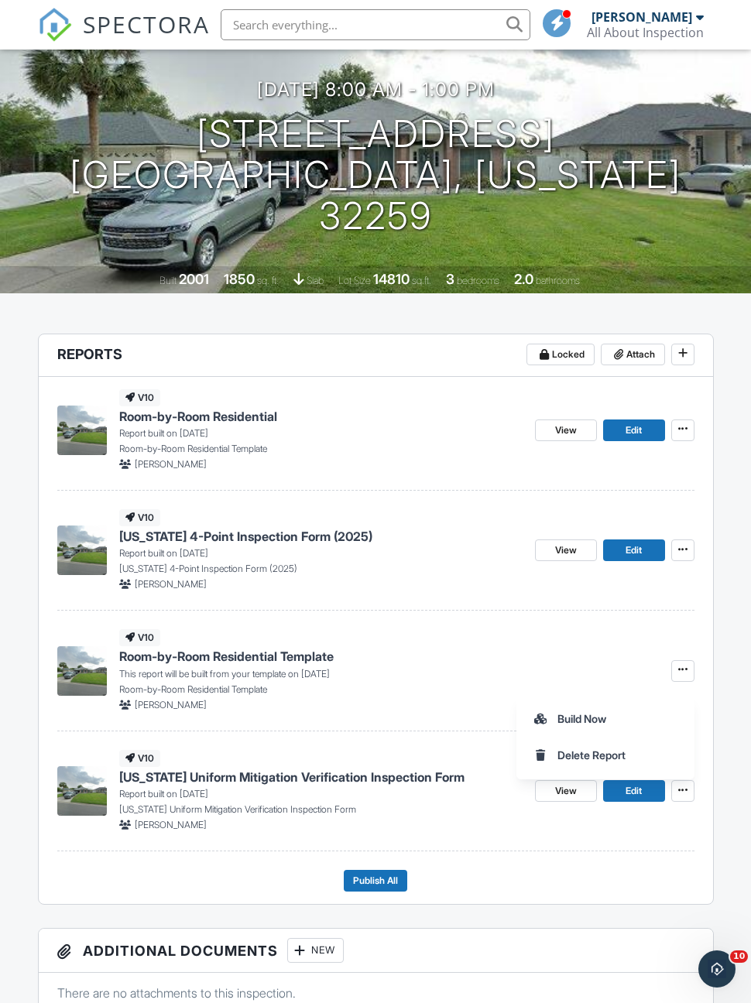
click at [625, 756] on span "Delete Report" at bounding box center [591, 755] width 68 height 16
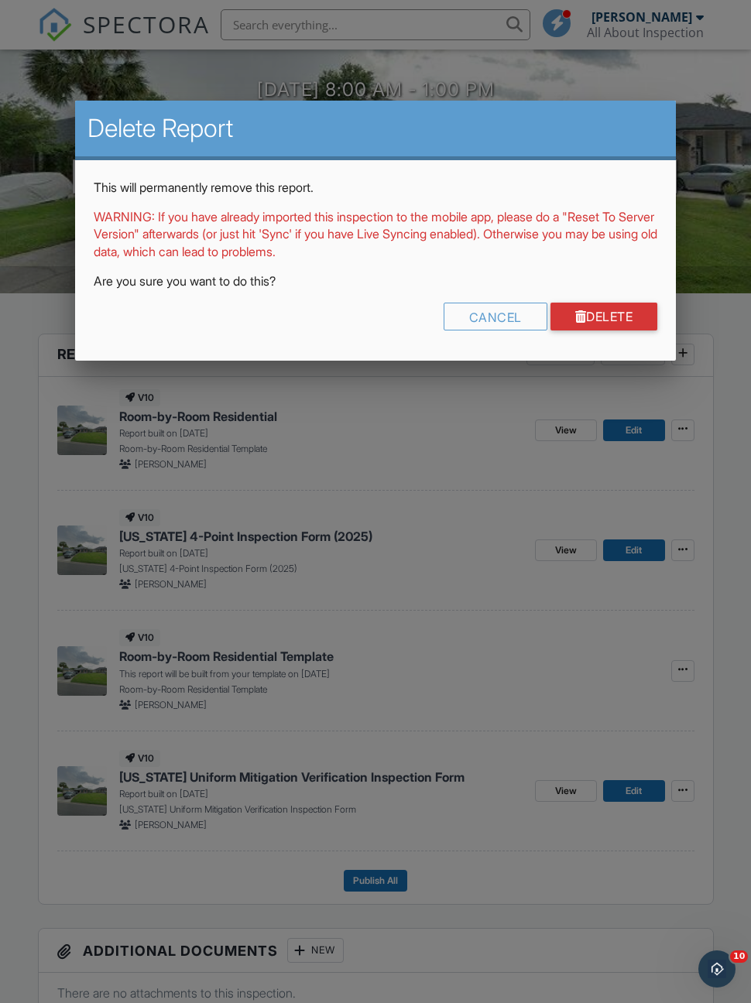
click at [620, 308] on link "Delete" at bounding box center [604, 317] width 108 height 28
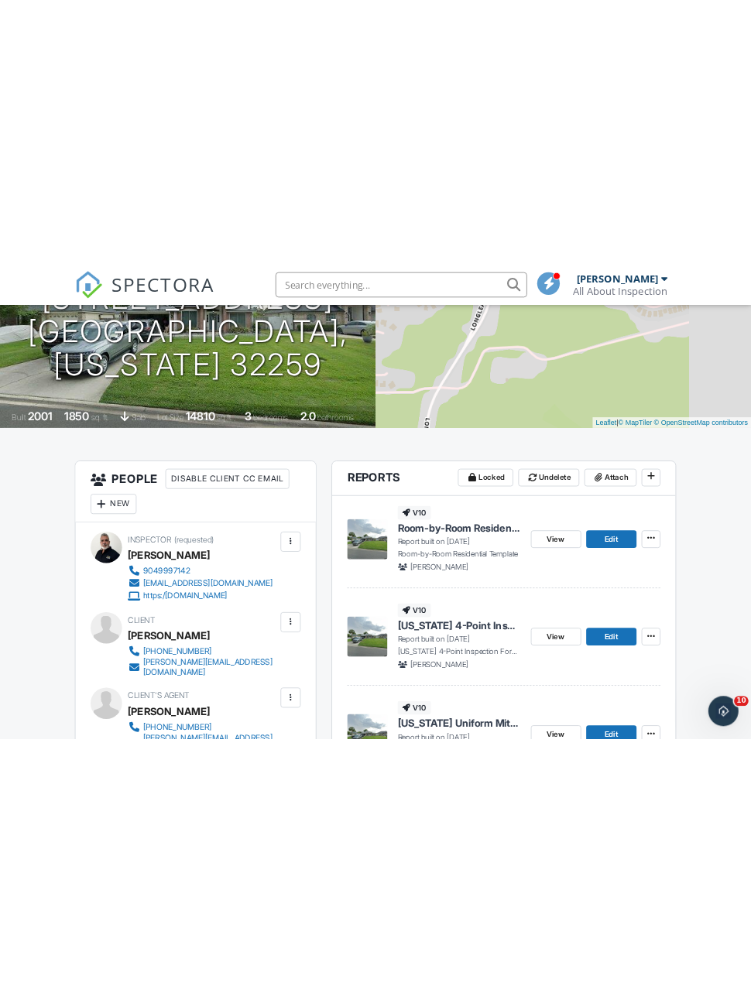
scroll to position [228, 0]
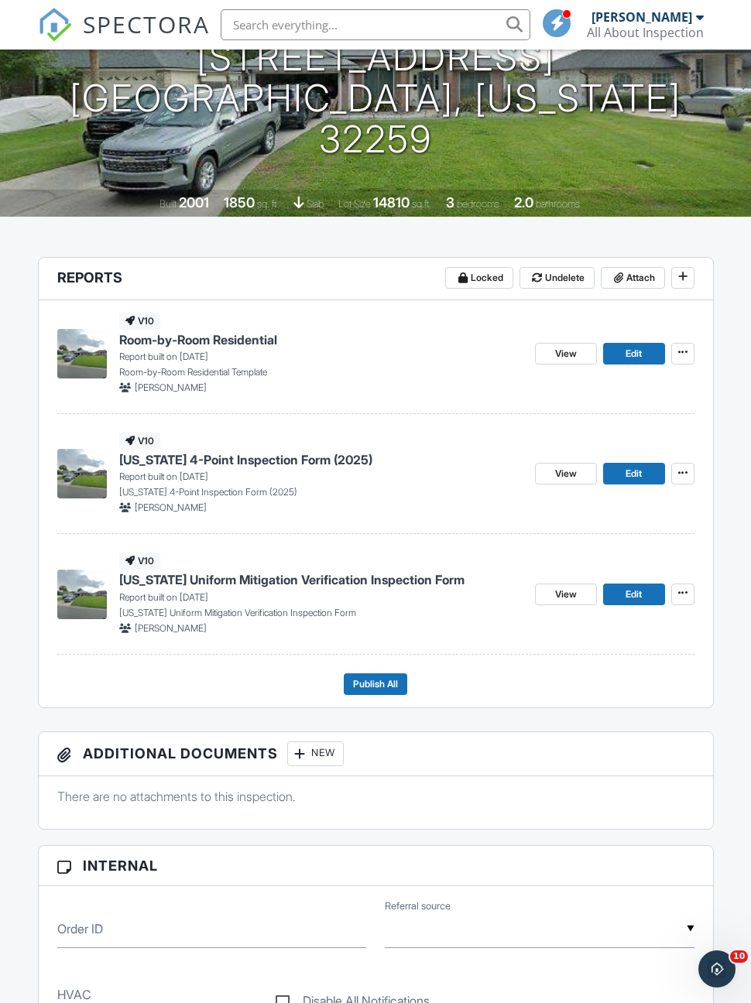
click at [92, 346] on img at bounding box center [82, 354] width 50 height 50
